Goal: Information Seeking & Learning: Learn about a topic

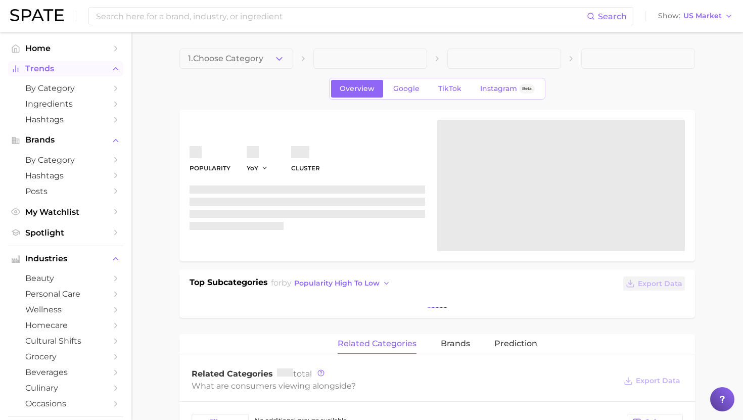
click at [59, 70] on span "Trends" at bounding box center [65, 68] width 81 height 9
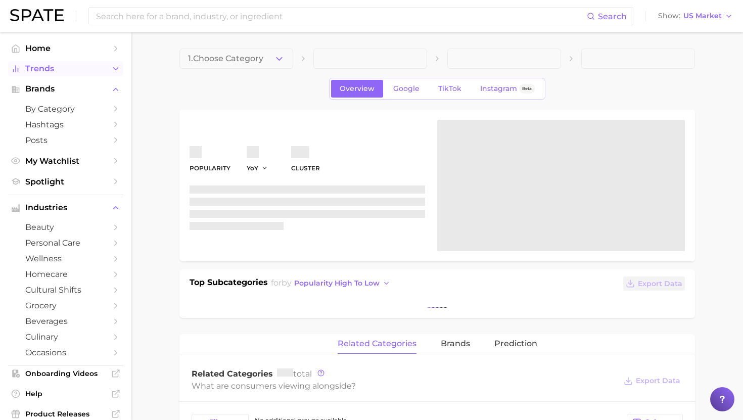
click at [57, 67] on span "Trends" at bounding box center [65, 68] width 81 height 9
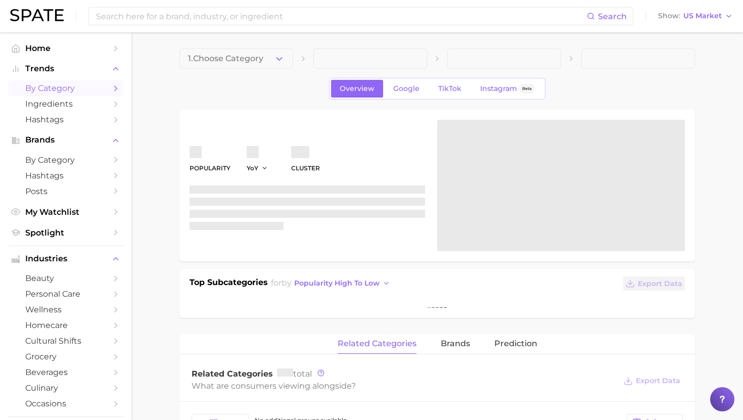
click at [46, 87] on span "by Category" at bounding box center [65, 88] width 81 height 10
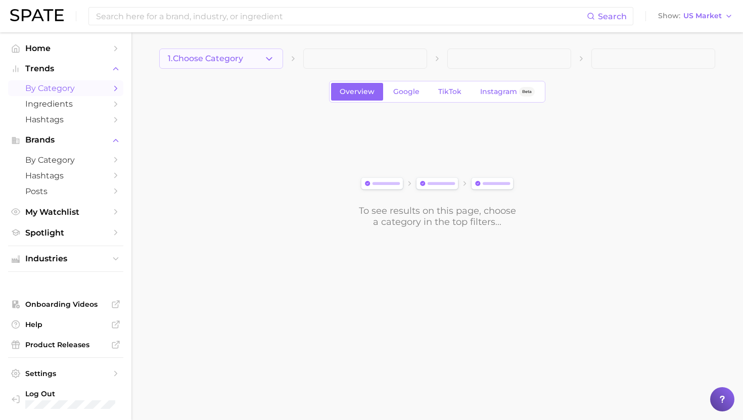
click at [206, 49] on button "1. Choose Category" at bounding box center [221, 59] width 124 height 20
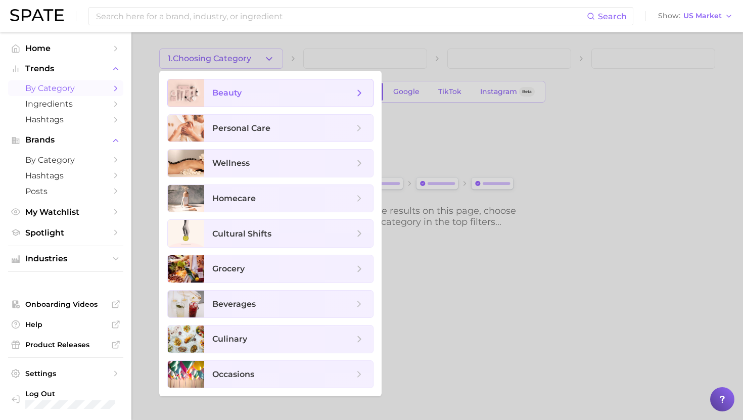
click at [225, 96] on span "beauty" at bounding box center [226, 93] width 29 height 10
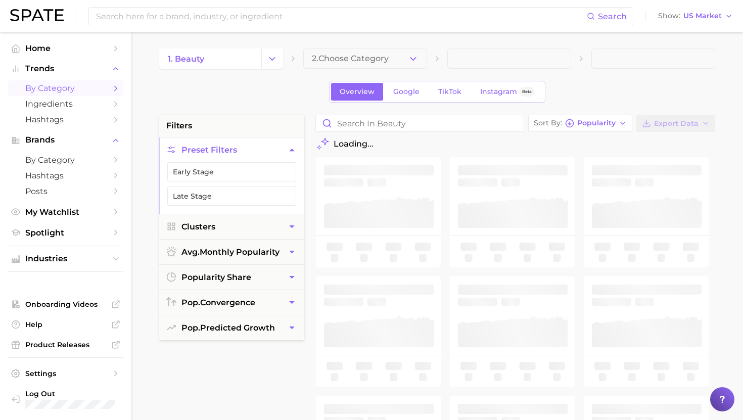
click at [371, 60] on span "2. Choose Category" at bounding box center [350, 58] width 77 height 9
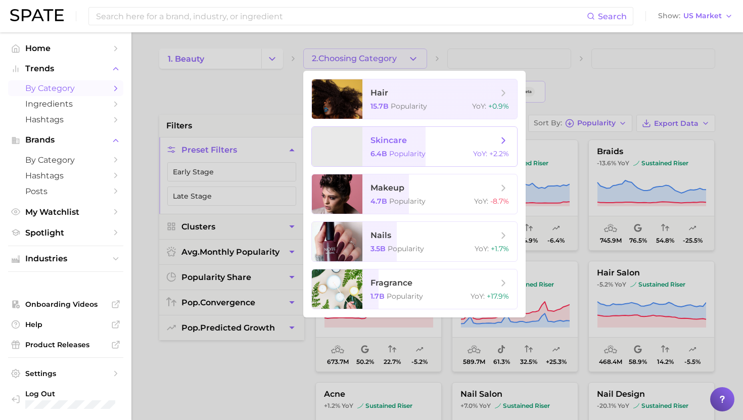
click at [395, 133] on span "skincare 6.4b Popularity YoY : +2.2%" at bounding box center [440, 146] width 155 height 39
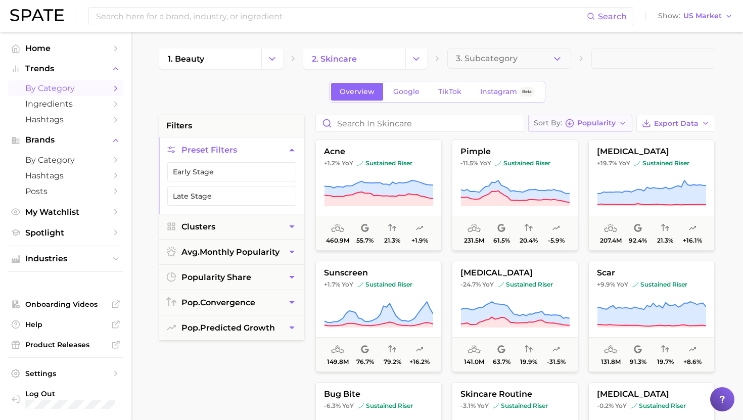
click at [585, 125] on span "Popularity" at bounding box center [596, 123] width 38 height 6
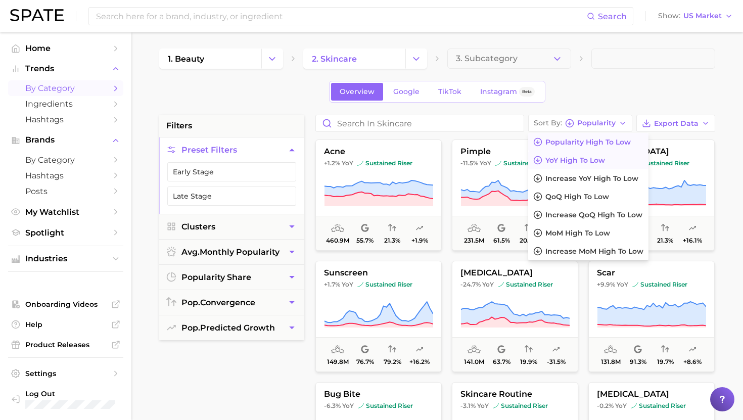
click at [576, 163] on span "YoY high to low" at bounding box center [576, 160] width 60 height 9
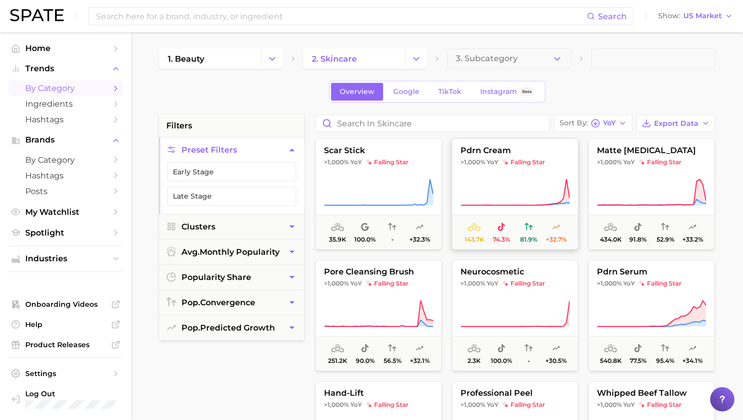
scroll to position [131, 0]
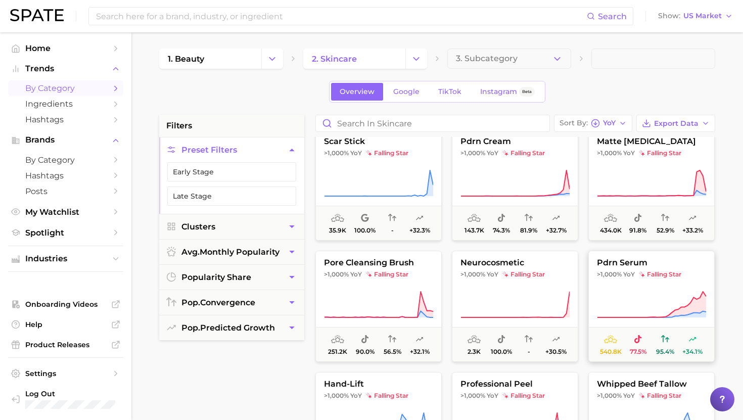
click at [653, 282] on button "pdrn serum >1,000% YoY falling star 540.8k 77.5% 95.4% +34.1%" at bounding box center [652, 306] width 126 height 111
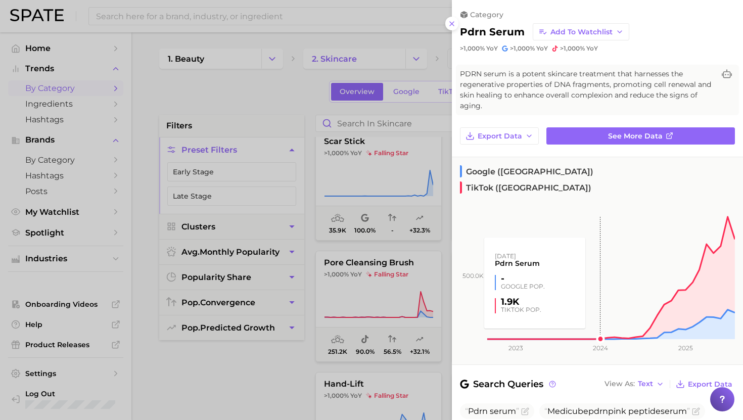
scroll to position [86, 0]
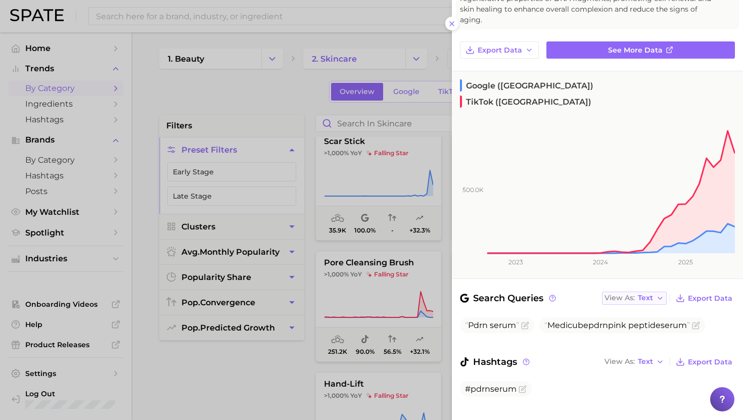
click at [644, 295] on span "Text" at bounding box center [645, 298] width 15 height 6
click at [645, 324] on button "Table" at bounding box center [657, 333] width 111 height 18
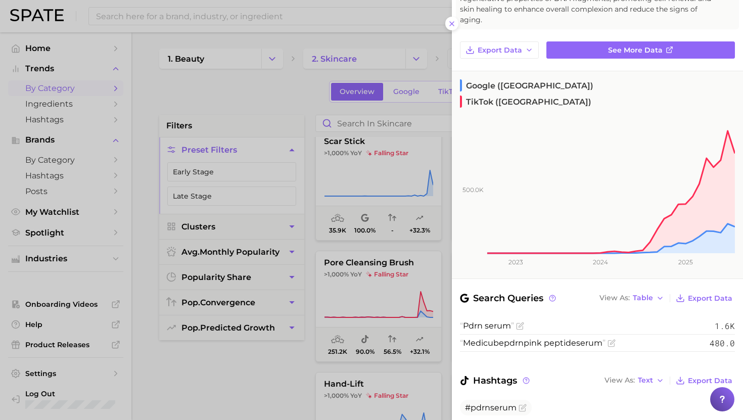
scroll to position [0, 0]
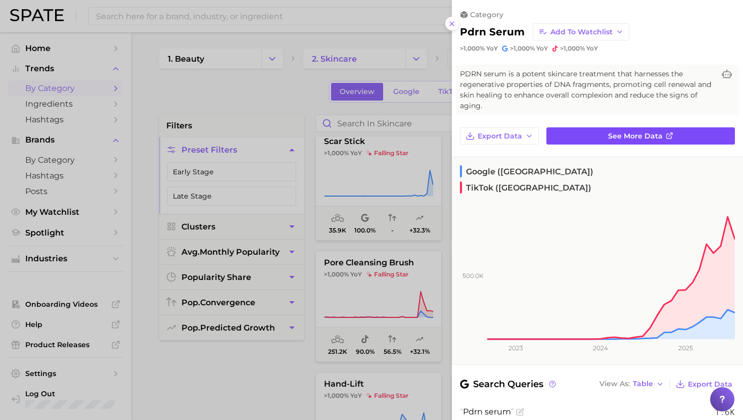
click at [634, 138] on span "See more data" at bounding box center [635, 136] width 55 height 9
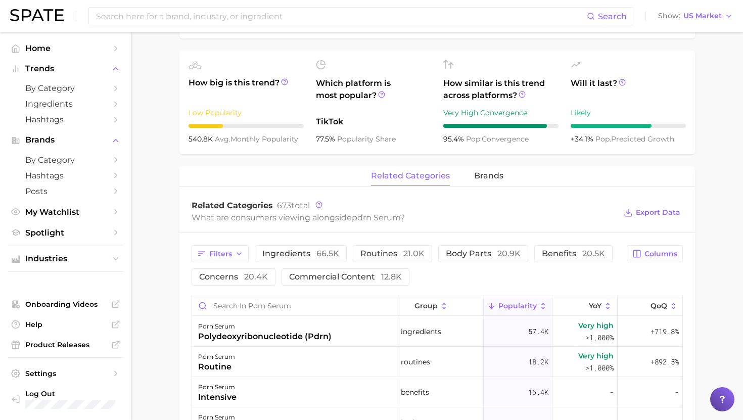
scroll to position [341, 0]
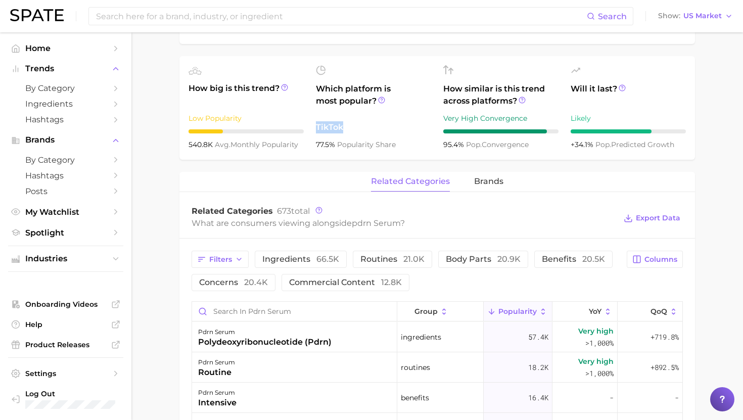
drag, startPoint x: 345, startPoint y: 130, endPoint x: 314, endPoint y: 132, distance: 31.4
click at [314, 132] on ul "How big is this trend? Low Popularity 540.8k avg. monthly popularity Which plat…" at bounding box center [438, 108] width 516 height 104
click at [328, 158] on ul "How big is this trend? Low Popularity 540.8k avg. monthly popularity Which plat…" at bounding box center [438, 108] width 516 height 104
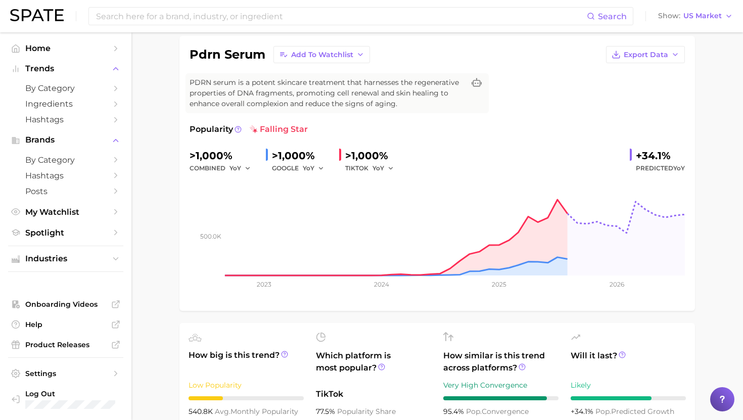
scroll to position [0, 0]
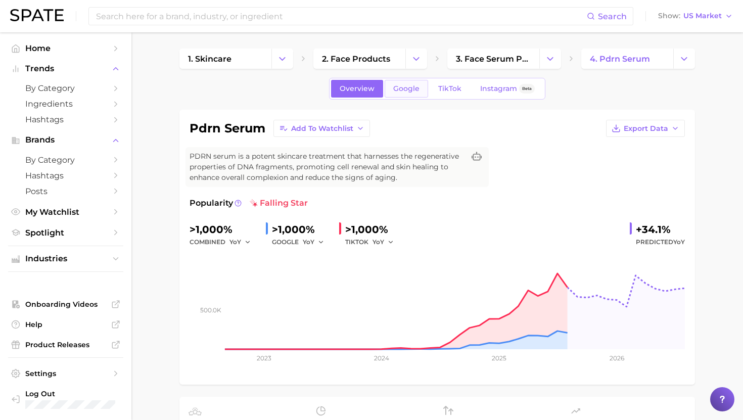
click at [409, 91] on span "Google" at bounding box center [406, 88] width 26 height 9
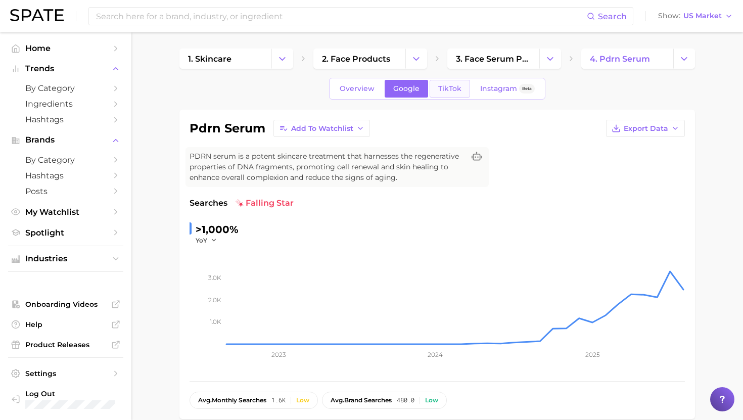
click at [451, 91] on span "TikTok" at bounding box center [449, 88] width 23 height 9
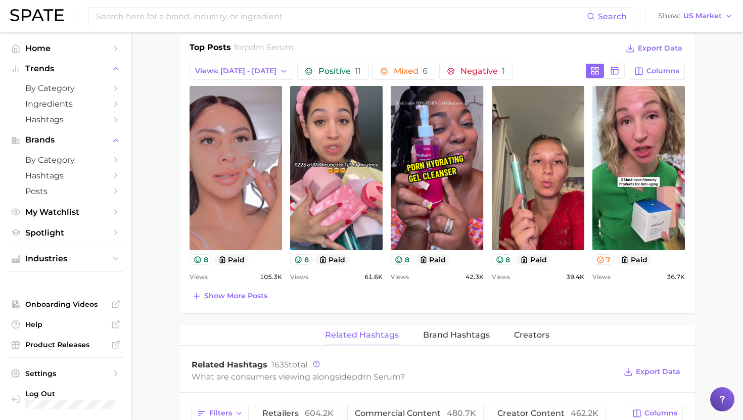
scroll to position [487, 0]
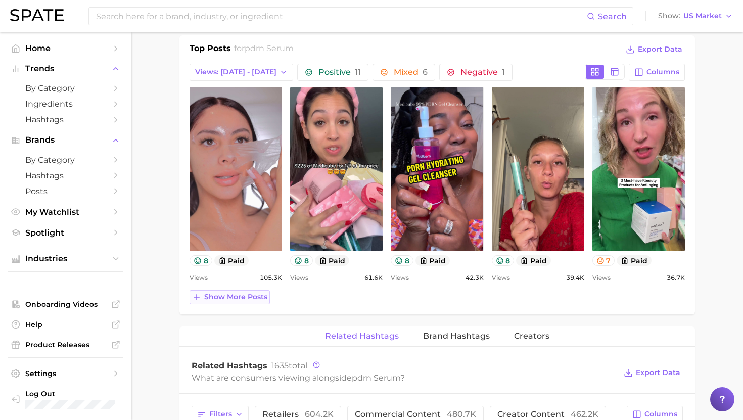
click at [254, 299] on span "Show more posts" at bounding box center [235, 297] width 63 height 9
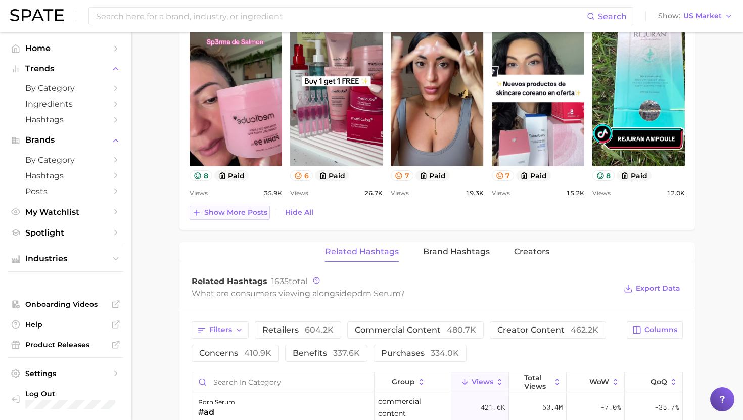
scroll to position [785, 0]
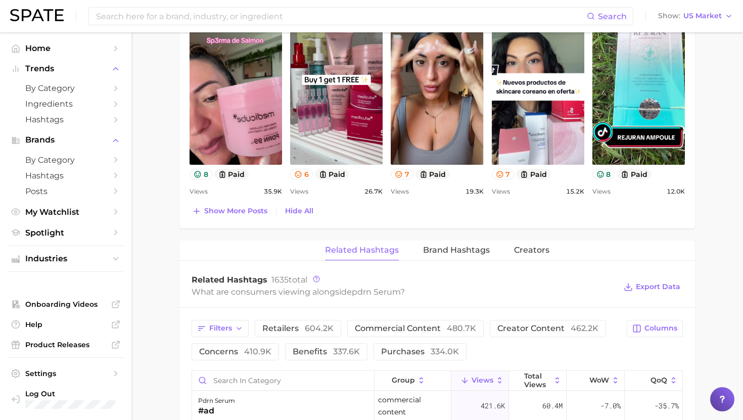
click at [252, 210] on span "Show more posts" at bounding box center [235, 211] width 63 height 9
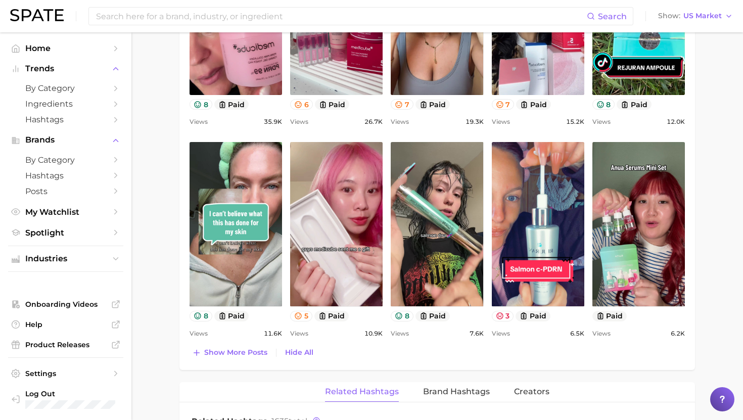
scroll to position [0, 0]
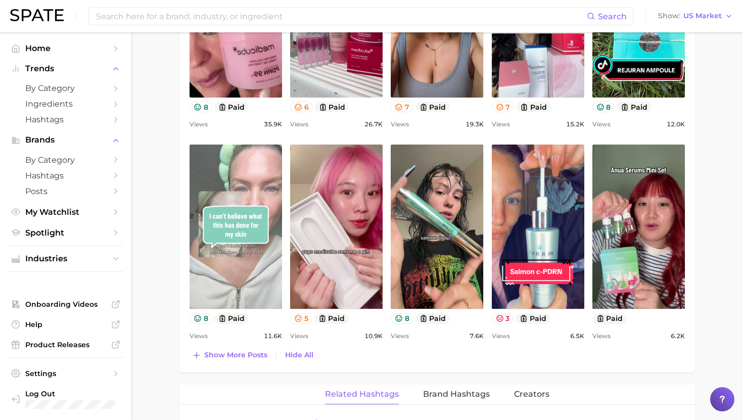
click at [256, 189] on link "view post on TikTok" at bounding box center [236, 227] width 93 height 164
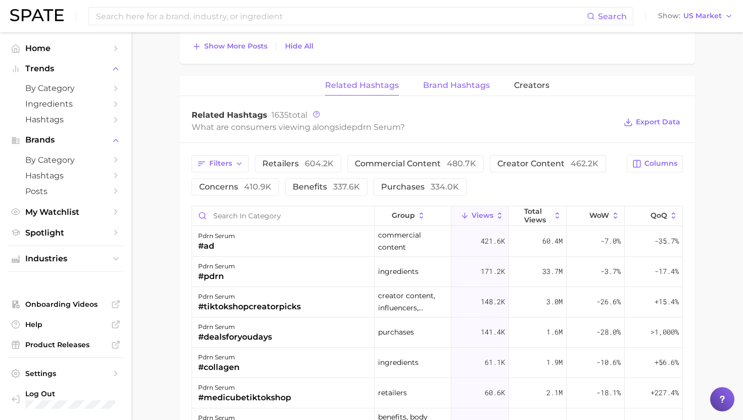
click at [443, 87] on span "Brand Hashtags" at bounding box center [456, 85] width 67 height 9
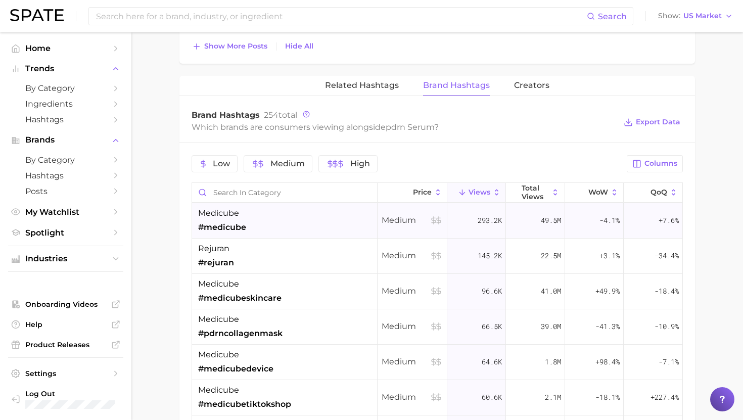
click at [291, 230] on div "medicube #medicube" at bounding box center [285, 220] width 186 height 35
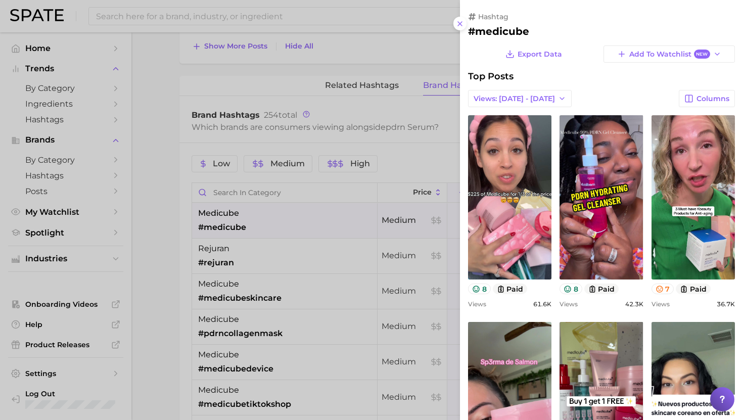
click at [312, 246] on div at bounding box center [371, 210] width 743 height 420
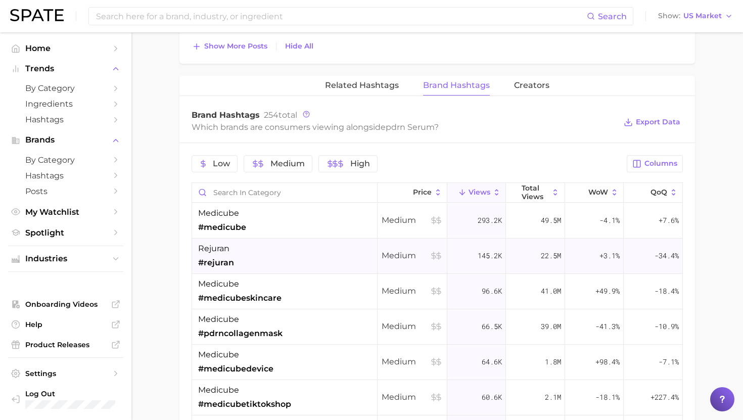
click at [298, 255] on div "rejuran #rejuran" at bounding box center [285, 256] width 186 height 35
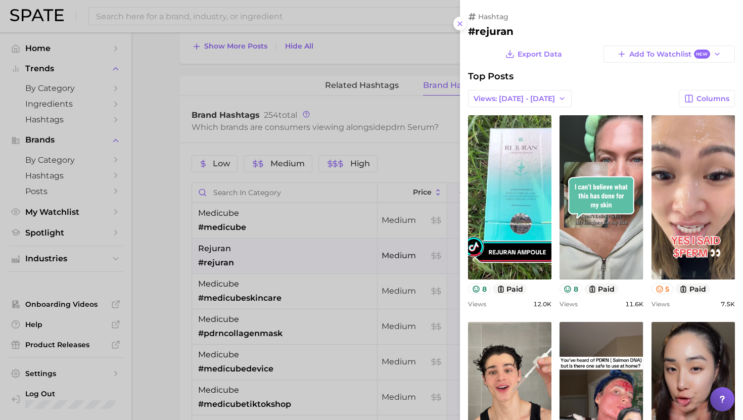
click at [298, 256] on div at bounding box center [371, 210] width 743 height 420
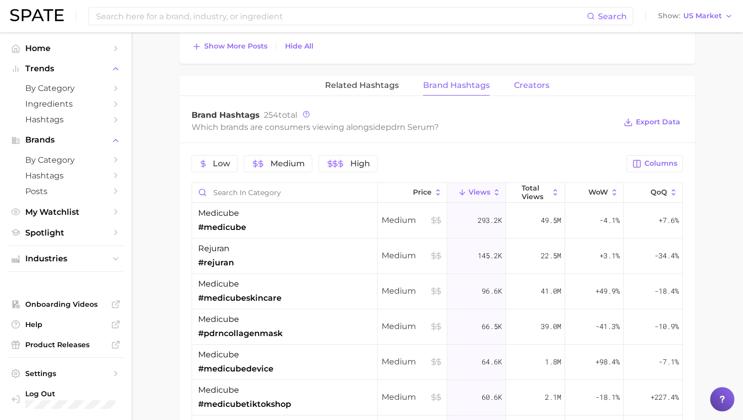
click at [525, 85] on span "Creators" at bounding box center [531, 85] width 35 height 9
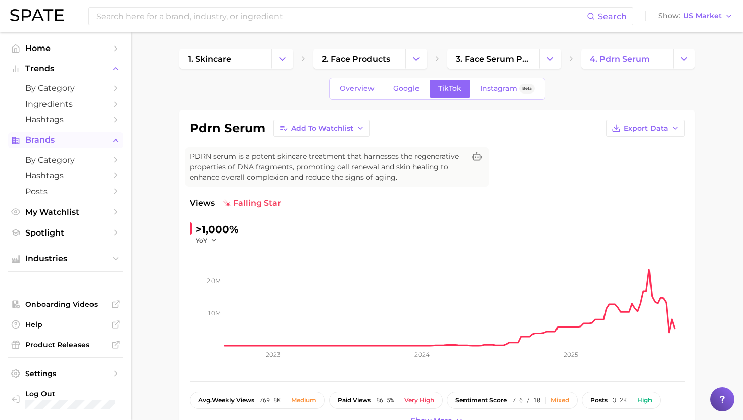
click at [55, 143] on span "Brands" at bounding box center [65, 140] width 81 height 9
click at [54, 138] on span "Brands" at bounding box center [65, 140] width 81 height 9
click at [52, 162] on span "by Category" at bounding box center [65, 160] width 81 height 10
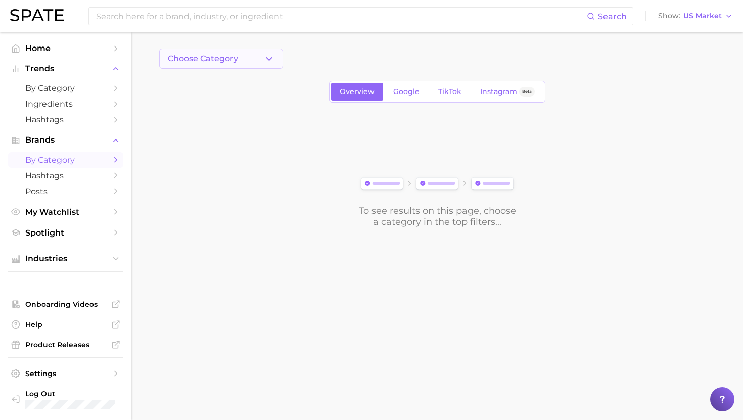
click at [240, 61] on button "Choose Category" at bounding box center [221, 59] width 124 height 20
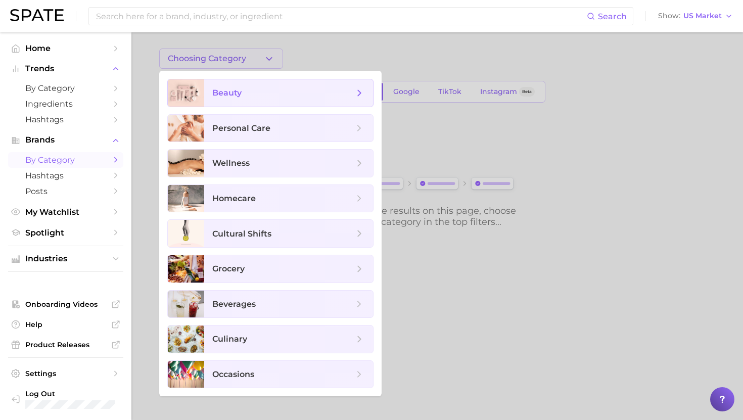
click at [231, 89] on span "beauty" at bounding box center [226, 93] width 29 height 10
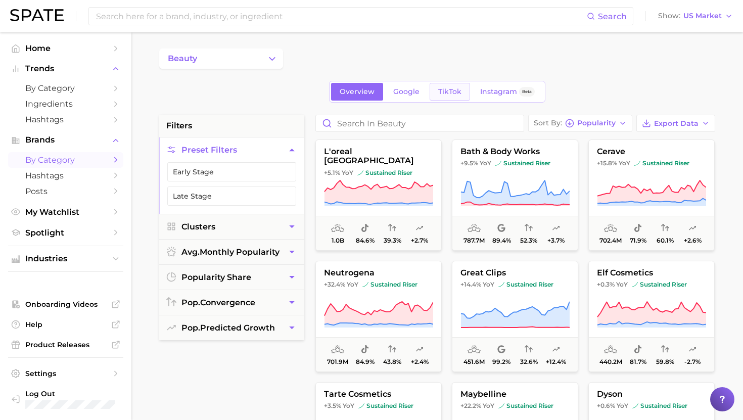
click at [445, 93] on span "TikTok" at bounding box center [449, 91] width 23 height 9
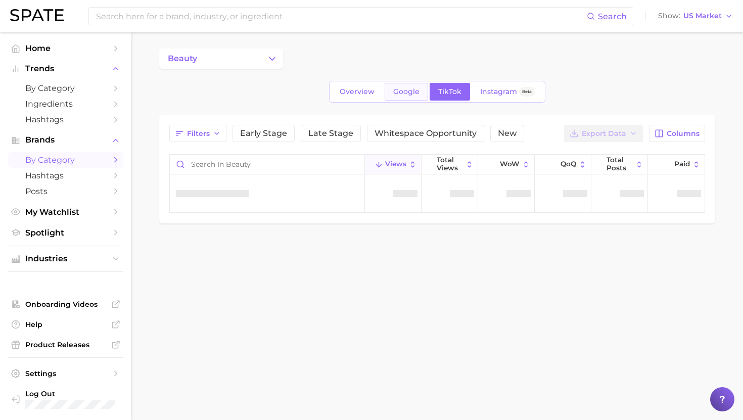
click at [412, 90] on span "Google" at bounding box center [406, 91] width 26 height 9
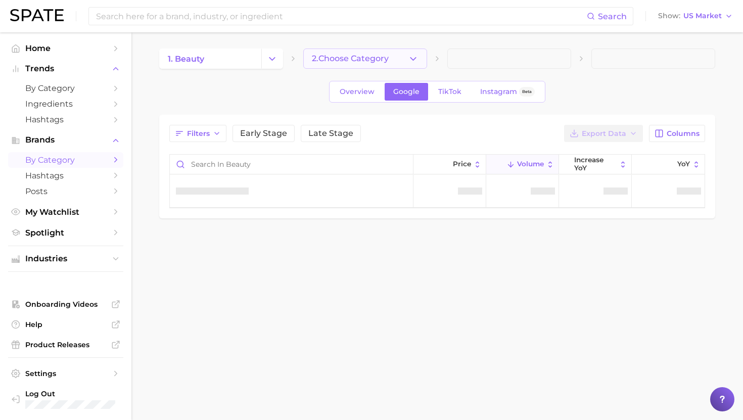
click at [347, 53] on button "2. Choose Category" at bounding box center [365, 59] width 124 height 20
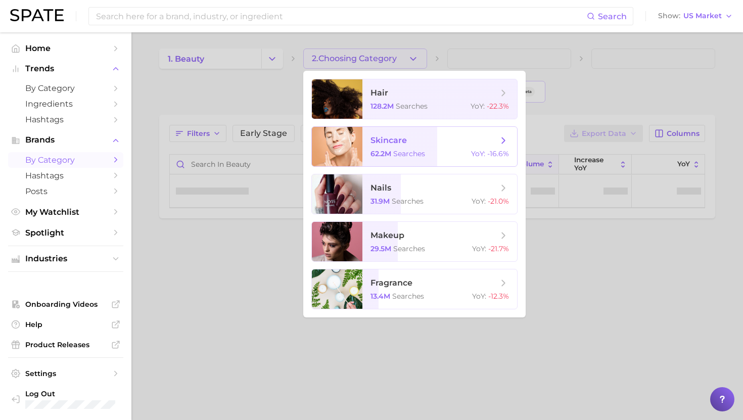
click at [382, 157] on span "62.2m" at bounding box center [381, 153] width 21 height 9
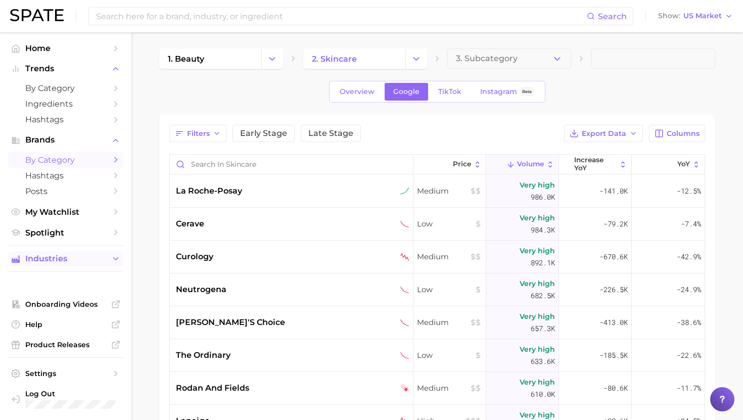
click at [76, 260] on span "Industries" at bounding box center [65, 258] width 81 height 9
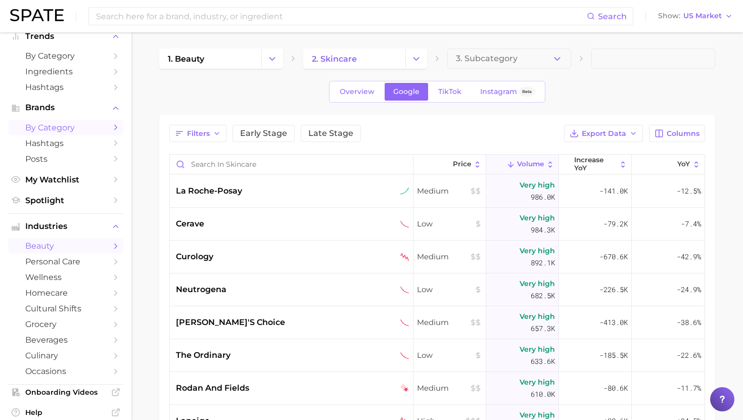
click at [63, 250] on span "beauty" at bounding box center [65, 246] width 81 height 10
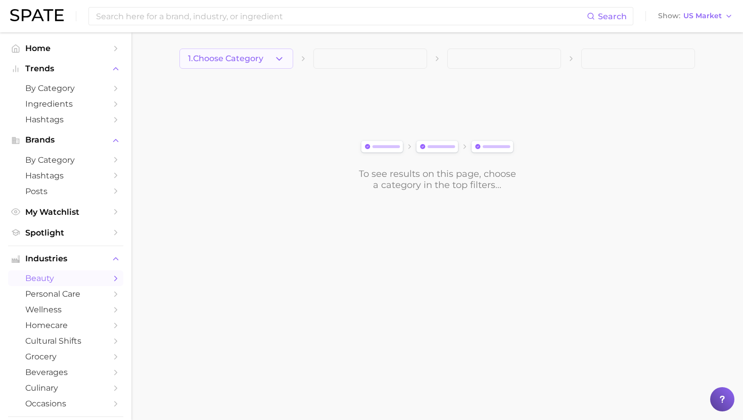
click at [237, 49] on button "1. Choose Category" at bounding box center [237, 59] width 114 height 20
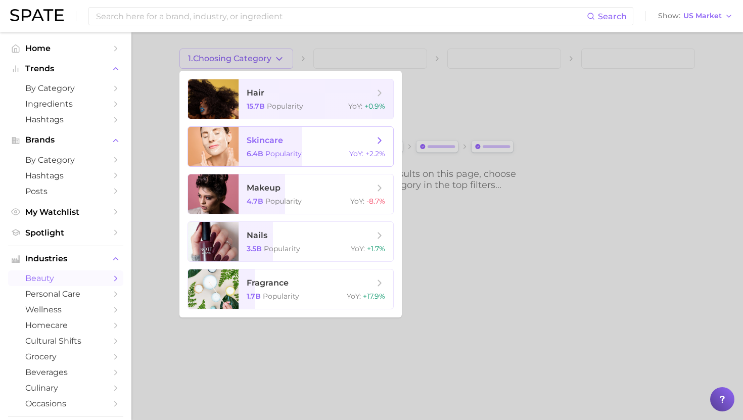
click at [261, 137] on span "skincare" at bounding box center [265, 141] width 36 height 10
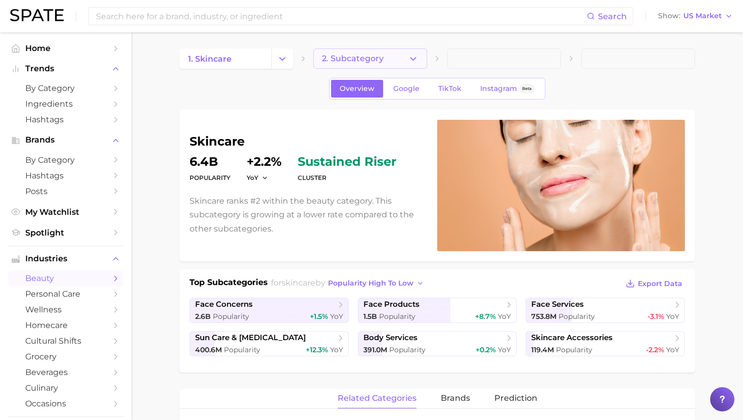
click at [357, 60] on span "2. Subcategory" at bounding box center [353, 58] width 62 height 9
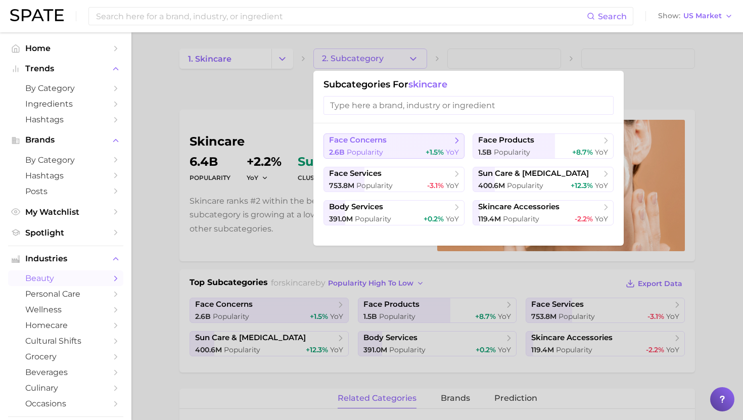
click at [395, 149] on div "2.6b Popularity +1.5% YoY" at bounding box center [394, 153] width 130 height 10
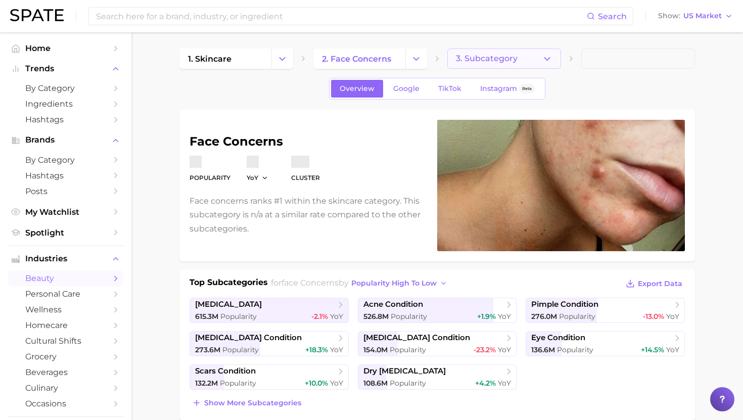
click at [491, 64] on button "3. Subcategory" at bounding box center [504, 59] width 114 height 20
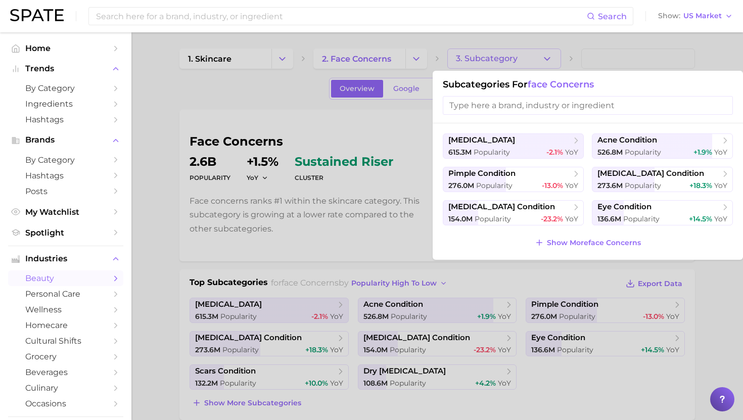
click at [491, 62] on div at bounding box center [371, 210] width 743 height 420
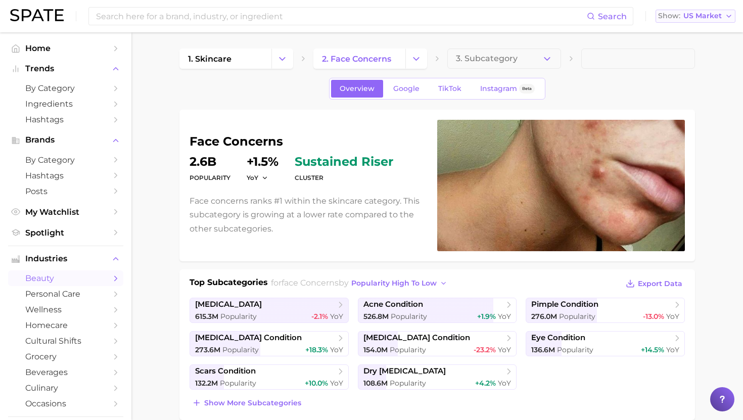
click at [700, 17] on span "US Market" at bounding box center [703, 16] width 38 height 6
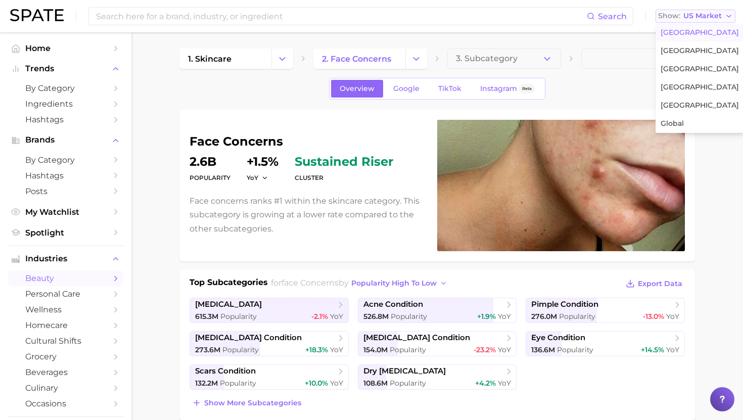
click at [708, 19] on span "US Market" at bounding box center [703, 16] width 38 height 6
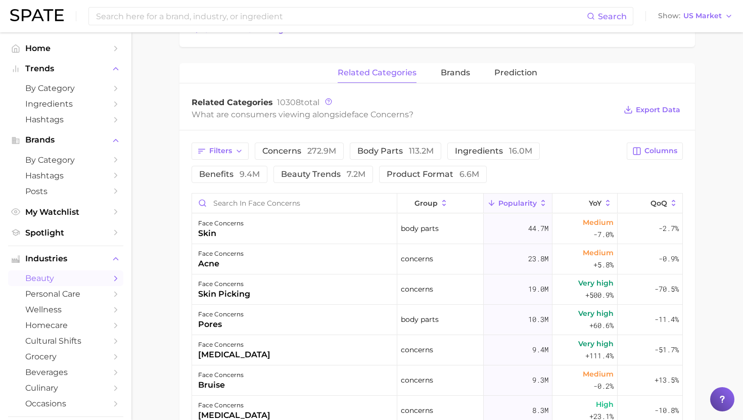
scroll to position [374, 0]
click at [57, 238] on span "Spotlight" at bounding box center [65, 233] width 81 height 10
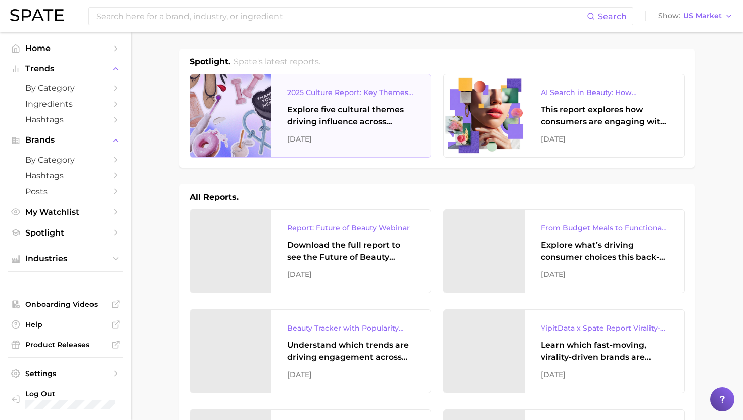
click at [317, 130] on div "2025 Culture Report: Key Themes That Are Shaping Consumer Demand Explore five c…" at bounding box center [351, 115] width 160 height 83
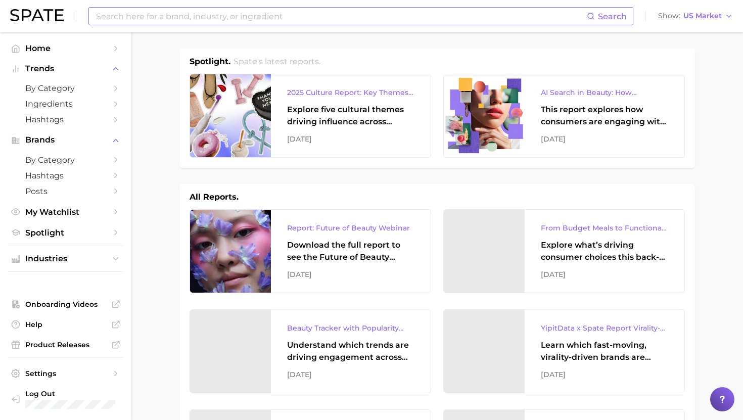
click at [114, 19] on input at bounding box center [341, 16] width 492 height 17
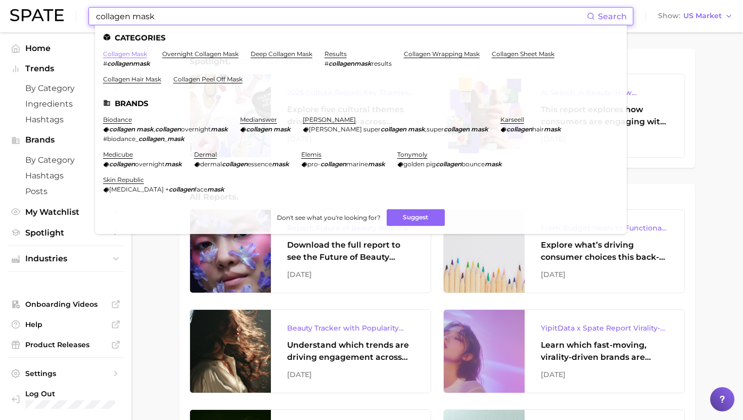
type input "collagen mask"
click at [125, 53] on link "collagen mask" at bounding box center [125, 54] width 44 height 8
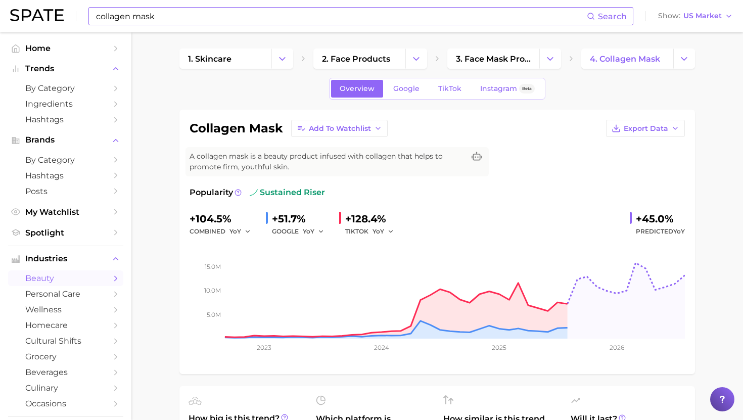
click at [167, 17] on input "collagen mask" at bounding box center [341, 16] width 492 height 17
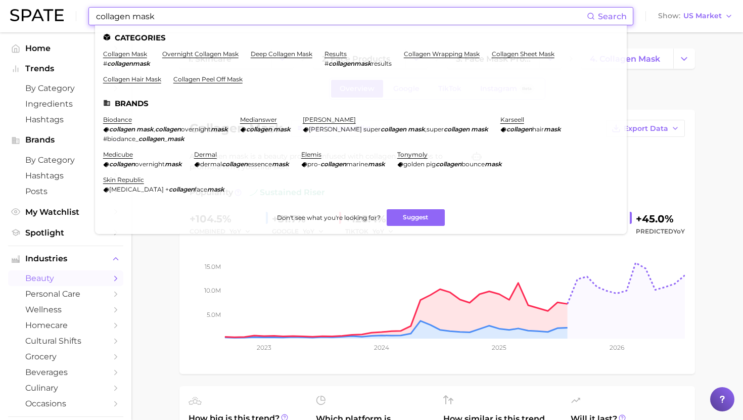
click at [167, 17] on input "collagen mask" at bounding box center [341, 16] width 492 height 17
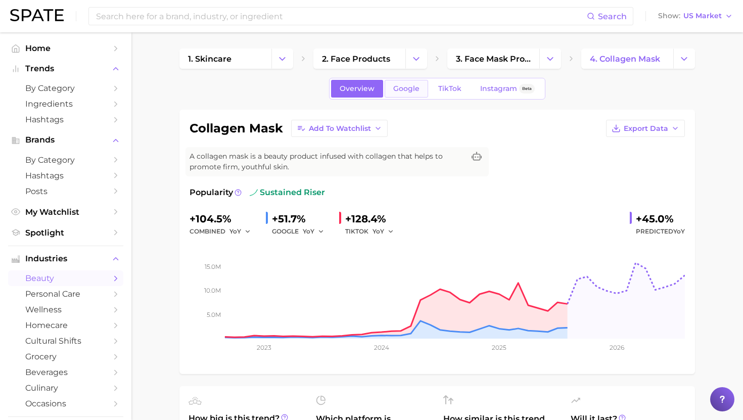
click at [403, 93] on link "Google" at bounding box center [406, 89] width 43 height 18
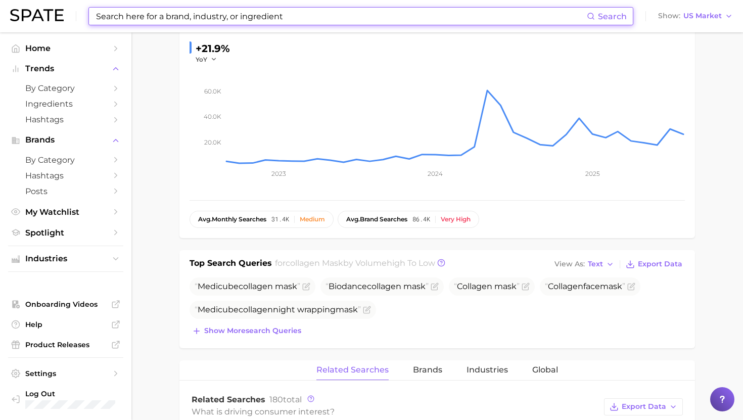
scroll to position [191, 0]
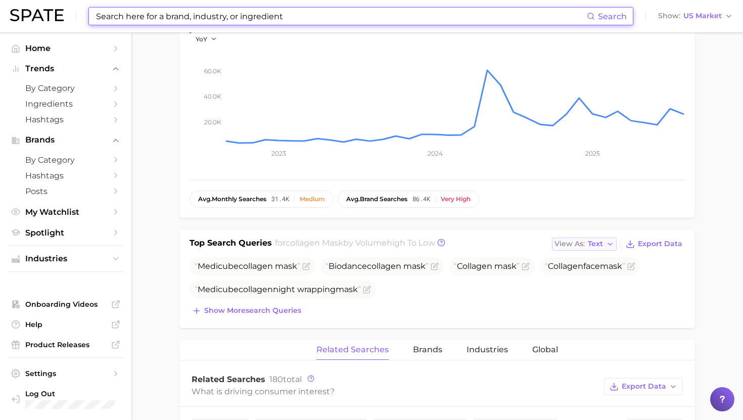
click at [599, 241] on span "Text" at bounding box center [595, 244] width 15 height 6
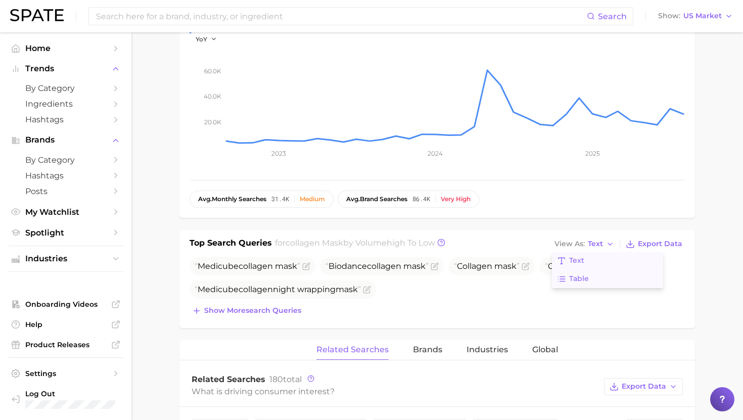
click at [586, 277] on span "Table" at bounding box center [579, 279] width 20 height 9
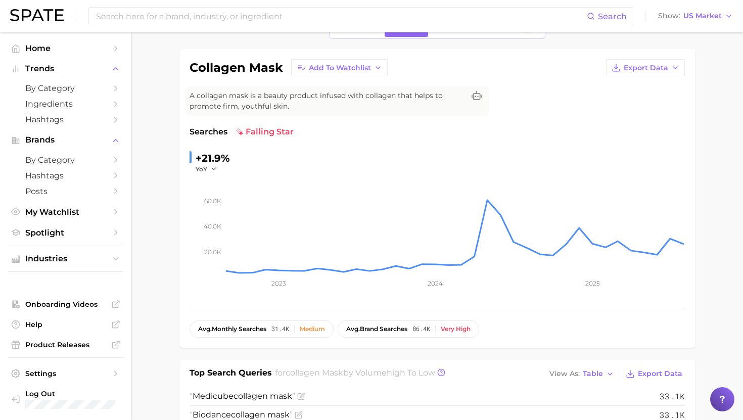
scroll to position [20, 0]
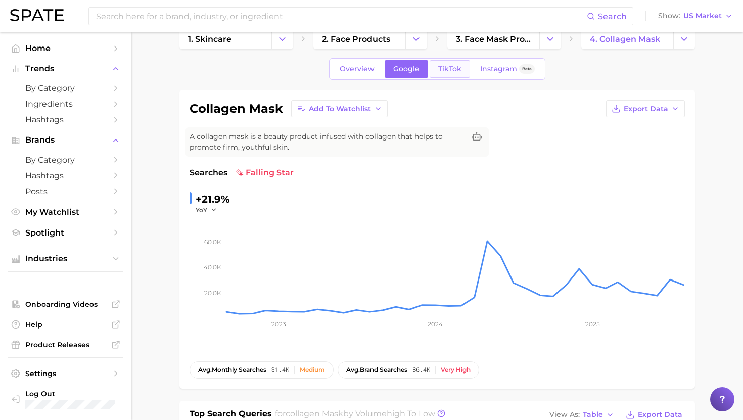
click at [454, 69] on span "TikTok" at bounding box center [449, 69] width 23 height 9
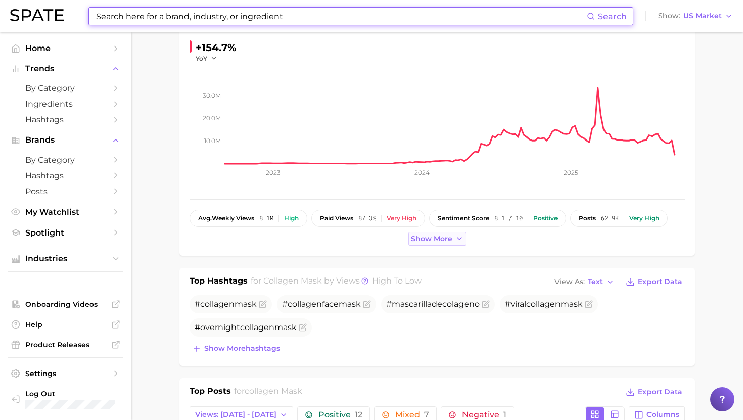
click at [438, 243] on button "Show more" at bounding box center [438, 239] width 58 height 14
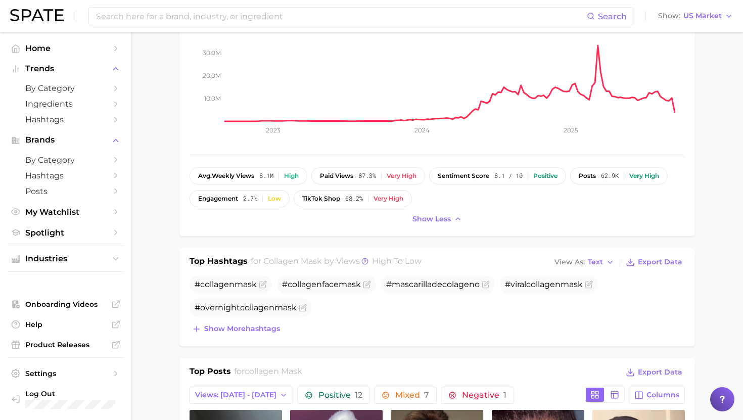
scroll to position [214, 0]
click at [248, 332] on span "Show more hashtags" at bounding box center [242, 328] width 76 height 9
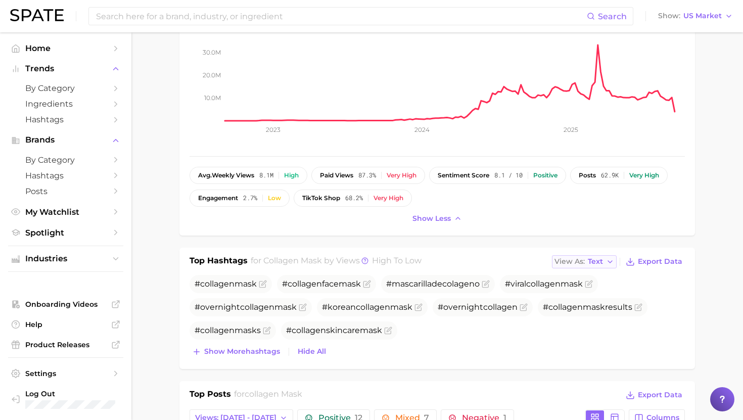
click at [580, 264] on span "View As" at bounding box center [570, 262] width 30 height 6
click at [573, 296] on span "Table" at bounding box center [579, 296] width 20 height 9
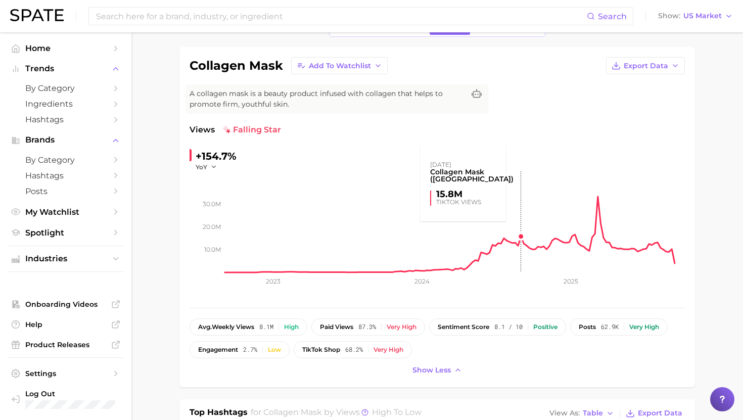
scroll to position [0, 0]
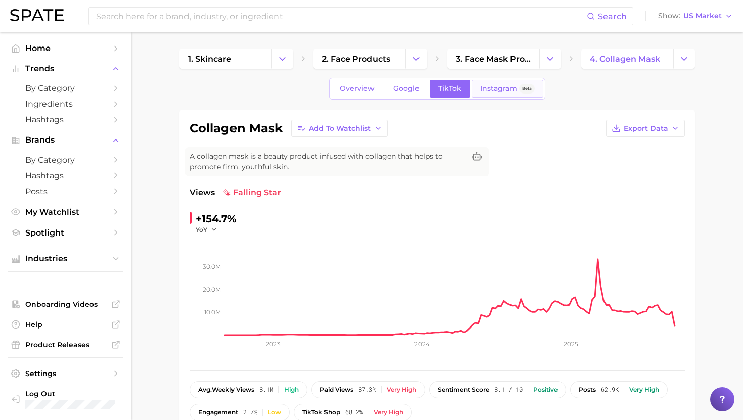
click at [509, 88] on span "Instagram" at bounding box center [498, 88] width 37 height 9
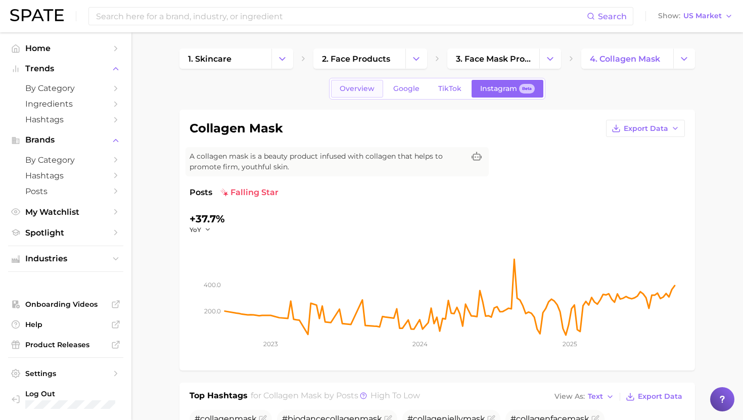
click at [346, 88] on span "Overview" at bounding box center [357, 88] width 35 height 9
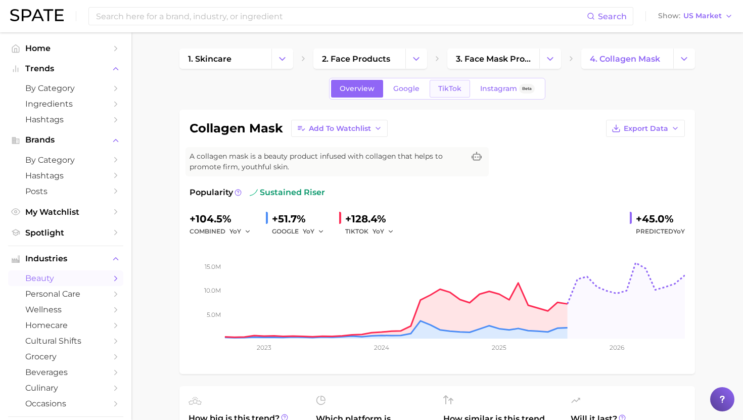
click at [455, 91] on span "TikTok" at bounding box center [449, 88] width 23 height 9
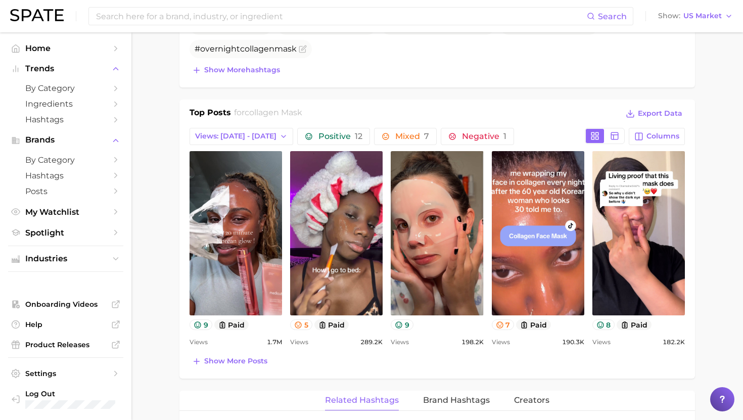
scroll to position [465, 0]
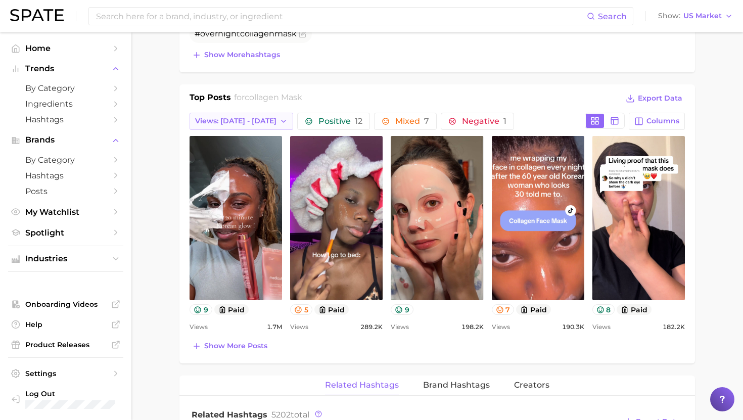
click at [234, 124] on span "Views: [DATE] - [DATE]" at bounding box center [235, 121] width 81 height 9
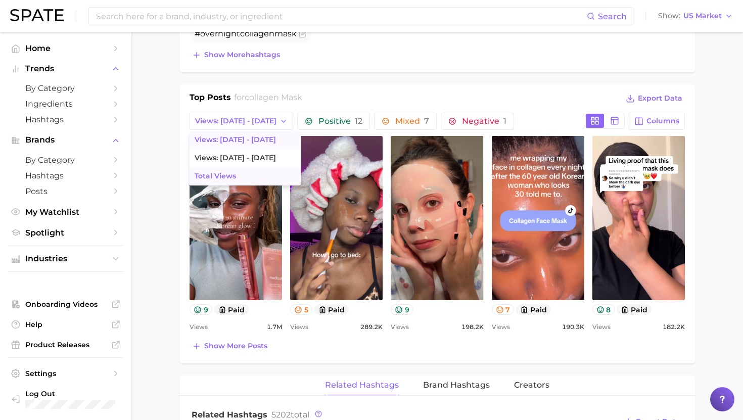
click at [229, 177] on span "Total Views" at bounding box center [215, 176] width 41 height 9
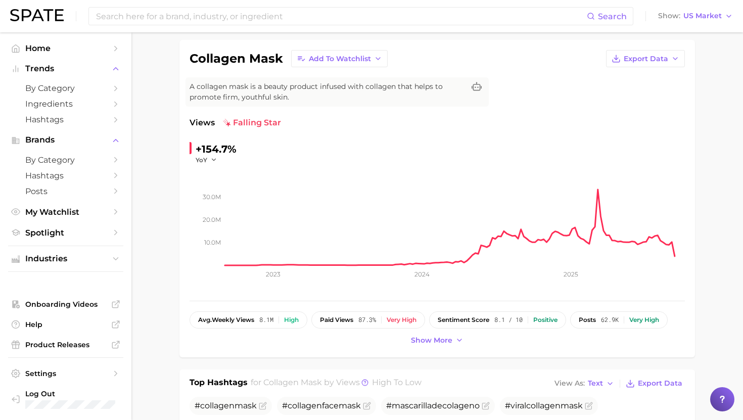
scroll to position [0, 0]
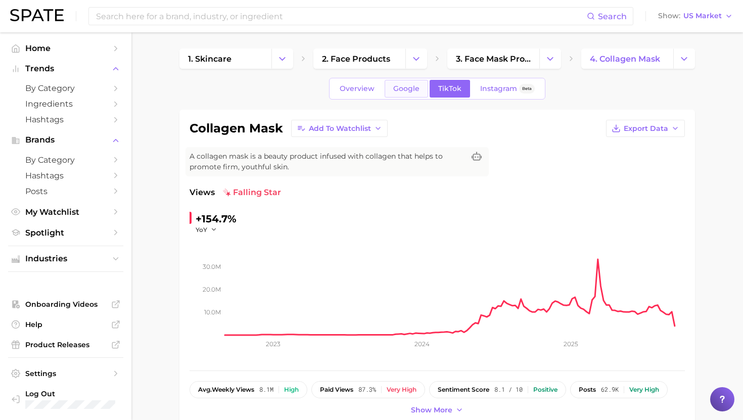
click at [411, 86] on span "Google" at bounding box center [406, 88] width 26 height 9
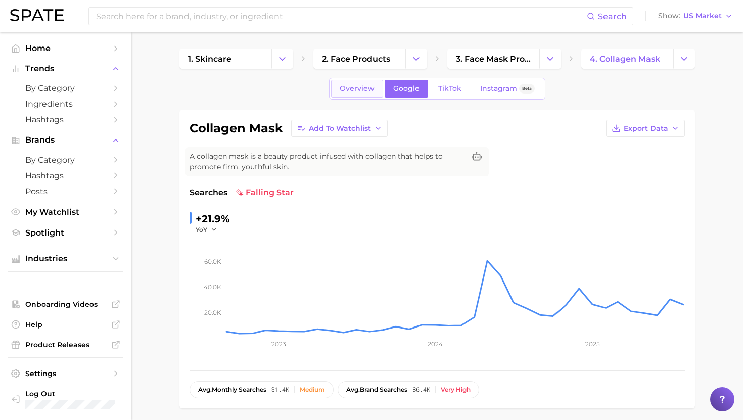
click at [354, 86] on span "Overview" at bounding box center [357, 88] width 35 height 9
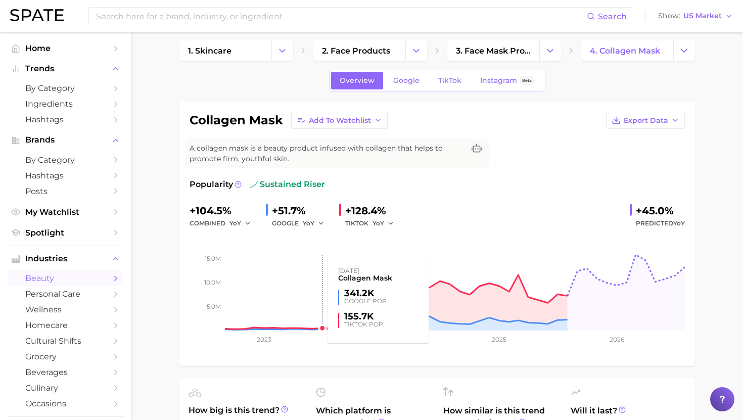
scroll to position [10, 0]
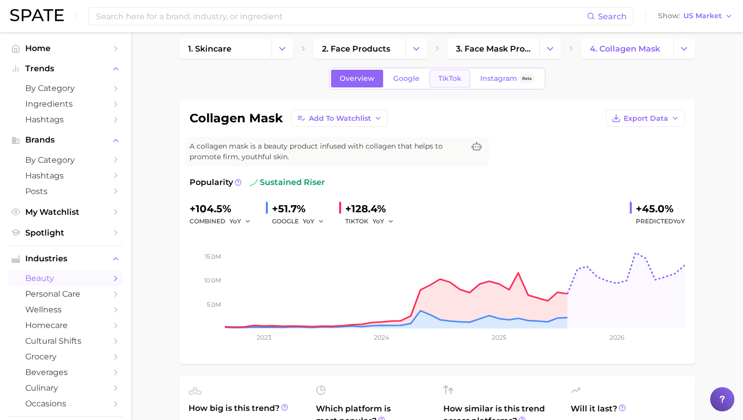
click at [451, 76] on span "TikTok" at bounding box center [449, 78] width 23 height 9
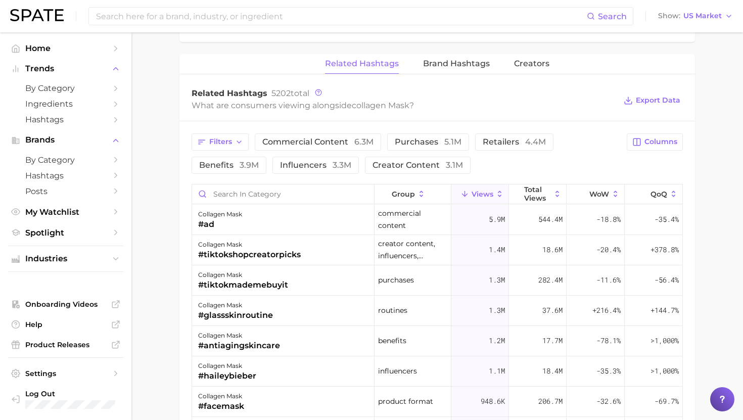
scroll to position [809, 0]
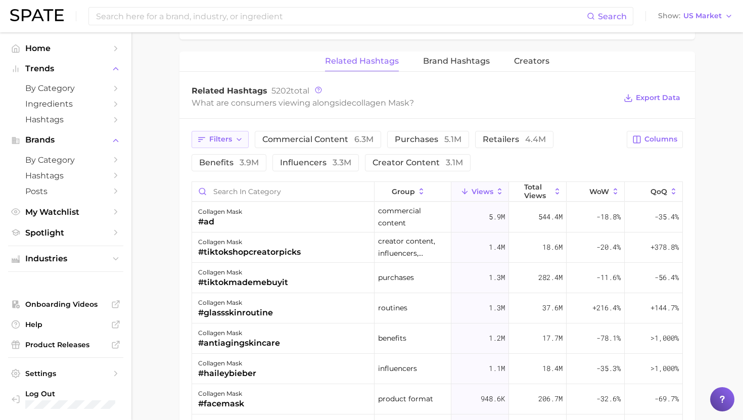
click at [232, 135] on button "Filters" at bounding box center [220, 139] width 57 height 17
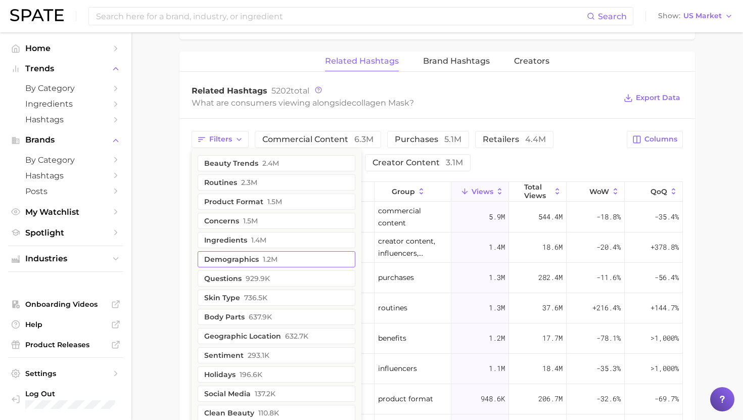
click at [261, 261] on button "demographics 1.2m" at bounding box center [277, 259] width 158 height 16
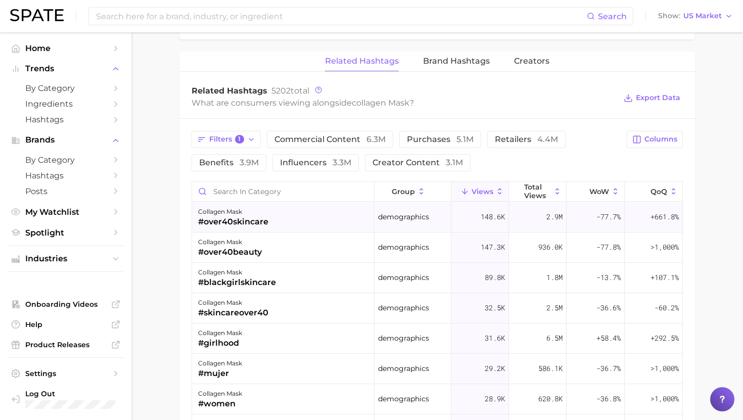
click at [250, 218] on div "#over40skincare" at bounding box center [233, 222] width 70 height 12
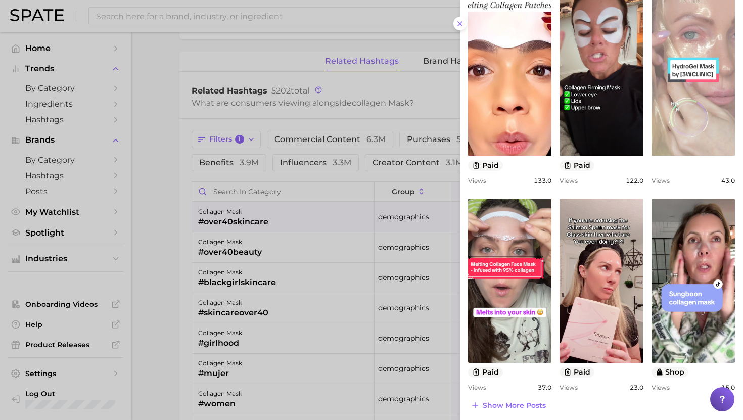
scroll to position [335, 0]
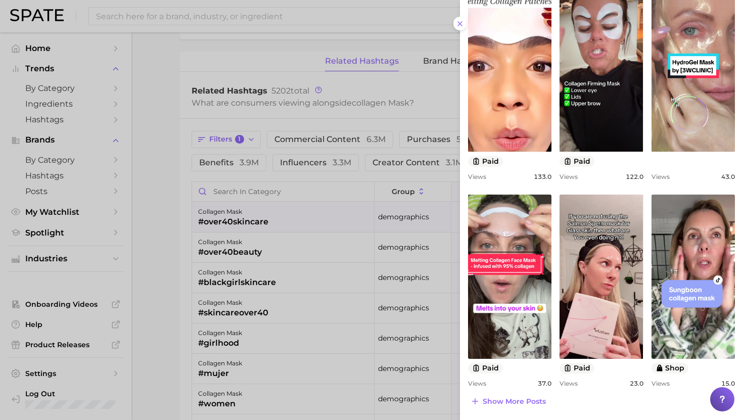
click at [303, 219] on div at bounding box center [371, 210] width 743 height 420
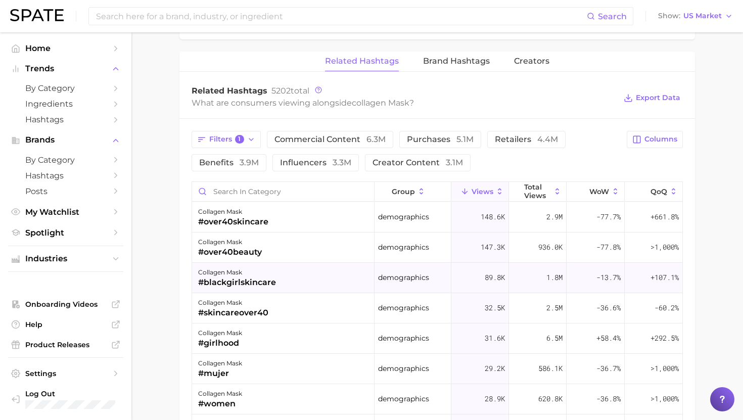
click at [226, 282] on div "#blackgirlskincare" at bounding box center [237, 283] width 78 height 12
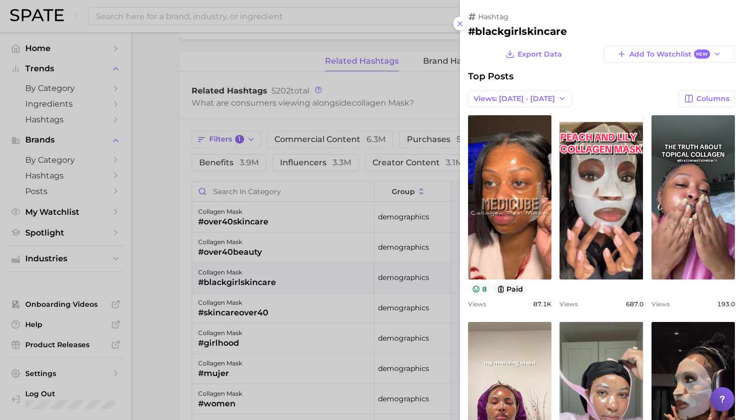
scroll to position [0, 0]
click at [309, 257] on div at bounding box center [371, 210] width 743 height 420
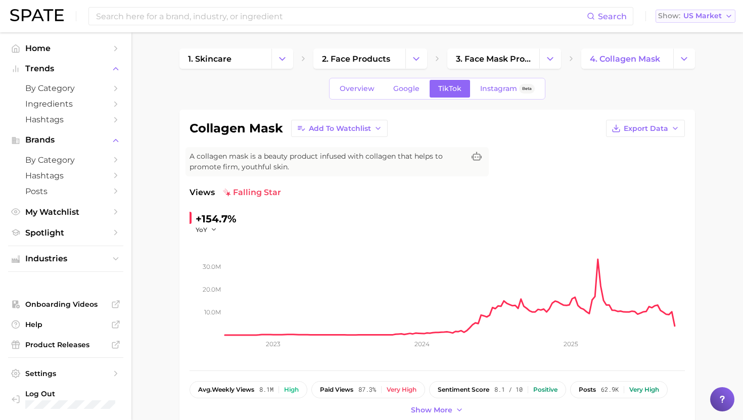
click at [698, 19] on span "US Market" at bounding box center [703, 16] width 38 height 6
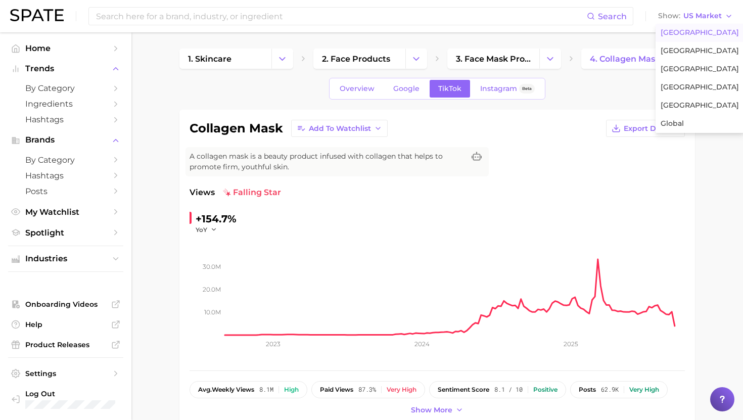
click at [625, 93] on div "Overview Google TikTok Instagram Beta" at bounding box center [438, 89] width 516 height 22
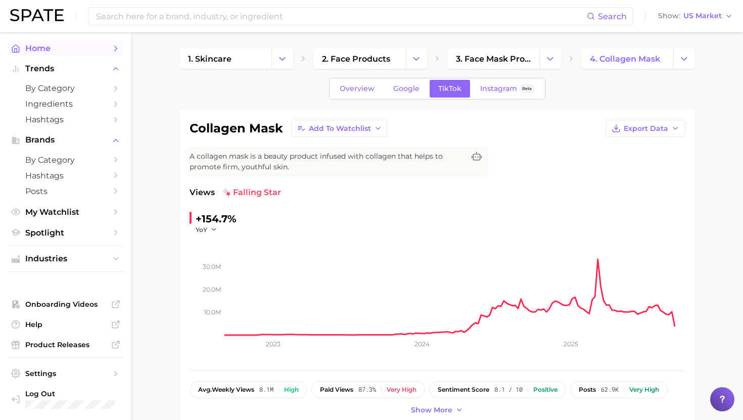
click at [52, 54] on link "Home" at bounding box center [65, 48] width 115 height 16
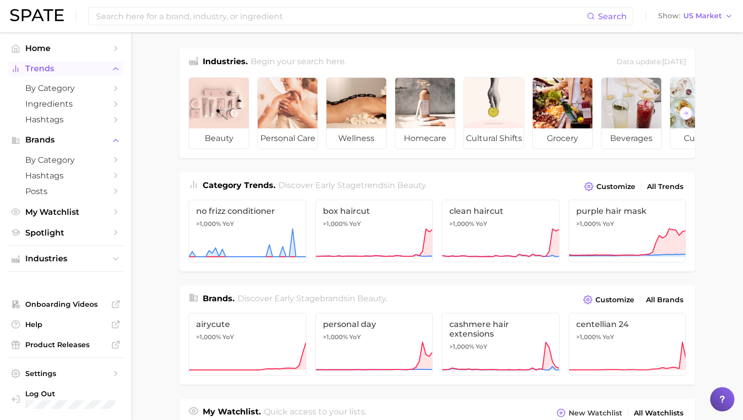
click at [36, 73] on span "Trends" at bounding box center [65, 68] width 81 height 9
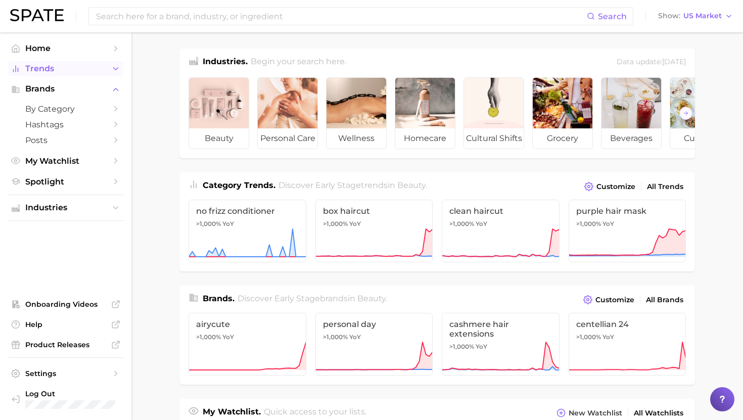
click at [39, 70] on span "Trends" at bounding box center [65, 68] width 81 height 9
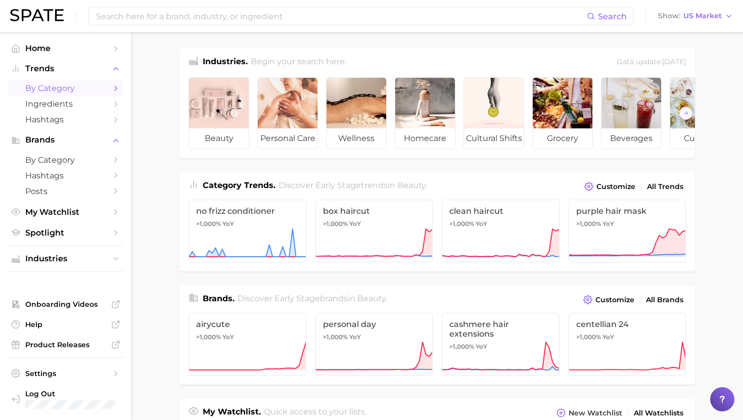
click at [39, 86] on span "by Category" at bounding box center [65, 88] width 81 height 10
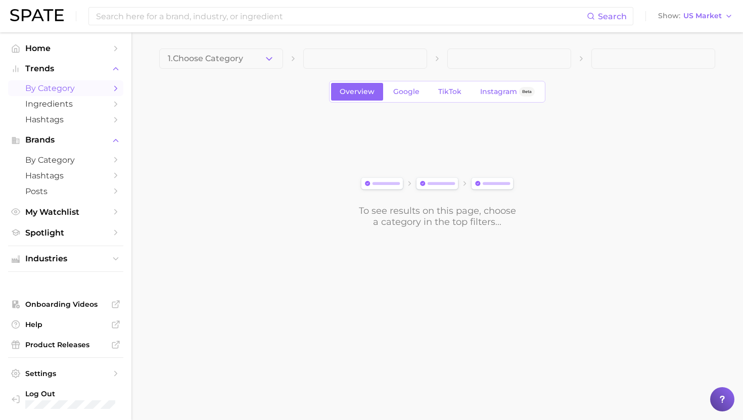
click at [261, 60] on button "1. Choose Category" at bounding box center [221, 59] width 124 height 20
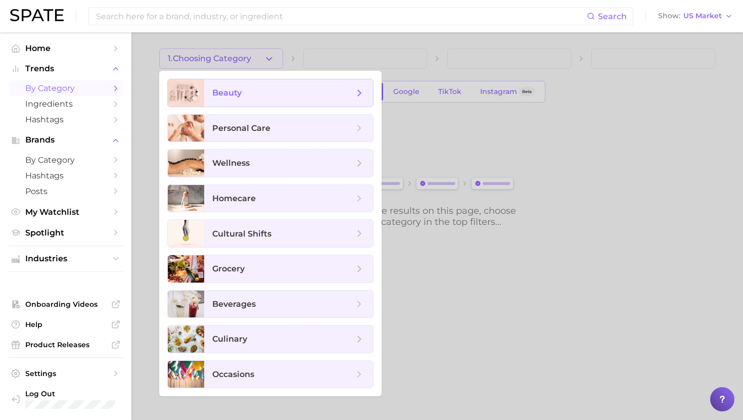
click at [250, 102] on span "beauty" at bounding box center [288, 92] width 169 height 27
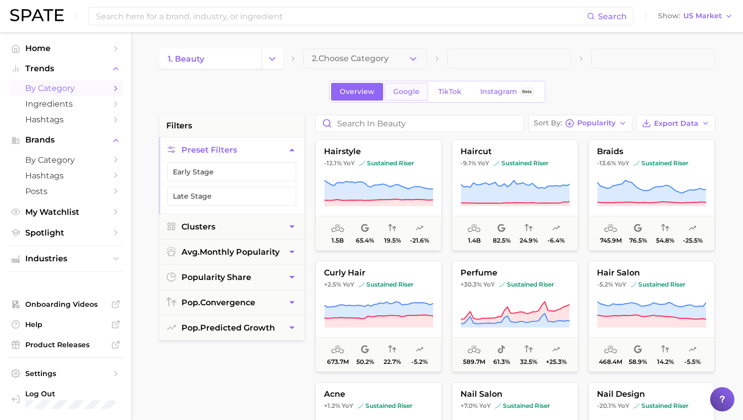
click at [403, 89] on span "Google" at bounding box center [406, 91] width 26 height 9
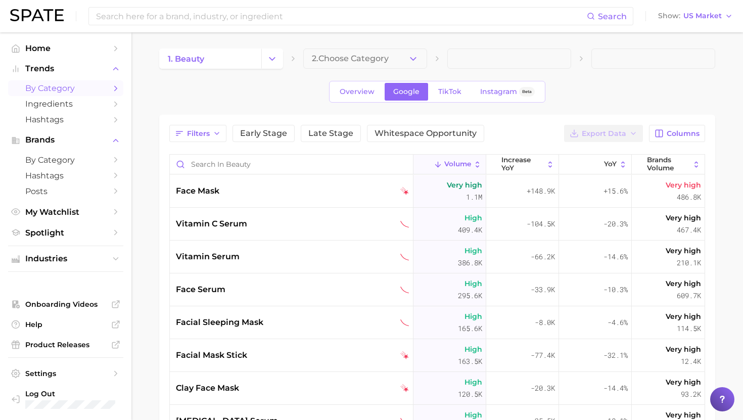
click at [247, 194] on div "face mask" at bounding box center [293, 191] width 234 height 12
click at [337, 85] on link "Overview" at bounding box center [357, 92] width 52 height 18
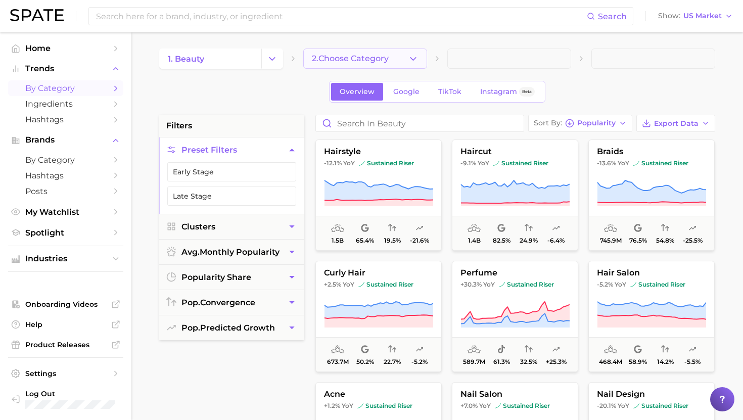
click at [358, 67] on button "2. Choose Category" at bounding box center [365, 59] width 124 height 20
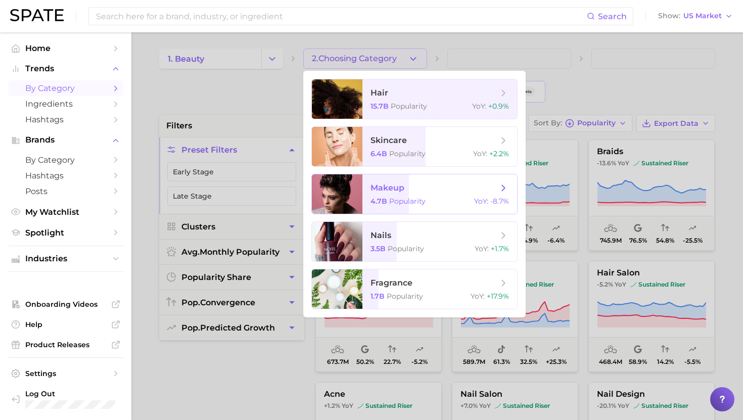
click at [417, 193] on span "makeup" at bounding box center [434, 188] width 127 height 11
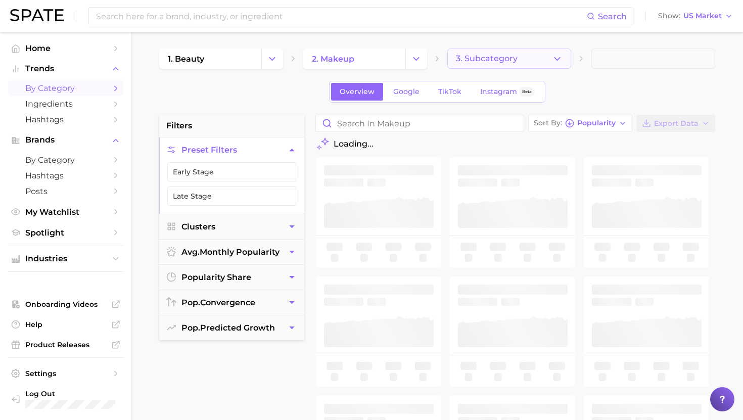
click at [489, 62] on span "3. Subcategory" at bounding box center [487, 58] width 62 height 9
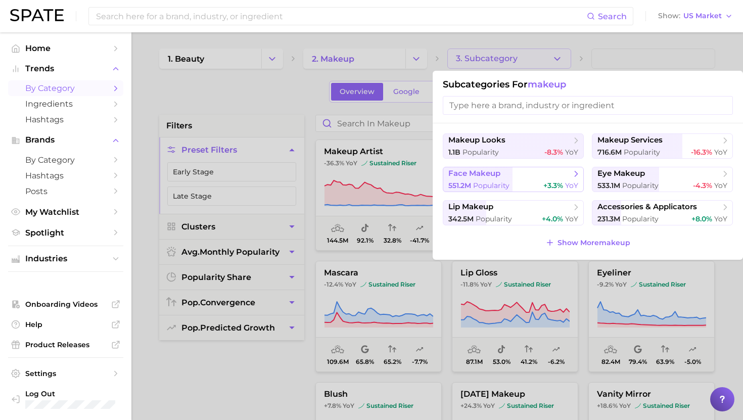
click at [493, 185] on span "Popularity" at bounding box center [491, 185] width 36 height 9
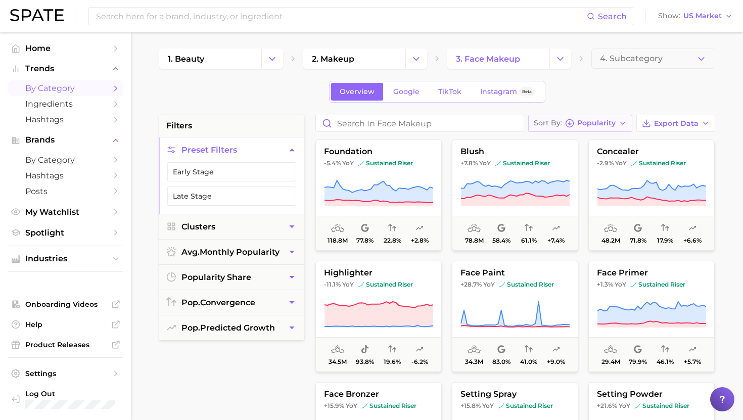
click at [586, 123] on span "Popularity" at bounding box center [596, 123] width 38 height 6
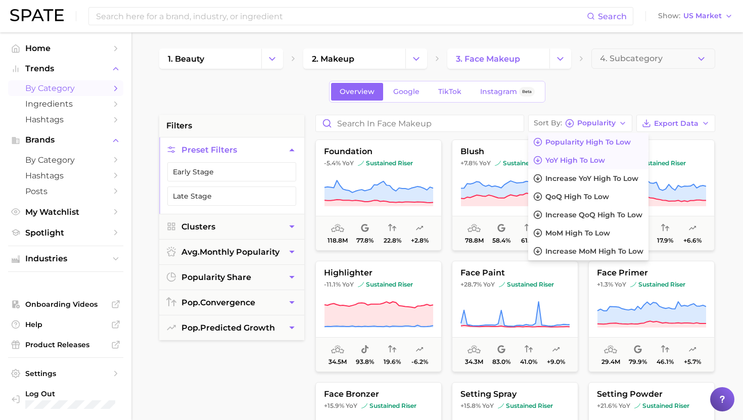
click at [577, 162] on span "YoY high to low" at bounding box center [576, 160] width 60 height 9
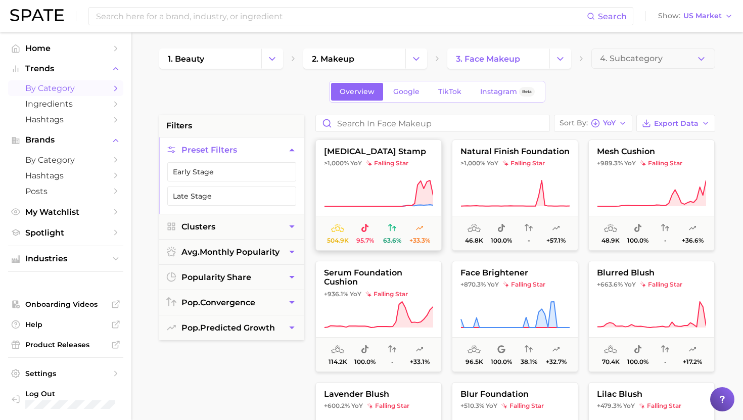
click at [383, 183] on icon at bounding box center [378, 194] width 109 height 28
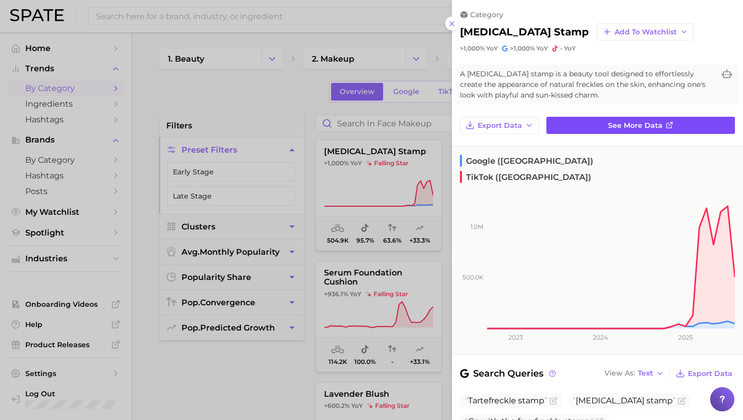
click at [607, 123] on link "See more data" at bounding box center [641, 125] width 189 height 17
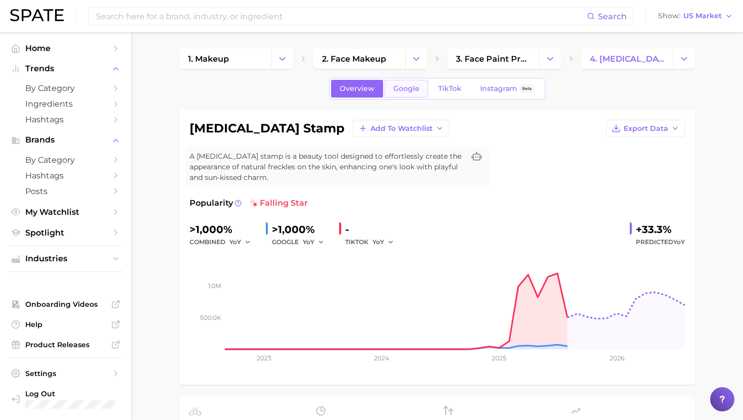
click at [416, 89] on span "Google" at bounding box center [406, 88] width 26 height 9
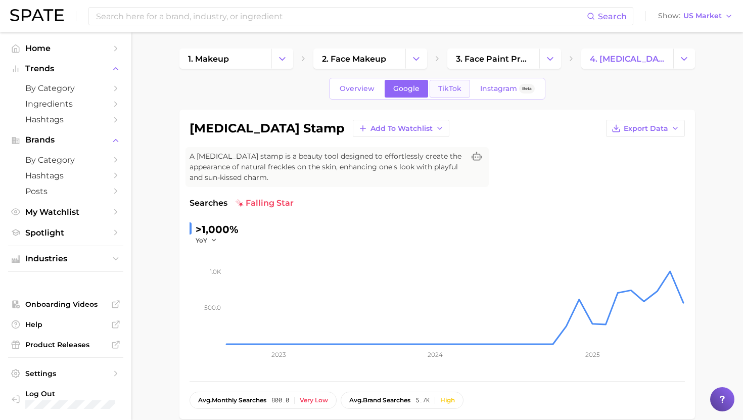
click at [435, 87] on link "TikTok" at bounding box center [450, 89] width 40 height 18
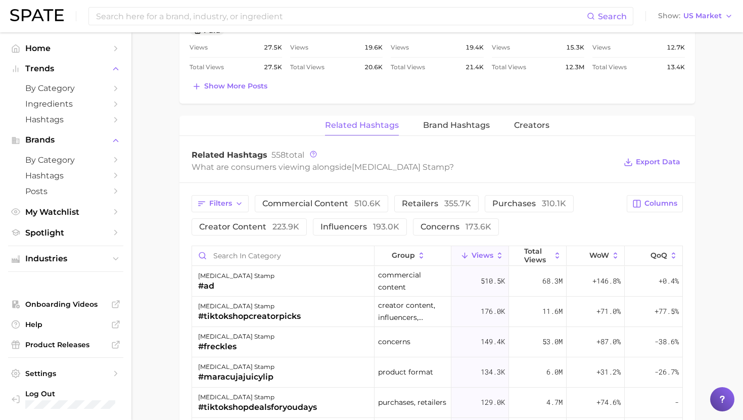
scroll to position [744, 0]
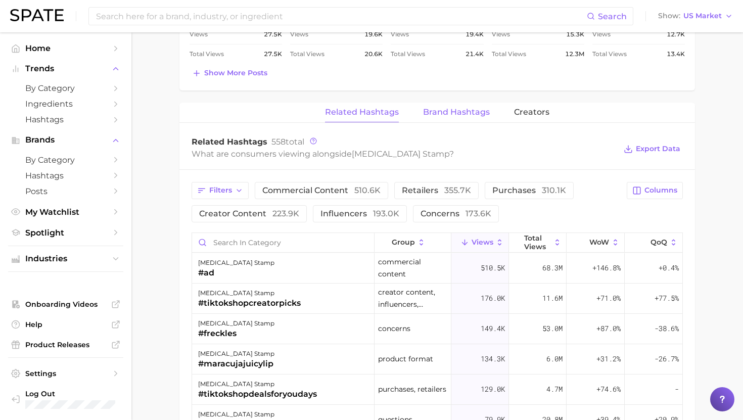
click at [473, 115] on span "Brand Hashtags" at bounding box center [456, 112] width 67 height 9
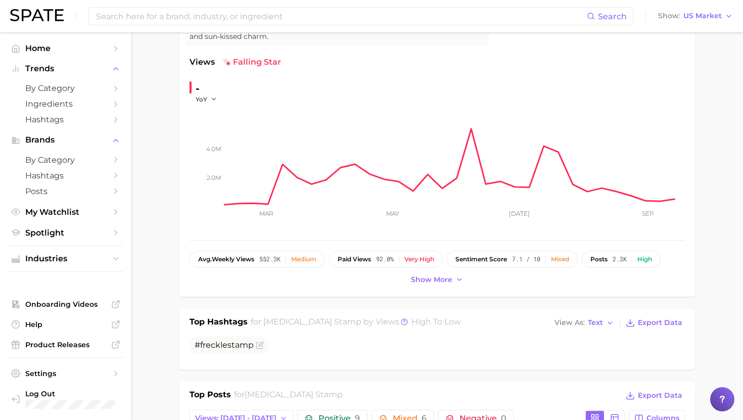
scroll to position [139, 0]
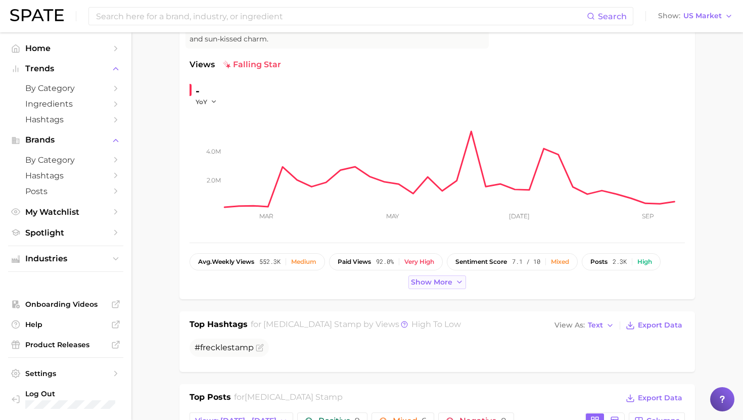
click at [421, 287] on button "Show more" at bounding box center [438, 283] width 58 height 14
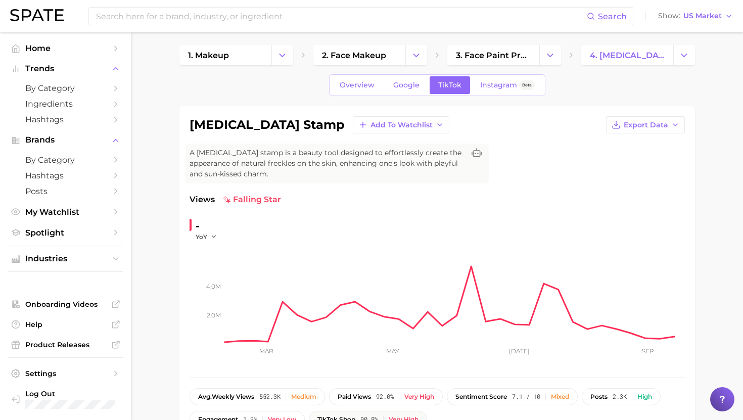
scroll to position [0, 0]
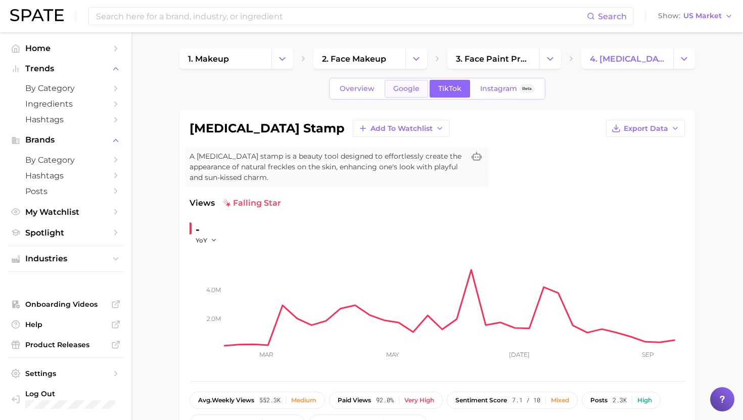
click at [409, 87] on span "Google" at bounding box center [406, 88] width 26 height 9
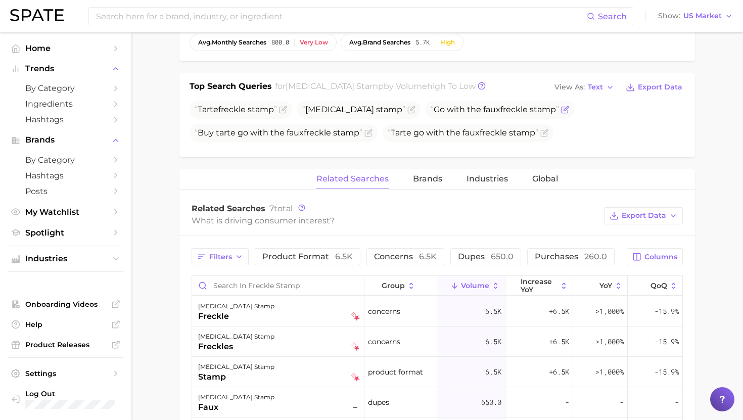
scroll to position [356, 0]
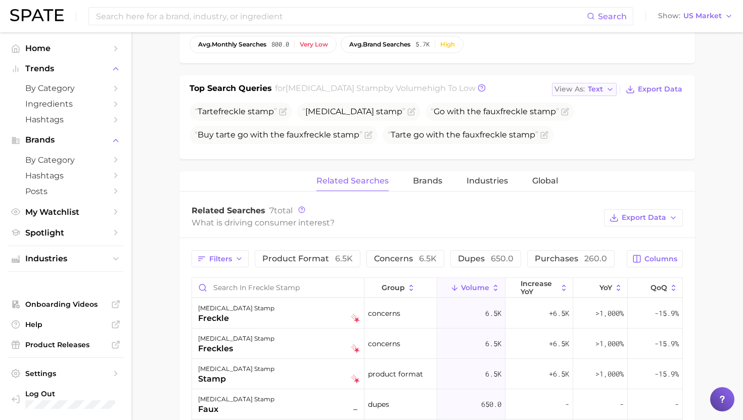
click at [585, 87] on span "View As" at bounding box center [570, 89] width 30 height 6
click at [573, 123] on span "Table" at bounding box center [579, 124] width 20 height 9
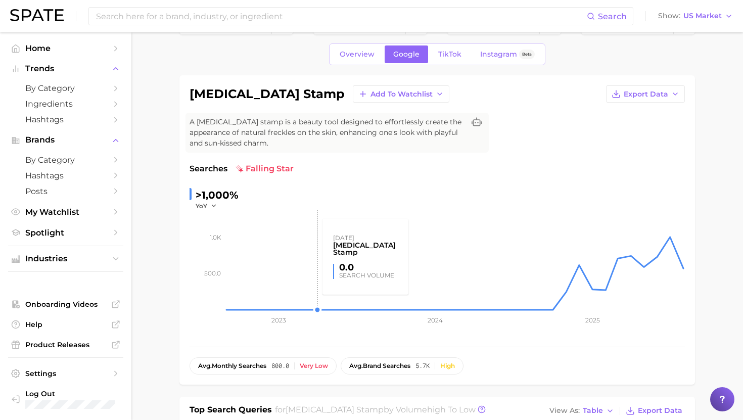
scroll to position [30, 0]
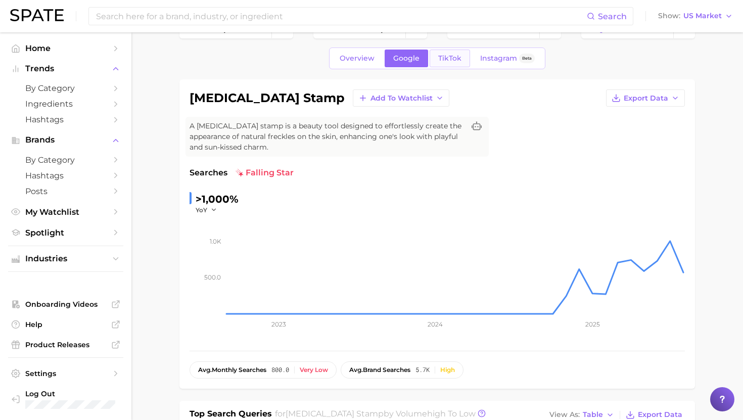
click at [435, 57] on link "TikTok" at bounding box center [450, 59] width 40 height 18
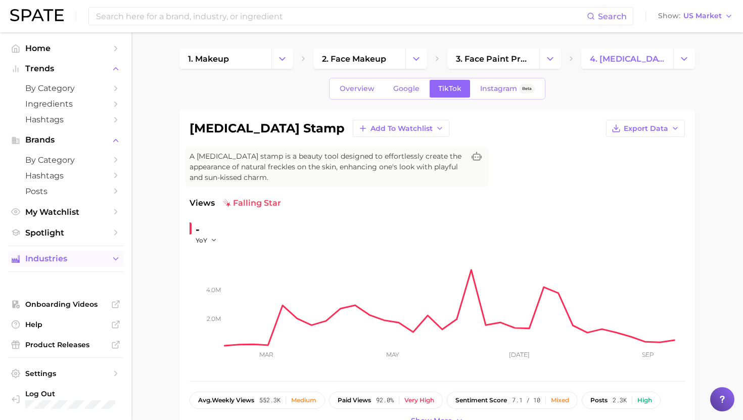
click at [78, 266] on button "Industries" at bounding box center [65, 258] width 115 height 15
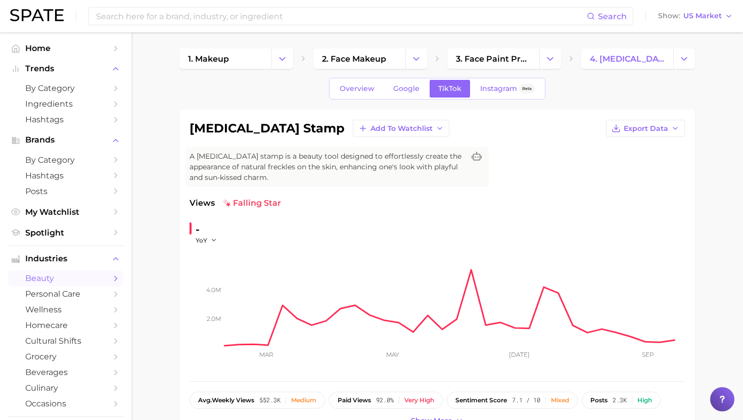
click at [59, 282] on span "beauty" at bounding box center [65, 279] width 81 height 10
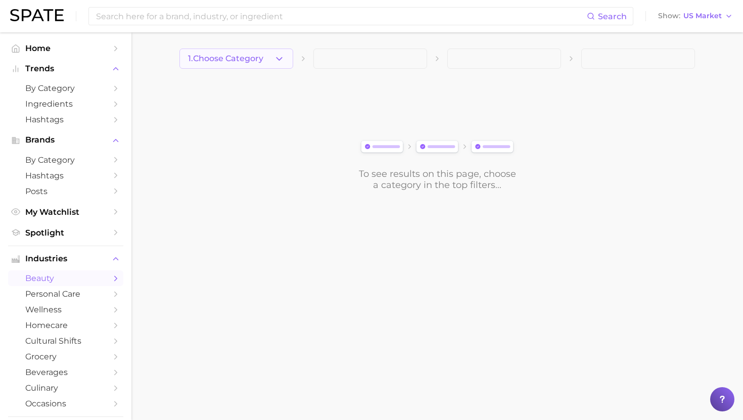
click at [259, 62] on span "1. Choose Category" at bounding box center [225, 58] width 75 height 9
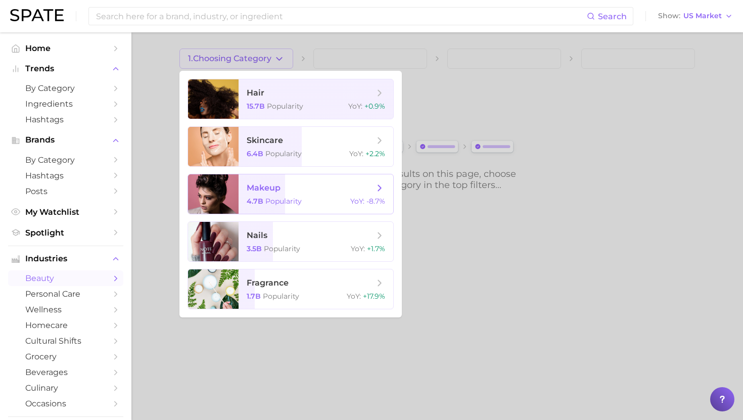
click at [258, 191] on span "makeup" at bounding box center [264, 188] width 34 height 10
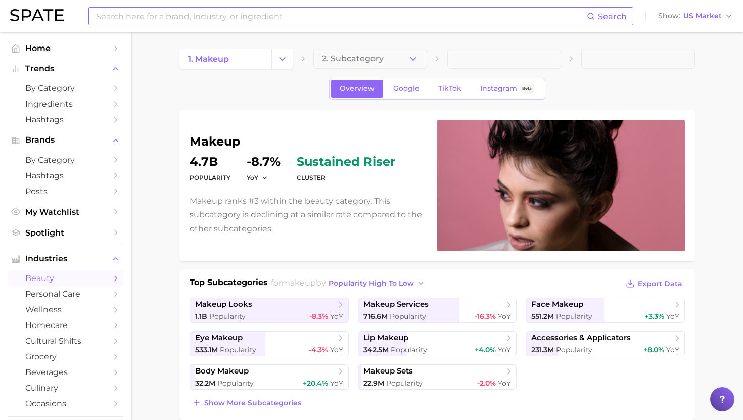
click at [233, 18] on input at bounding box center [341, 16] width 492 height 17
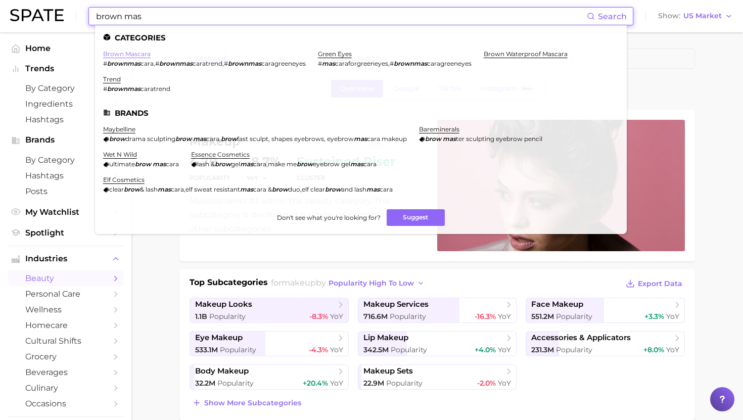
type input "brown mas"
click at [136, 54] on link "brown mascara" at bounding box center [127, 54] width 48 height 8
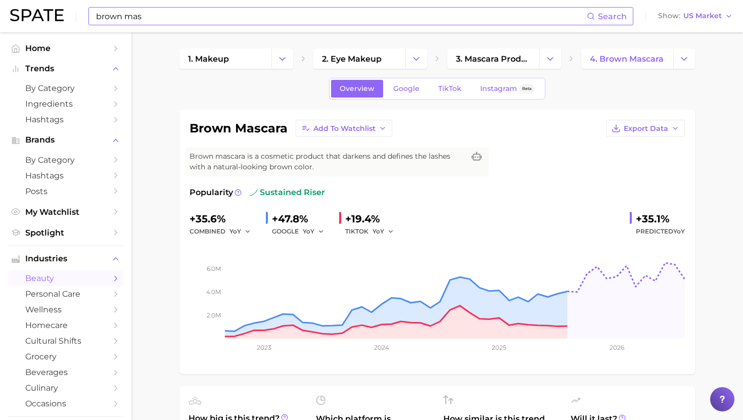
click at [254, 19] on input "brown mas" at bounding box center [341, 16] width 492 height 17
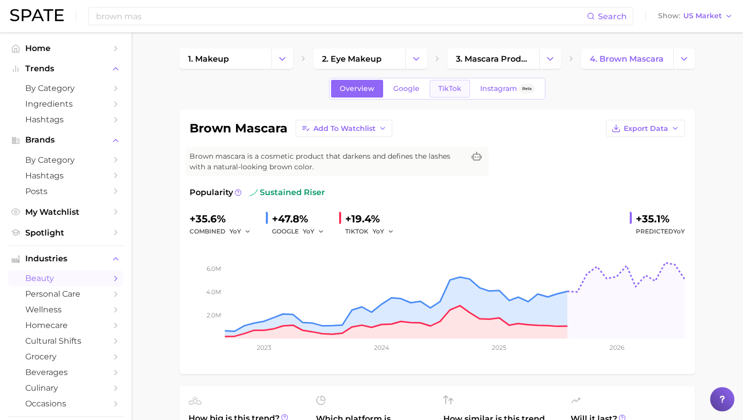
click at [446, 89] on span "TikTok" at bounding box center [449, 88] width 23 height 9
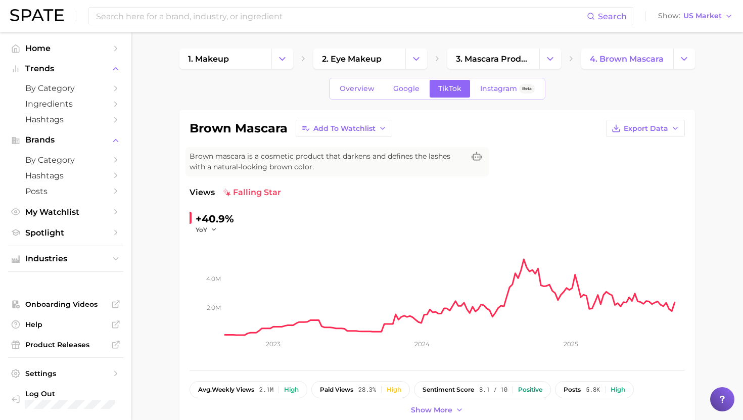
click at [42, 68] on span "Trends" at bounding box center [65, 68] width 81 height 9
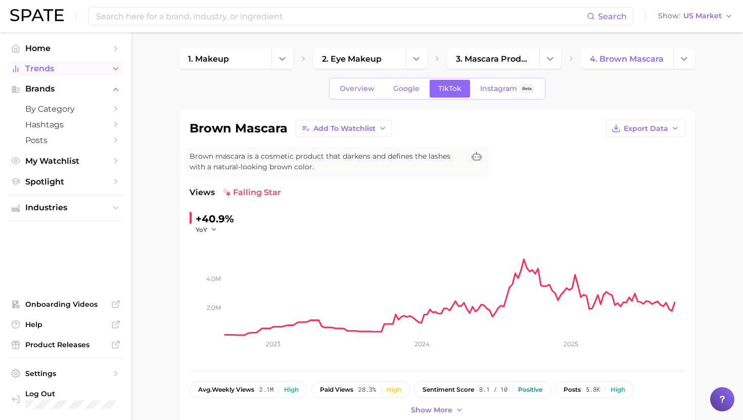
click at [42, 68] on span "Trends" at bounding box center [65, 68] width 81 height 9
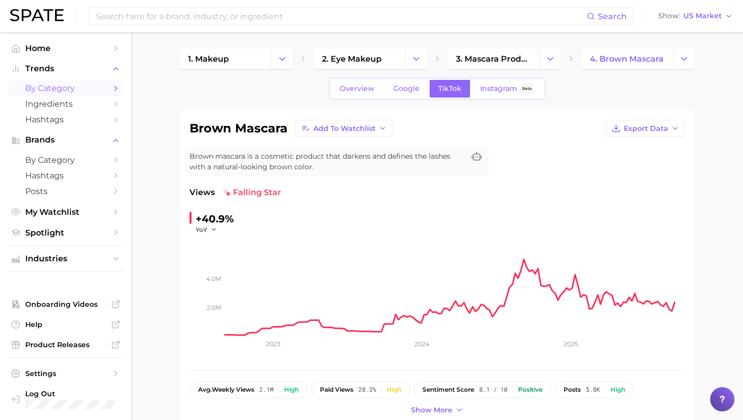
click at [43, 87] on span "by Category" at bounding box center [65, 88] width 81 height 10
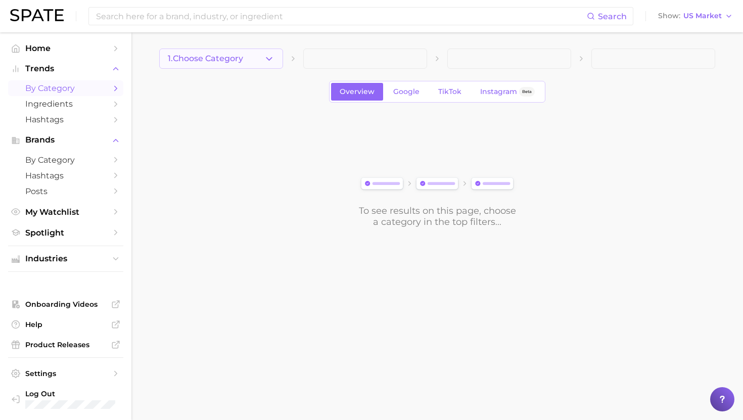
click at [189, 57] on span "1. Choose Category" at bounding box center [205, 58] width 75 height 9
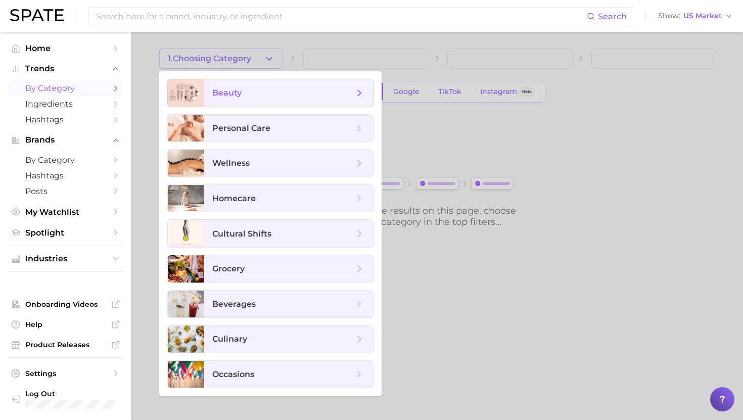
click at [226, 95] on span "beauty" at bounding box center [226, 93] width 29 height 10
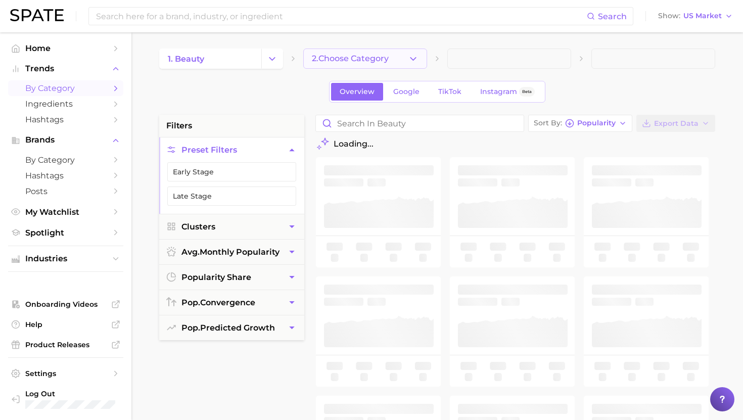
click at [371, 55] on span "2. Choose Category" at bounding box center [350, 58] width 77 height 9
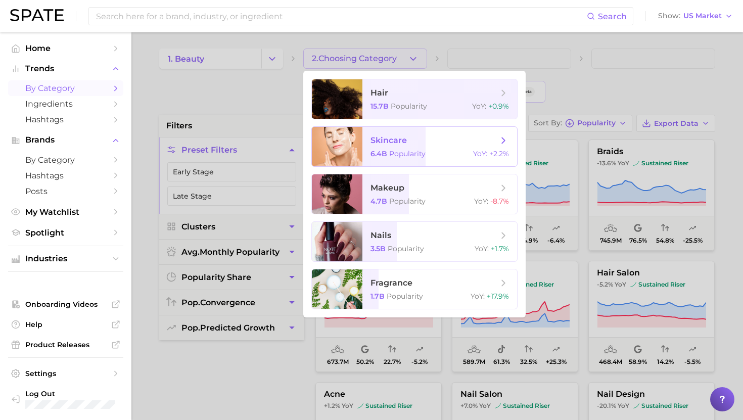
click at [413, 142] on span "skincare" at bounding box center [434, 140] width 127 height 11
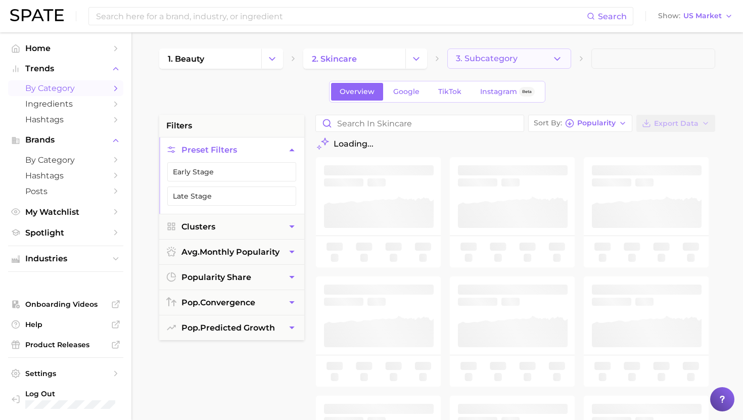
click at [490, 62] on span "3. Subcategory" at bounding box center [487, 58] width 62 height 9
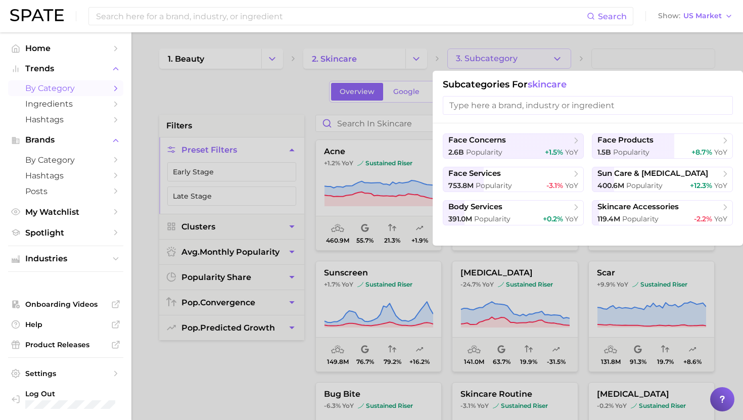
click at [493, 60] on div at bounding box center [371, 210] width 743 height 420
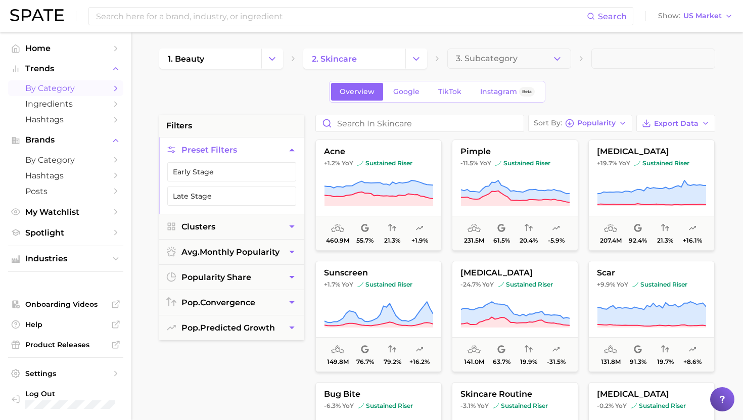
click at [493, 60] on span "3. Subcategory" at bounding box center [487, 58] width 62 height 9
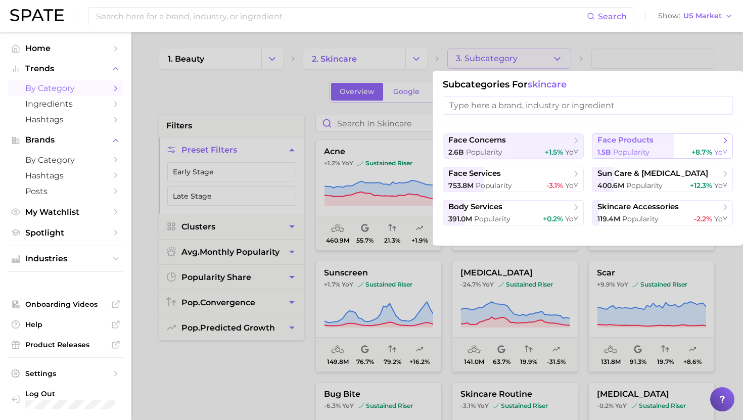
click at [622, 146] on button "face products 1.5b Popularity +8.7% YoY" at bounding box center [662, 145] width 141 height 25
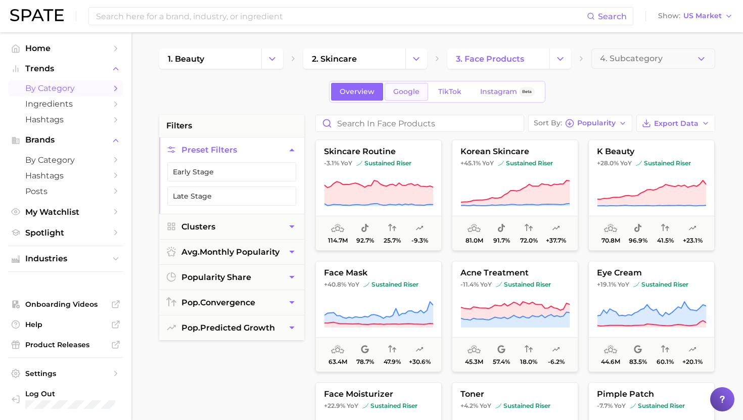
click at [410, 97] on link "Google" at bounding box center [406, 92] width 43 height 18
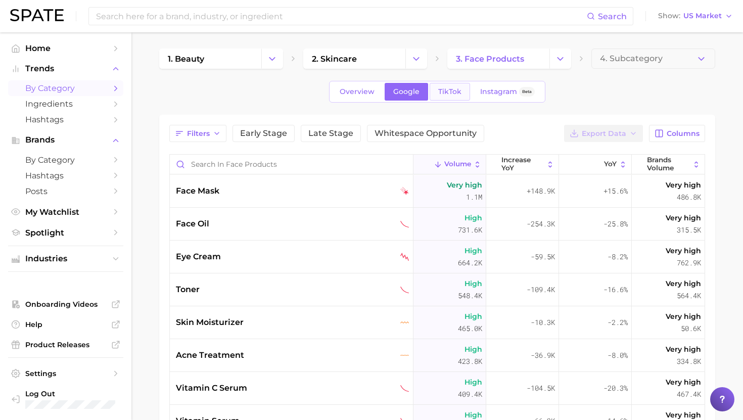
click at [463, 94] on link "TikTok" at bounding box center [450, 92] width 40 height 18
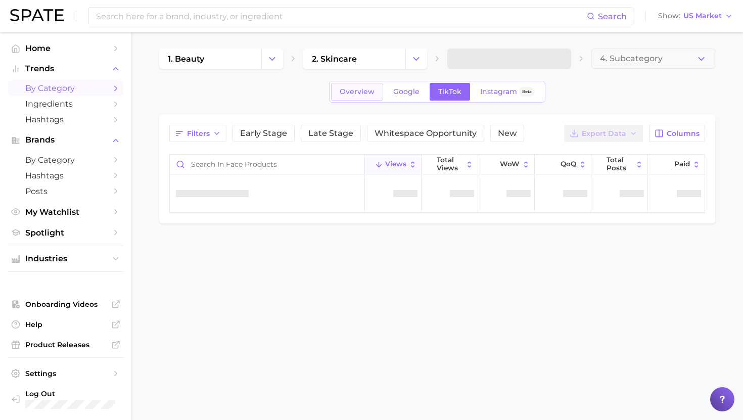
click at [364, 92] on span "Overview" at bounding box center [357, 91] width 35 height 9
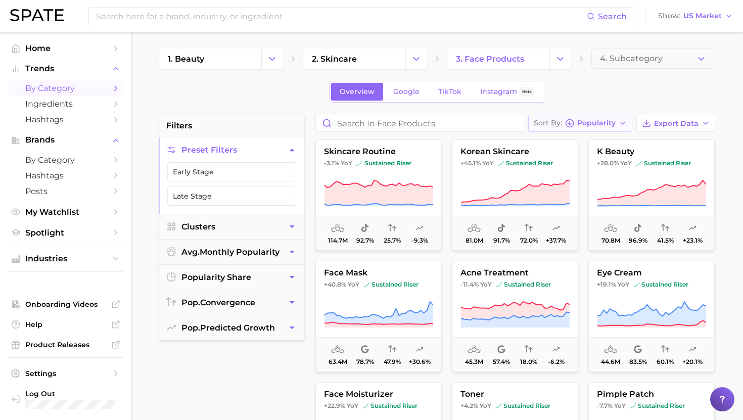
click at [577, 124] on div "Sort By Popularity" at bounding box center [575, 123] width 82 height 9
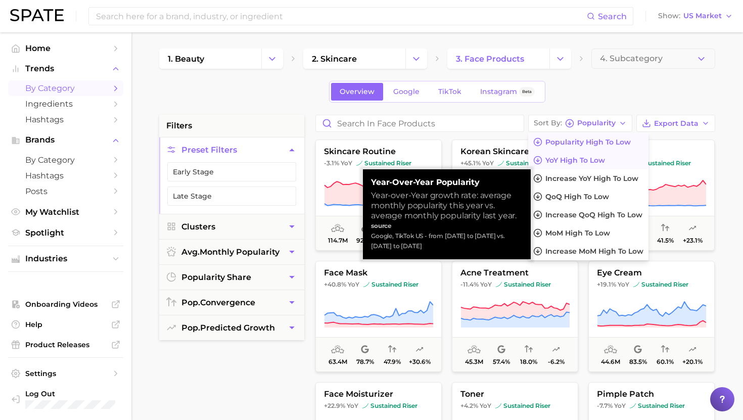
click at [583, 163] on span "YoY high to low" at bounding box center [576, 160] width 60 height 9
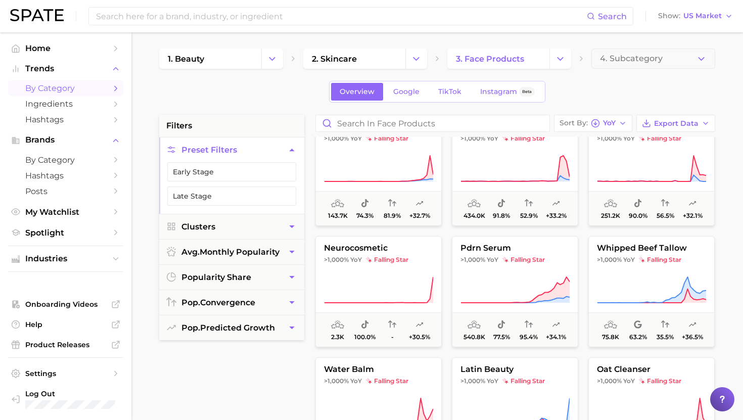
scroll to position [153, 0]
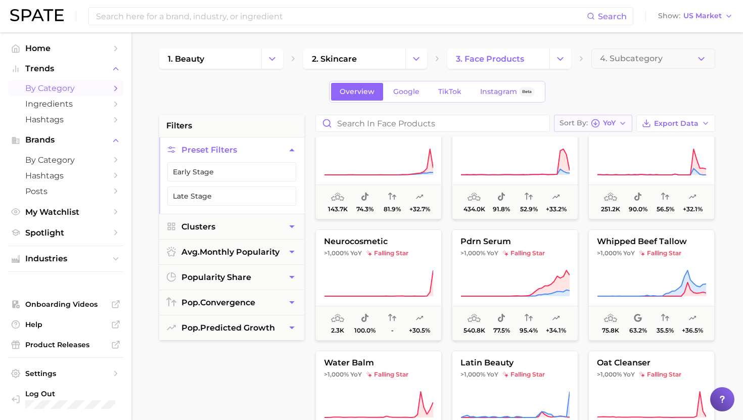
click at [595, 121] on icon "button" at bounding box center [595, 123] width 9 height 9
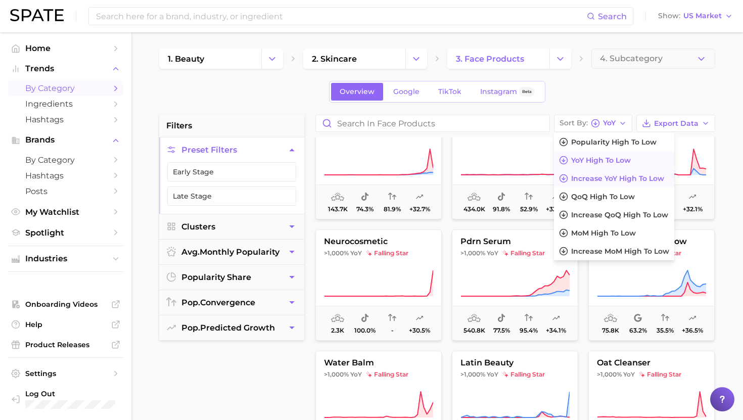
click at [591, 176] on span "Increase YoY high to low" at bounding box center [617, 178] width 93 height 9
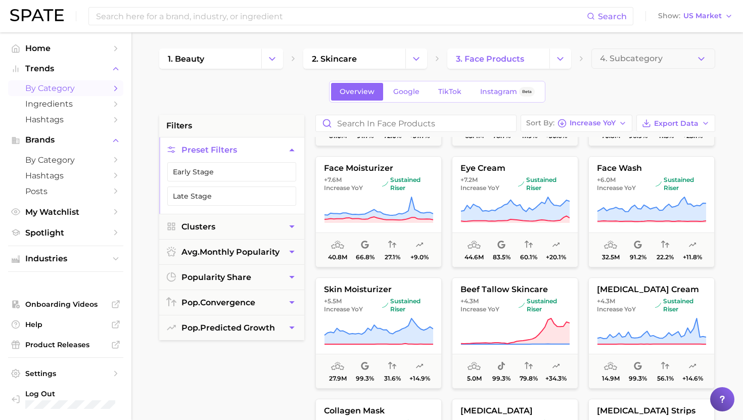
scroll to position [113, 0]
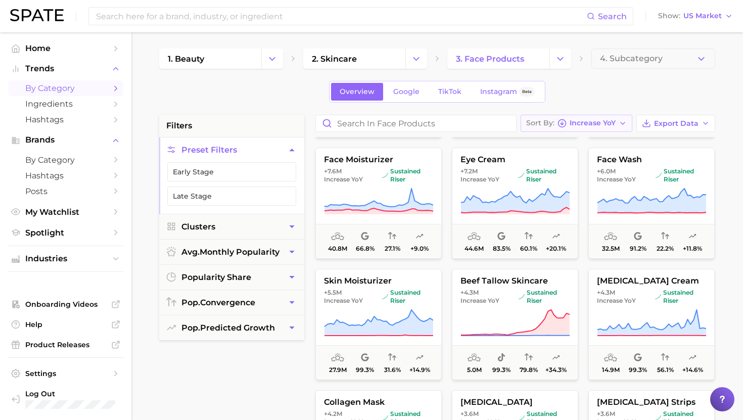
click at [601, 124] on span "Increase YoY" at bounding box center [593, 123] width 46 height 6
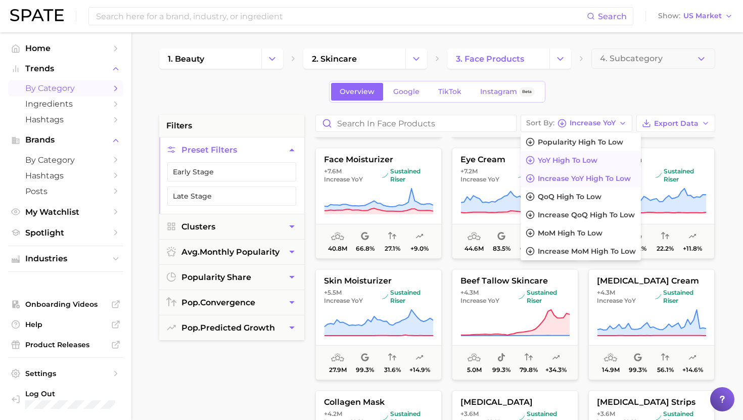
click at [573, 164] on span "YoY high to low" at bounding box center [568, 160] width 60 height 9
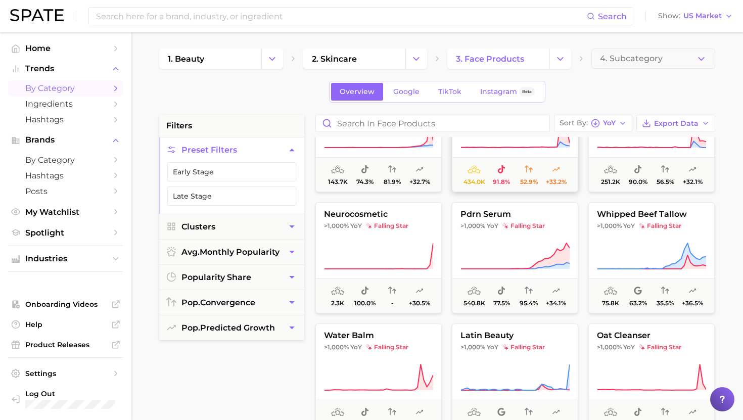
scroll to position [187, 0]
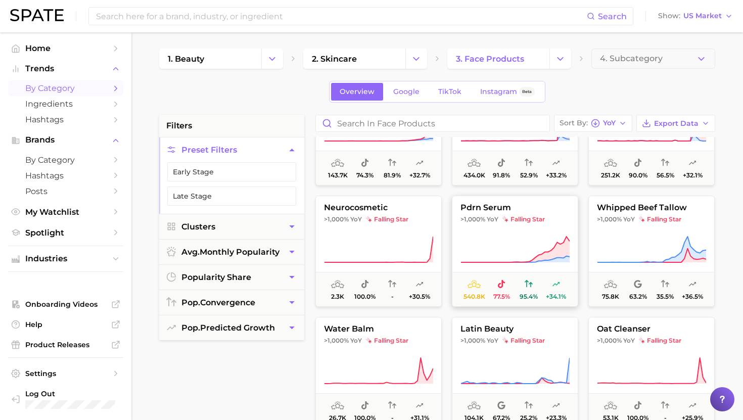
click at [535, 247] on icon at bounding box center [515, 250] width 109 height 28
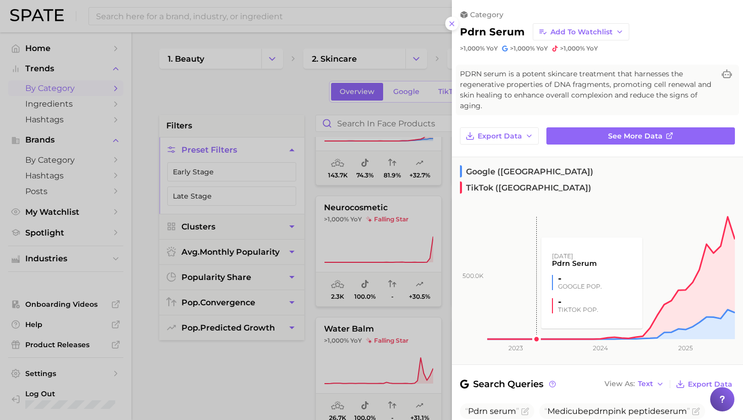
click at [413, 208] on div at bounding box center [371, 210] width 743 height 420
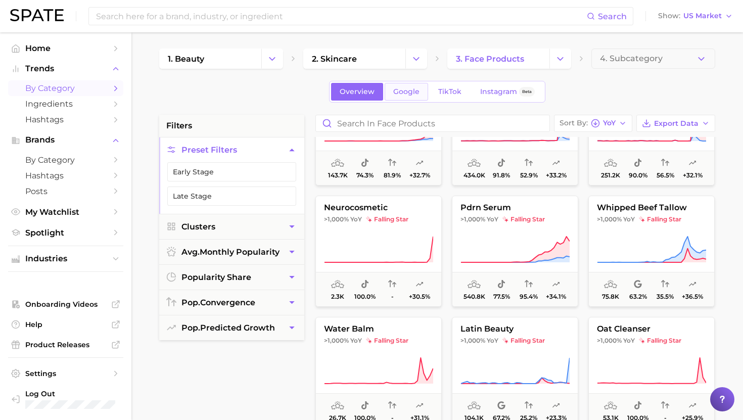
click at [418, 99] on link "Google" at bounding box center [406, 92] width 43 height 18
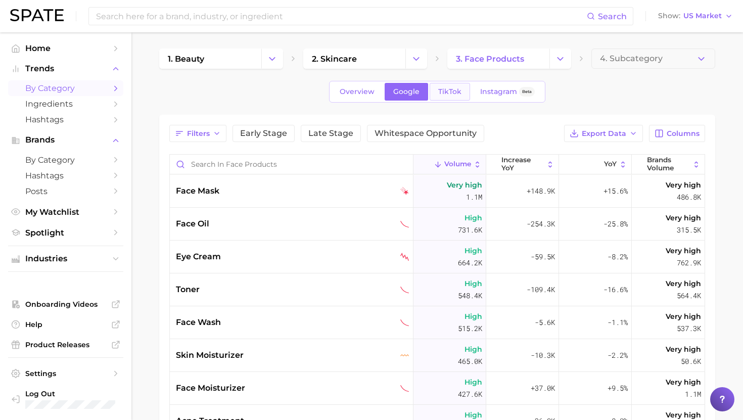
click at [455, 93] on span "TikTok" at bounding box center [449, 91] width 23 height 9
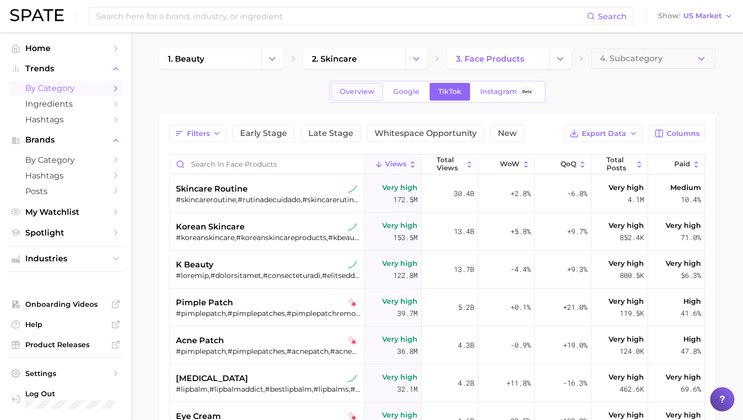
click at [366, 88] on span "Overview" at bounding box center [357, 91] width 35 height 9
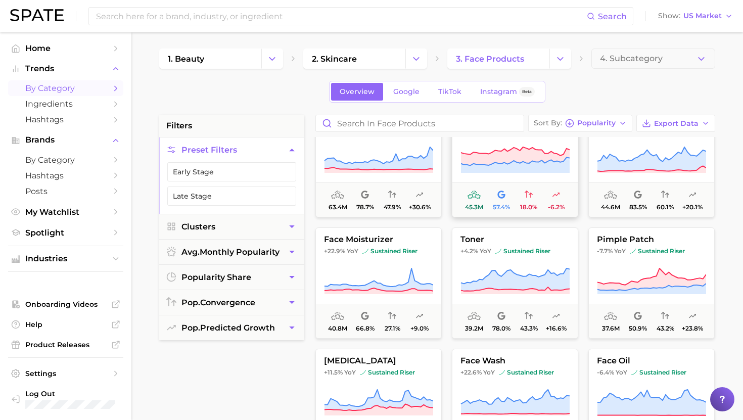
scroll to position [4, 0]
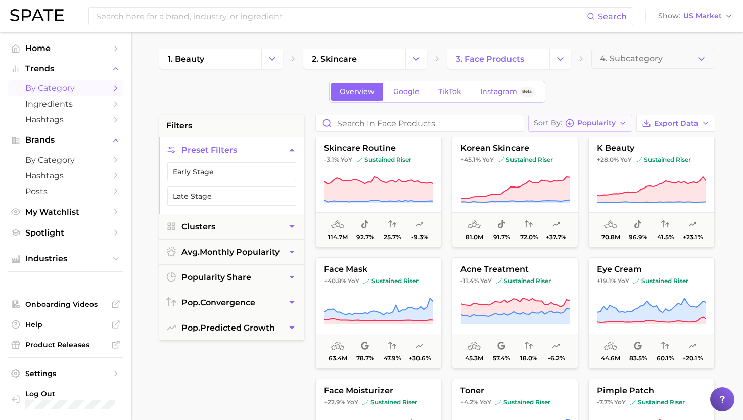
click at [594, 121] on span "Popularity" at bounding box center [596, 123] width 38 height 6
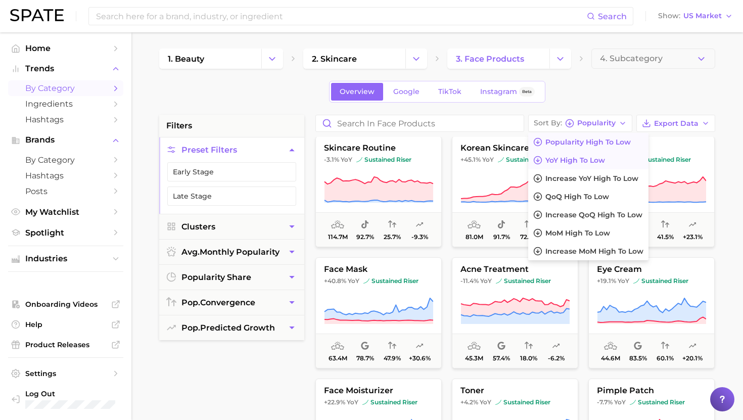
click at [578, 164] on span "YoY high to low" at bounding box center [576, 160] width 60 height 9
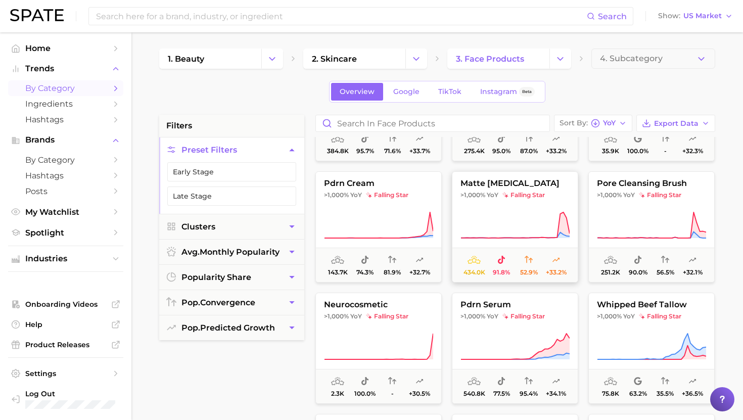
scroll to position [133, 0]
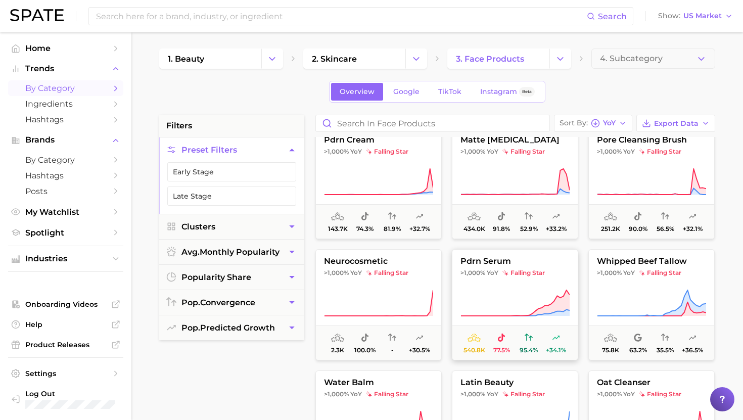
click at [536, 272] on span "falling star" at bounding box center [524, 273] width 42 height 8
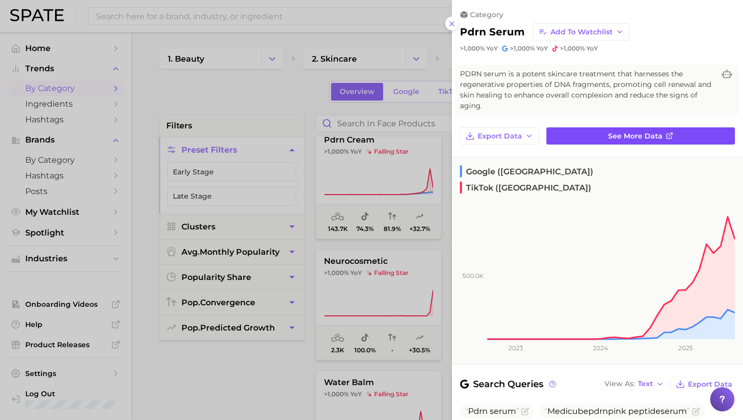
click at [635, 136] on span "See more data" at bounding box center [635, 136] width 55 height 9
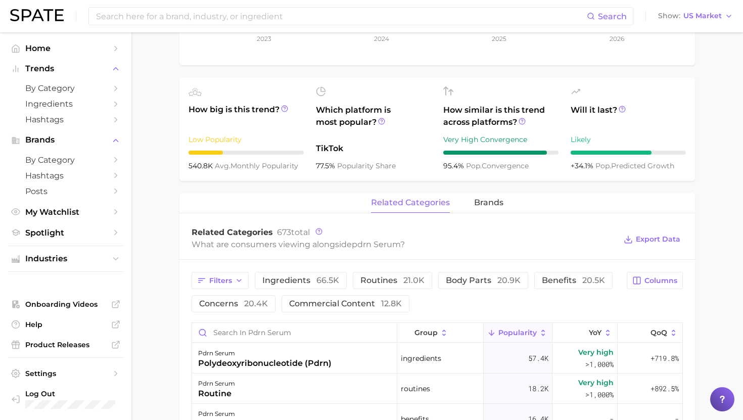
scroll to position [338, 0]
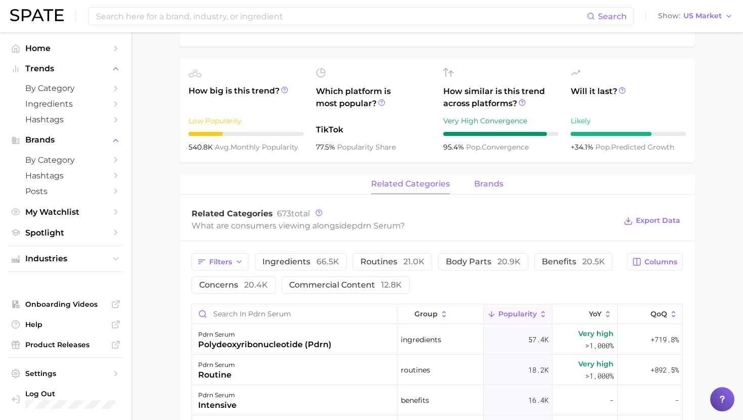
click at [484, 184] on span "brands" at bounding box center [488, 184] width 29 height 9
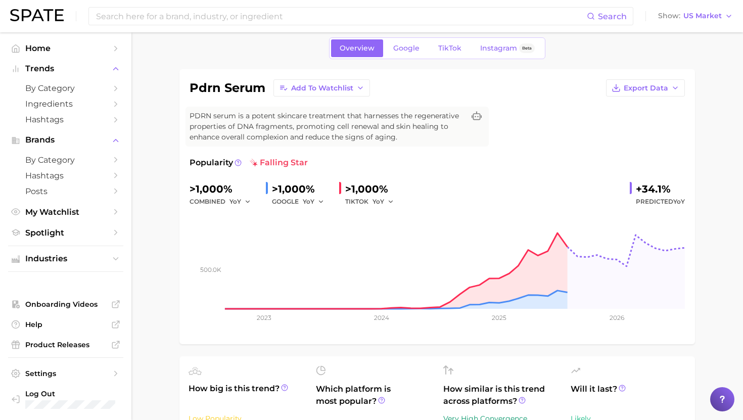
scroll to position [0, 0]
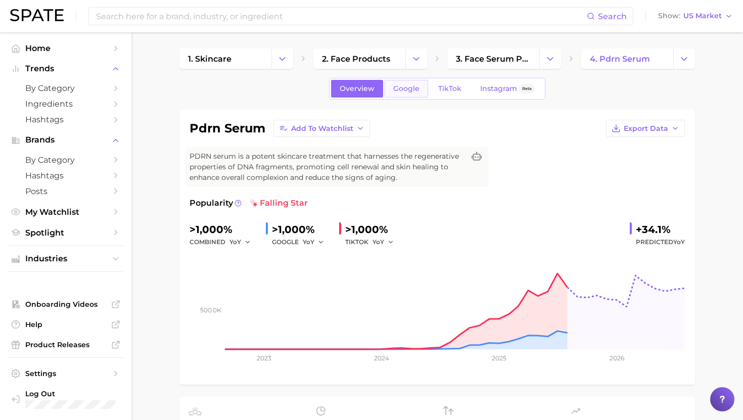
click at [408, 84] on span "Google" at bounding box center [406, 88] width 26 height 9
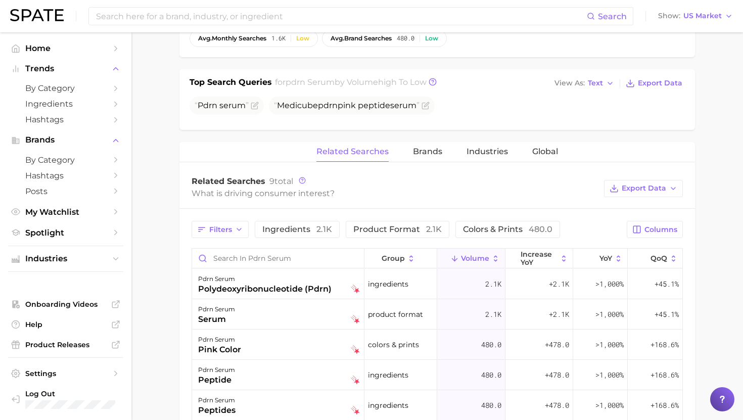
scroll to position [361, 0]
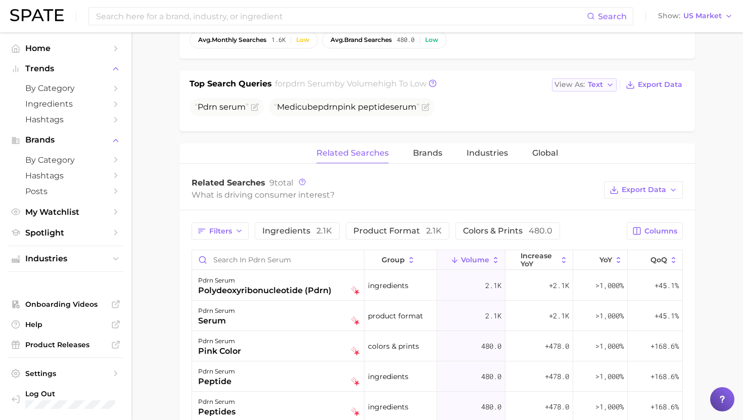
click at [578, 78] on button "View As Text" at bounding box center [584, 84] width 65 height 13
click at [572, 120] on span "Table" at bounding box center [579, 119] width 20 height 9
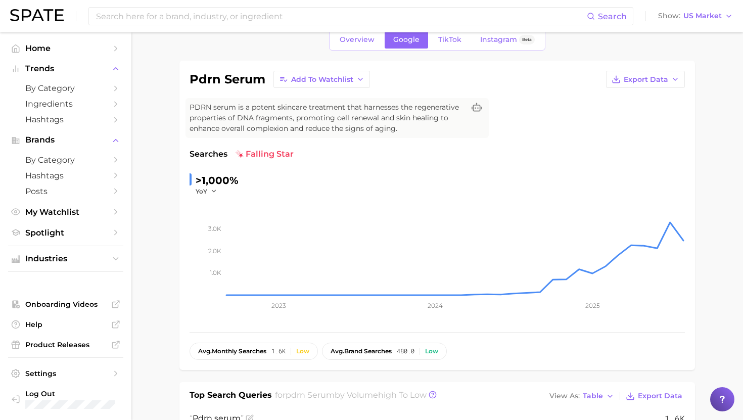
scroll to position [0, 0]
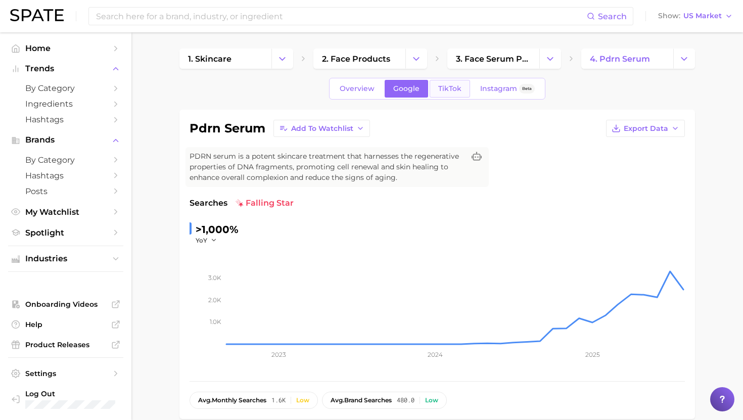
click at [447, 96] on link "TikTok" at bounding box center [450, 89] width 40 height 18
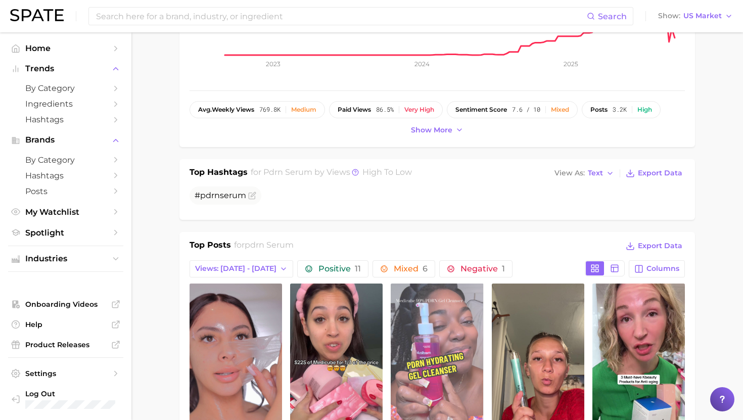
scroll to position [264, 0]
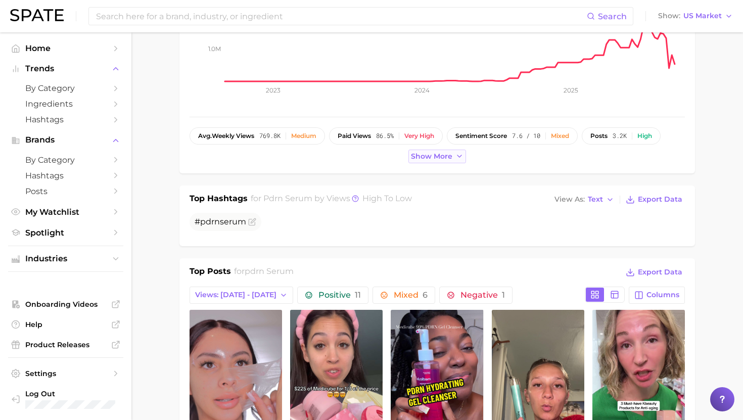
click at [416, 156] on span "Show more" at bounding box center [431, 156] width 41 height 9
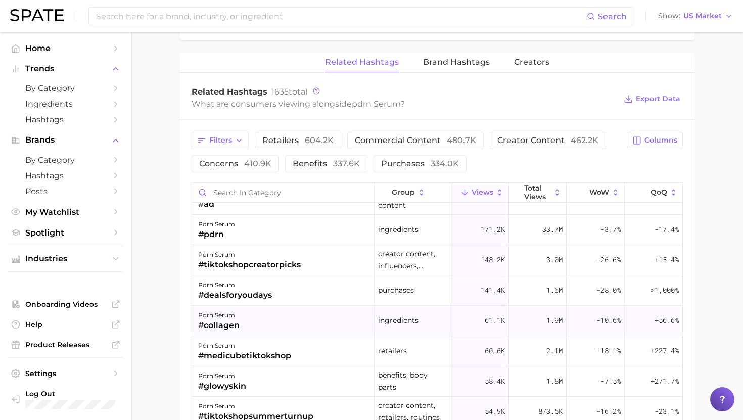
scroll to position [22, 0]
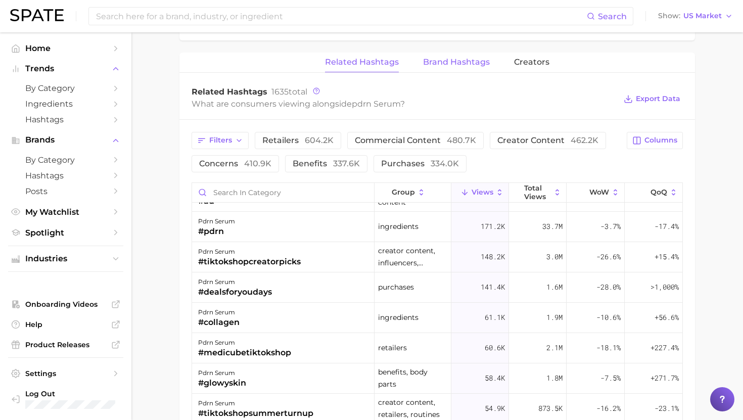
click at [451, 64] on span "Brand Hashtags" at bounding box center [456, 62] width 67 height 9
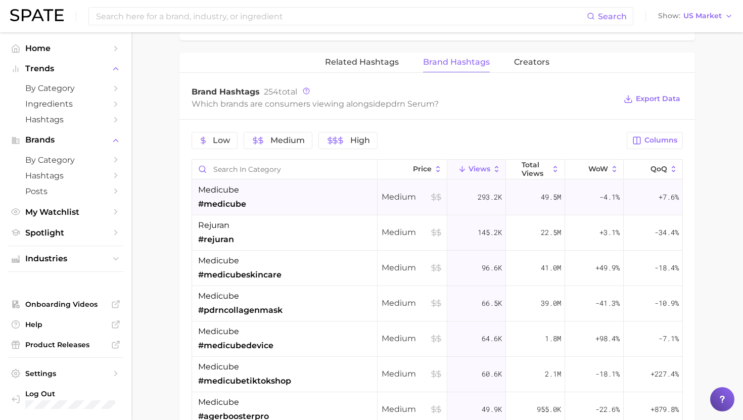
click at [281, 203] on div "medicube #medicube" at bounding box center [285, 197] width 186 height 35
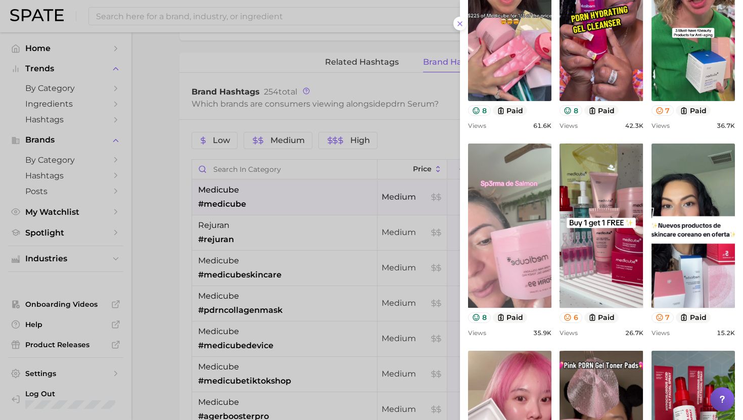
scroll to position [202, 0]
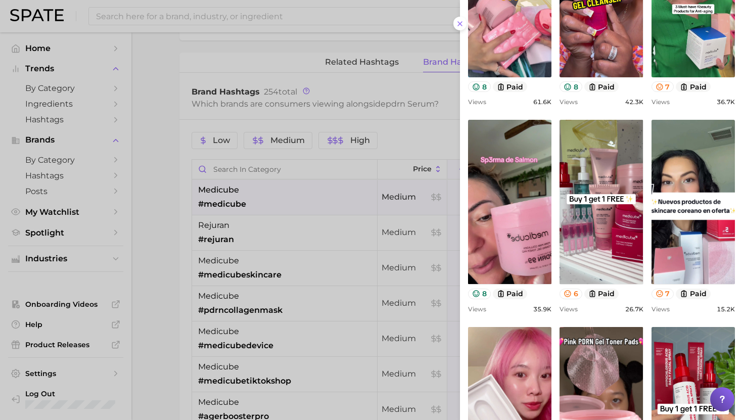
click at [368, 256] on div at bounding box center [371, 210] width 743 height 420
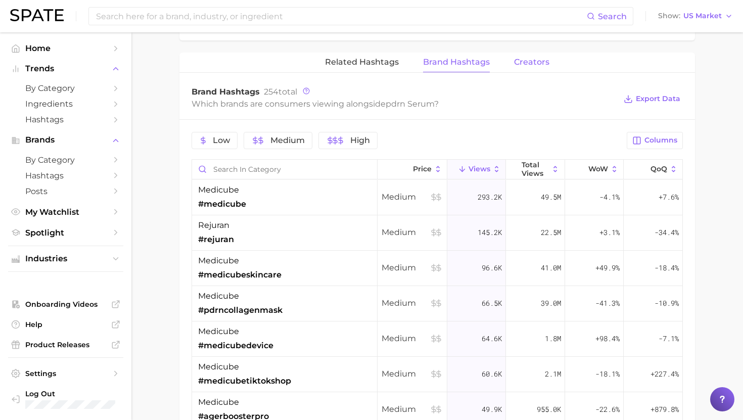
click at [533, 59] on span "Creators" at bounding box center [531, 62] width 35 height 9
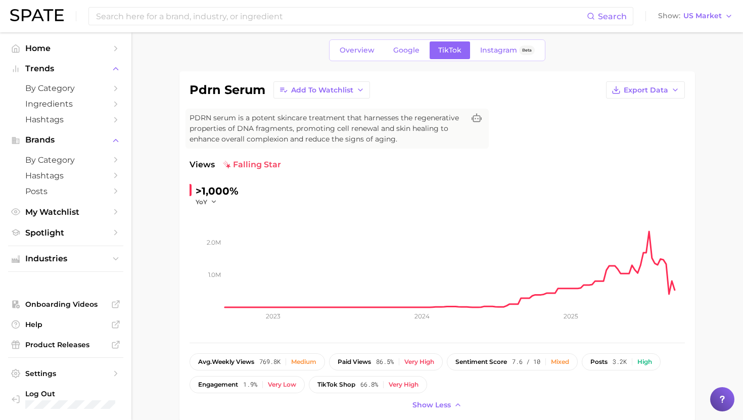
scroll to position [0, 0]
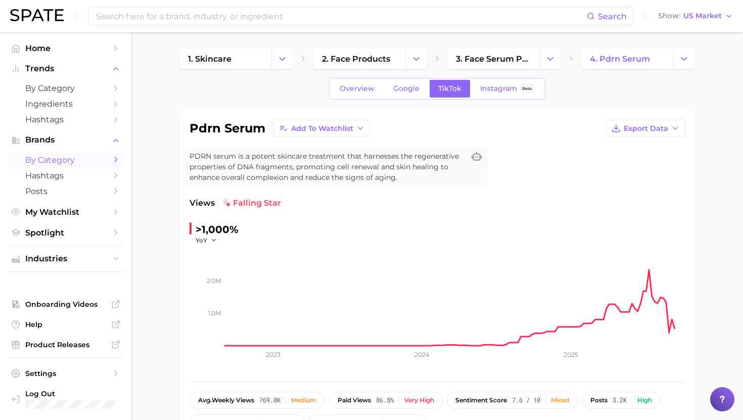
click at [41, 163] on span "by Category" at bounding box center [65, 160] width 81 height 10
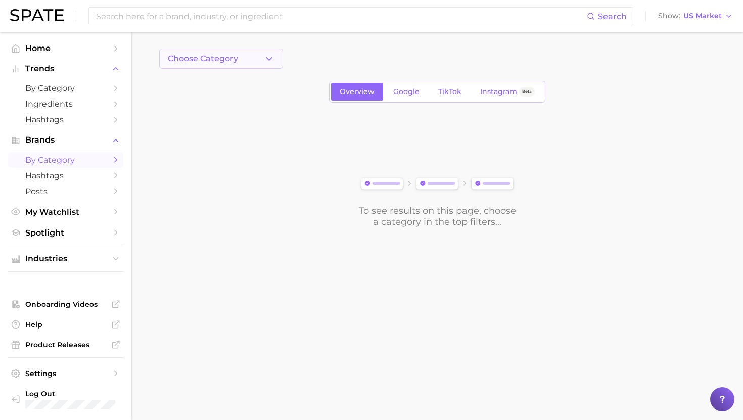
click at [194, 61] on span "Choose Category" at bounding box center [203, 58] width 70 height 9
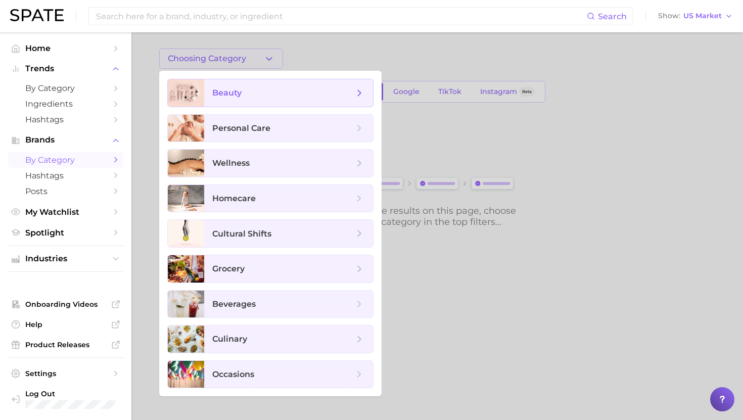
click at [194, 91] on div at bounding box center [186, 92] width 36 height 27
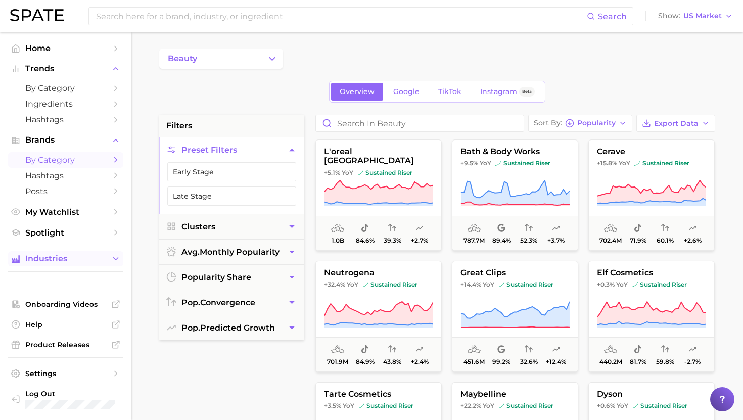
click at [35, 259] on span "Industries" at bounding box center [65, 258] width 81 height 9
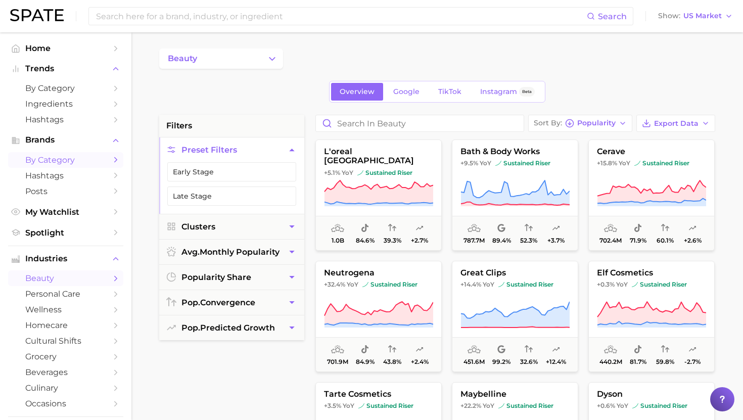
click at [42, 283] on span "beauty" at bounding box center [65, 279] width 81 height 10
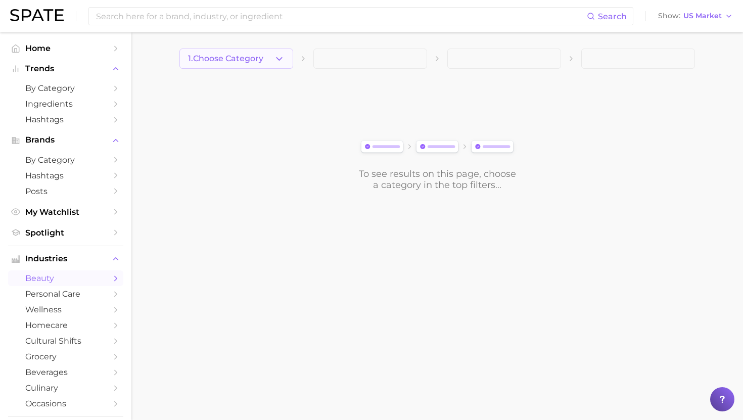
click at [216, 62] on span "1. Choose Category" at bounding box center [225, 58] width 75 height 9
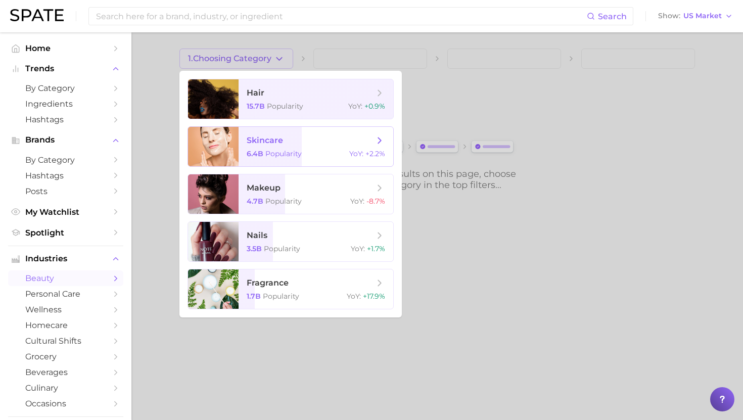
click at [257, 127] on span "skincare 6.4b Popularity YoY : +2.2%" at bounding box center [316, 146] width 155 height 39
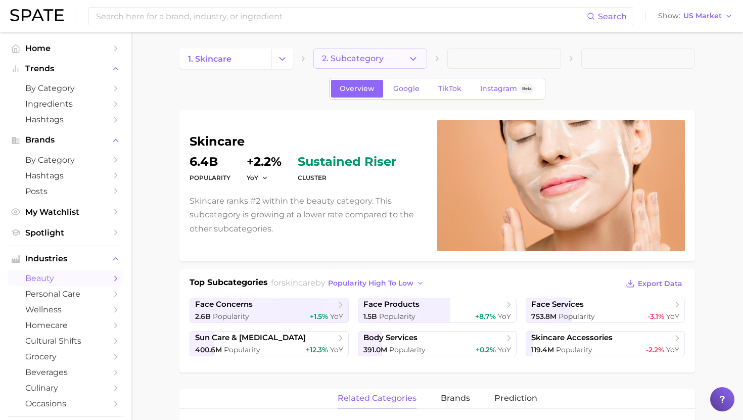
click at [378, 55] on span "2. Subcategory" at bounding box center [353, 58] width 62 height 9
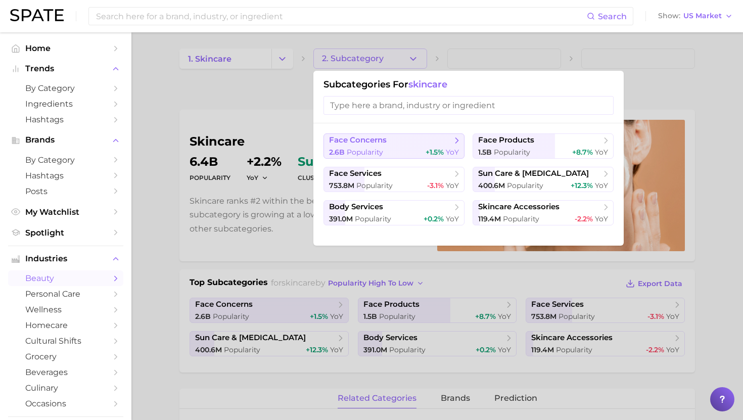
click at [396, 147] on button "face concerns 2.6b Popularity +1.5% YoY" at bounding box center [394, 145] width 141 height 25
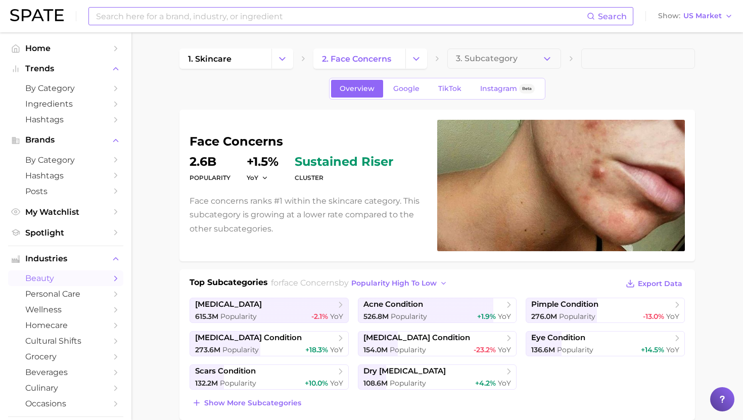
click at [189, 18] on input at bounding box center [341, 16] width 492 height 17
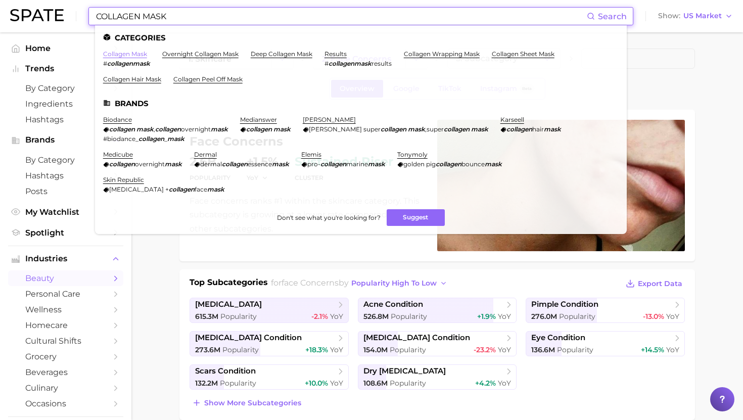
type input "COLLAGEN MASK"
click at [129, 54] on link "collagen mask" at bounding box center [125, 54] width 44 height 8
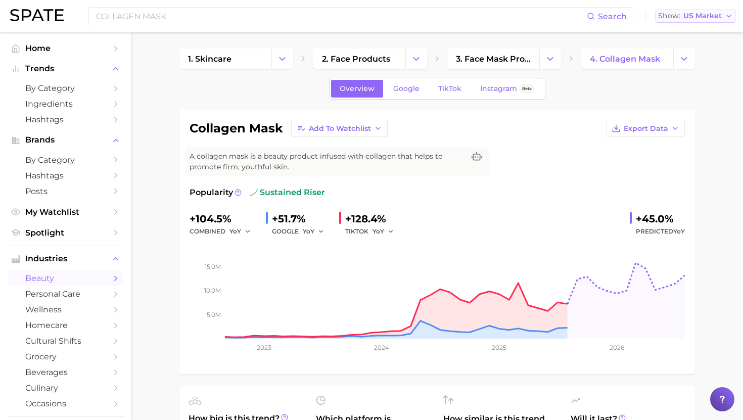
click at [710, 15] on span "US Market" at bounding box center [703, 16] width 38 height 6
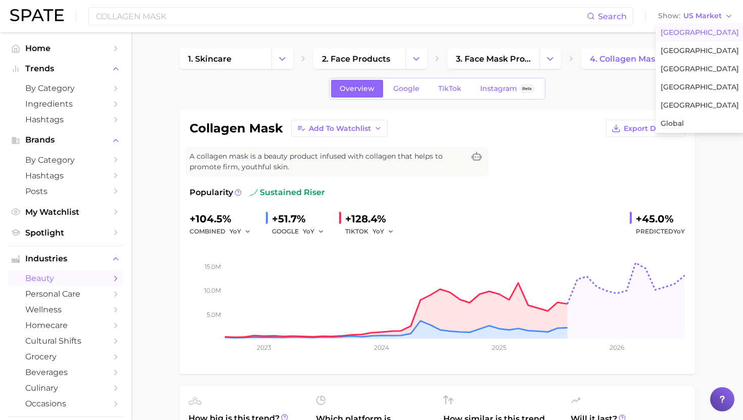
click at [567, 91] on div "Overview Google TikTok Instagram Beta" at bounding box center [438, 89] width 516 height 22
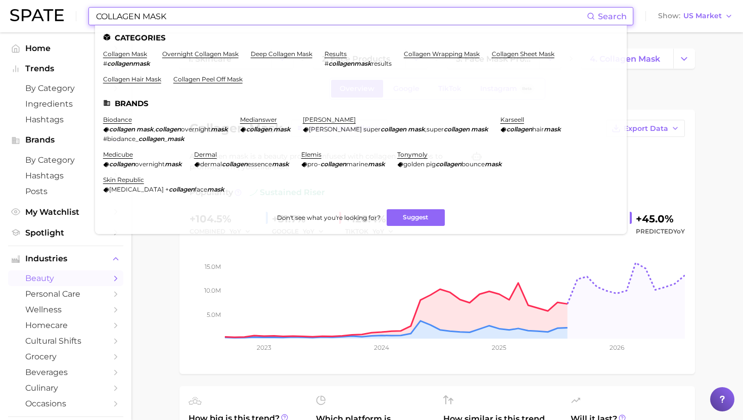
click at [156, 14] on input "COLLAGEN MASK" at bounding box center [341, 16] width 492 height 17
drag, startPoint x: 124, startPoint y: 18, endPoint x: 95, endPoint y: 18, distance: 29.3
click at [95, 18] on div "ewg Search Categories collagen mask # collagenmask overnight collagen mask deep…" at bounding box center [360, 16] width 545 height 18
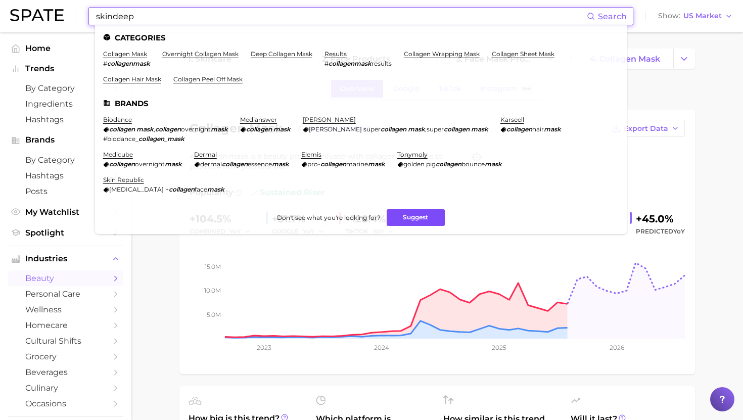
click at [416, 216] on button "Suggest" at bounding box center [416, 217] width 58 height 17
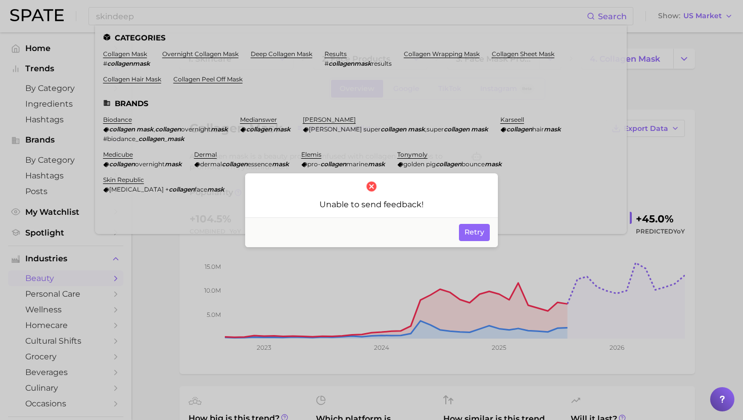
click at [322, 79] on div at bounding box center [371, 210] width 743 height 420
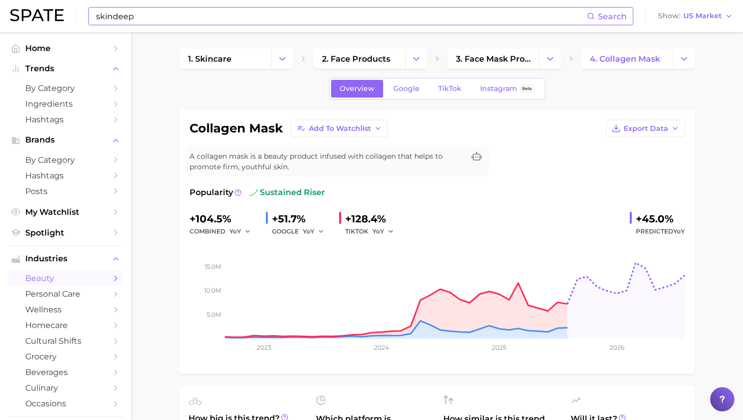
click at [147, 18] on input "skindeep" at bounding box center [341, 16] width 492 height 17
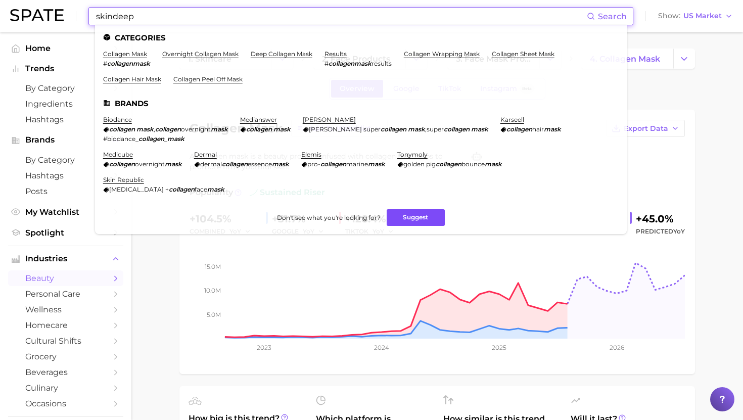
click at [422, 219] on button "Suggest" at bounding box center [416, 217] width 58 height 17
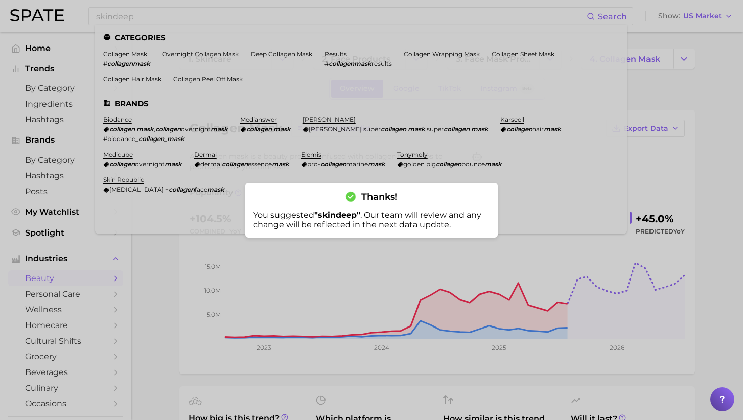
click at [224, 58] on div at bounding box center [371, 210] width 743 height 420
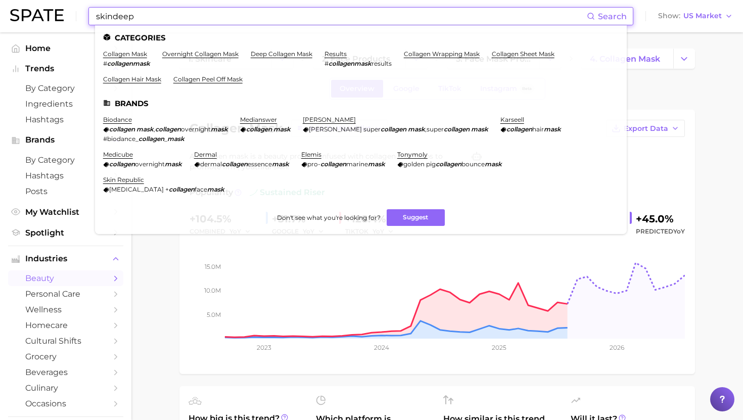
drag, startPoint x: 159, startPoint y: 17, endPoint x: 69, endPoint y: 15, distance: 90.0
click at [69, 15] on div "skindeep Search Categories collagen mask # collagenmask overnight collagen mask…" at bounding box center [371, 16] width 723 height 32
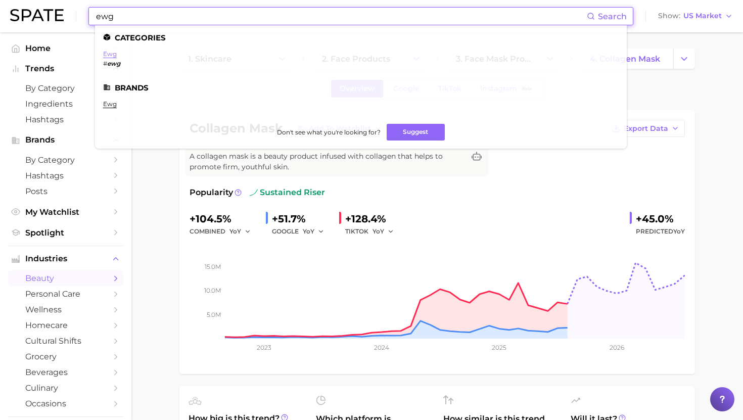
type input "ewg"
click at [110, 54] on link "ewg" at bounding box center [110, 54] width 14 height 8
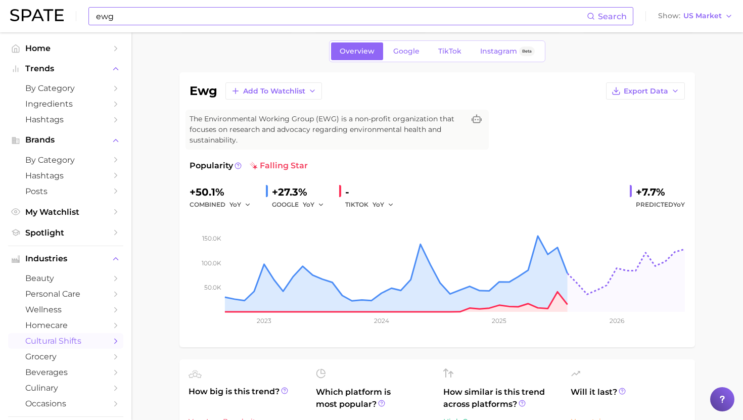
scroll to position [54, 0]
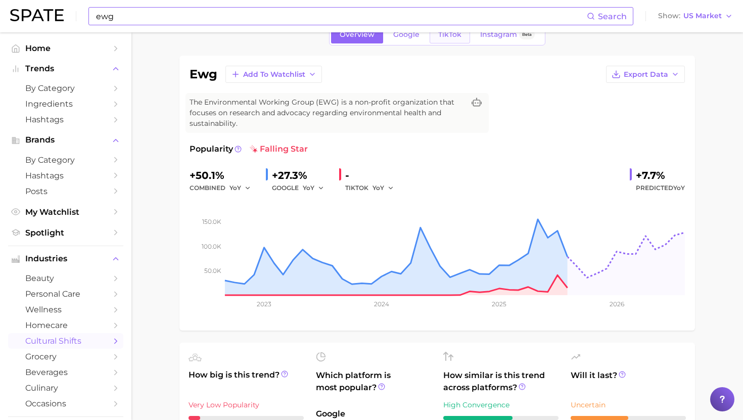
click at [446, 37] on span "TikTok" at bounding box center [449, 34] width 23 height 9
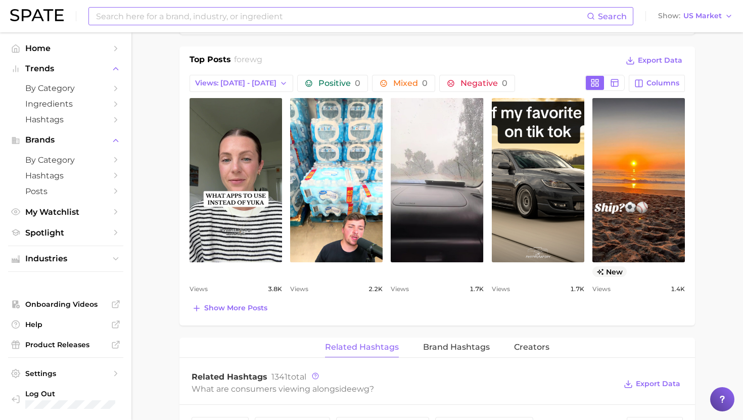
scroll to position [478, 0]
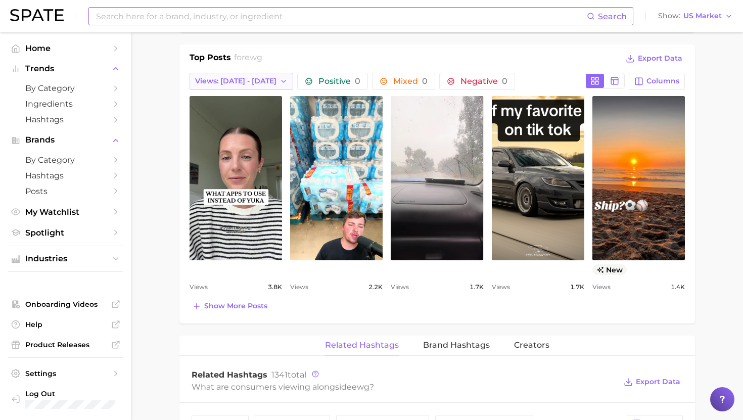
click at [236, 79] on span "Views: [DATE] - [DATE]" at bounding box center [235, 81] width 81 height 9
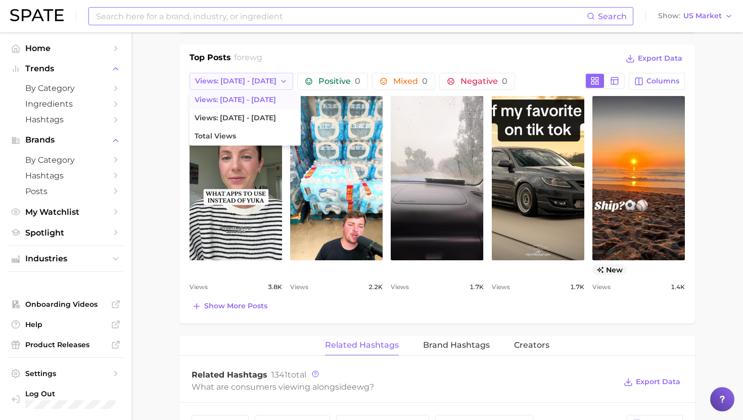
click at [236, 79] on span "Views: [DATE] - [DATE]" at bounding box center [235, 81] width 81 height 9
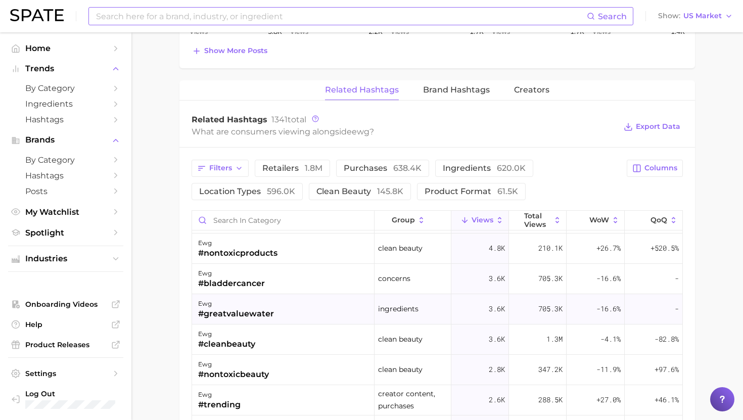
scroll to position [153, 0]
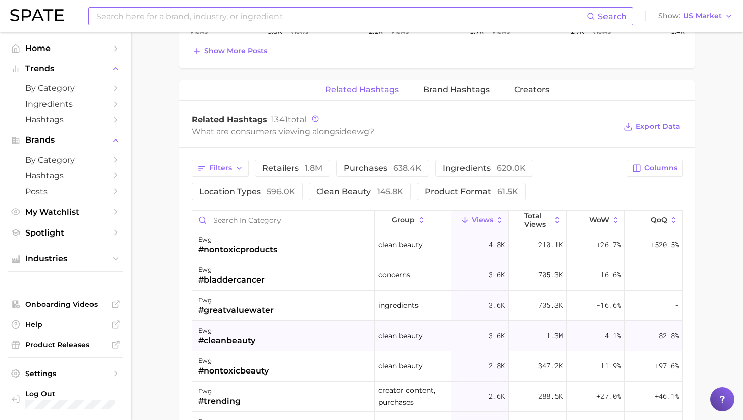
click at [300, 335] on div "ewg #cleanbeauty" at bounding box center [283, 336] width 183 height 30
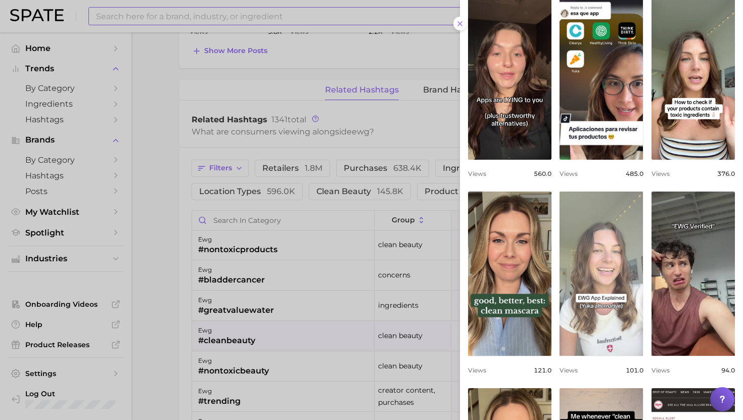
scroll to position [125, 0]
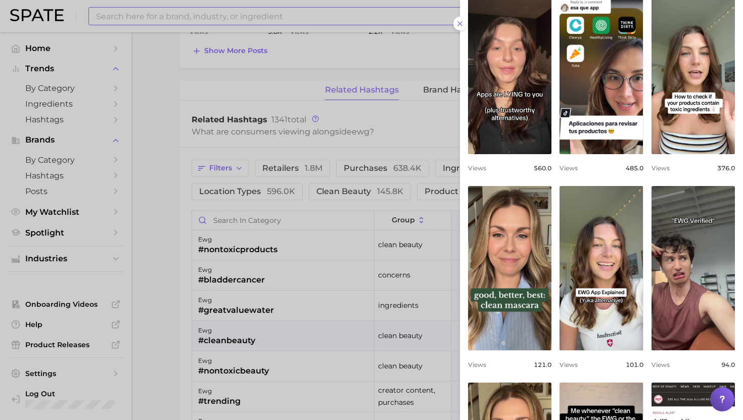
click at [287, 188] on div at bounding box center [371, 210] width 743 height 420
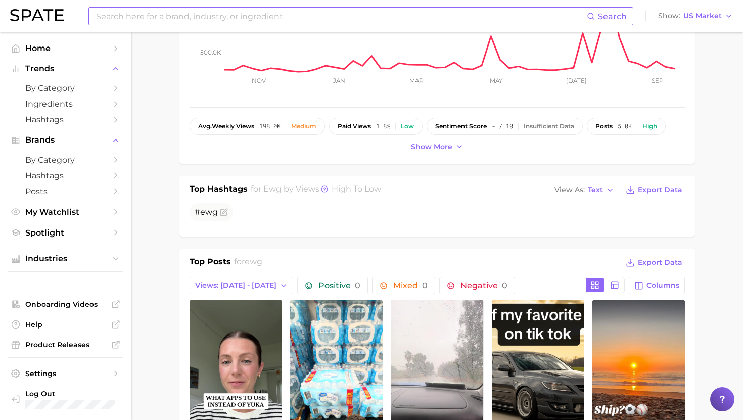
scroll to position [0, 0]
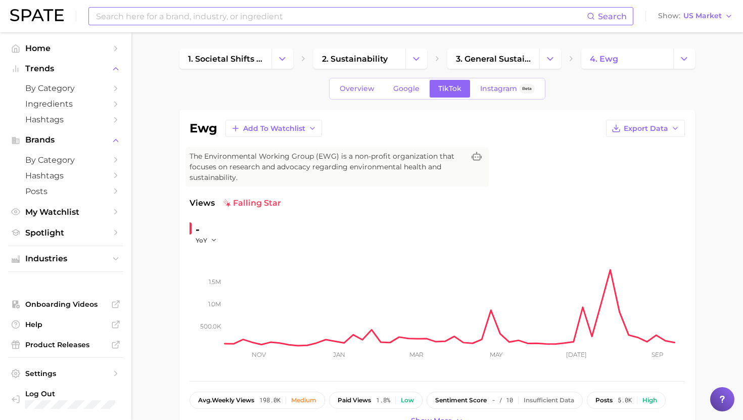
click at [242, 11] on input at bounding box center [341, 16] width 492 height 17
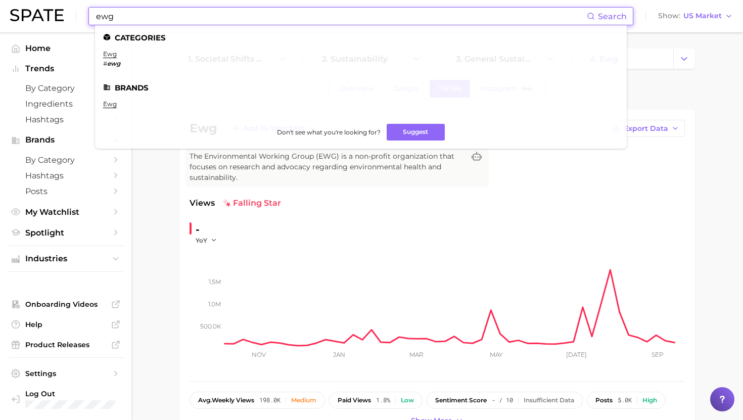
type input "ewg"
click at [108, 108] on ul "ewg" at bounding box center [361, 108] width 516 height 16
click at [108, 105] on link "ewg" at bounding box center [110, 104] width 14 height 8
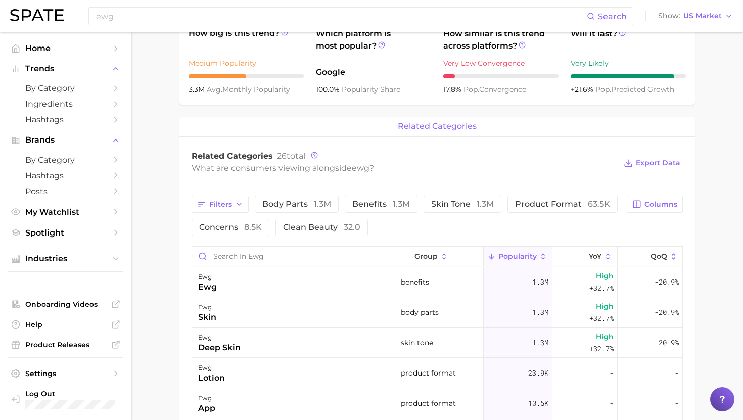
scroll to position [334, 0]
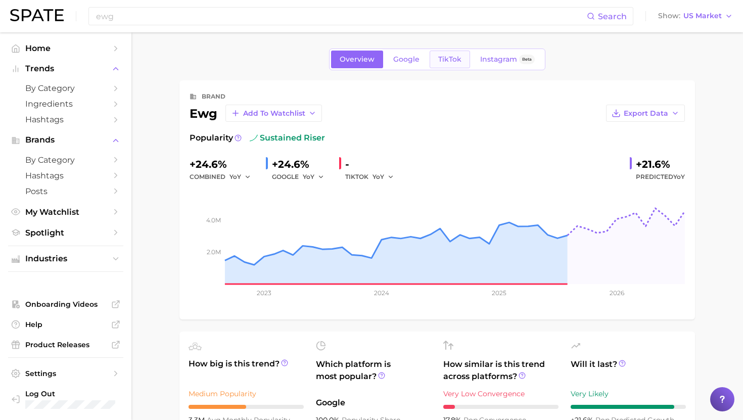
click at [454, 60] on span "TikTok" at bounding box center [449, 59] width 23 height 9
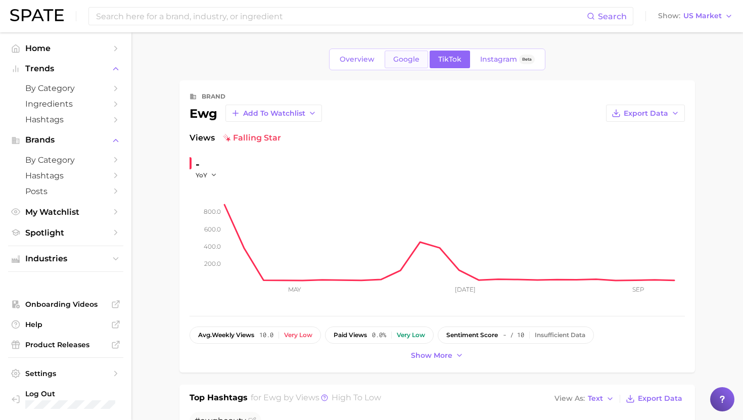
click at [402, 64] on link "Google" at bounding box center [406, 60] width 43 height 18
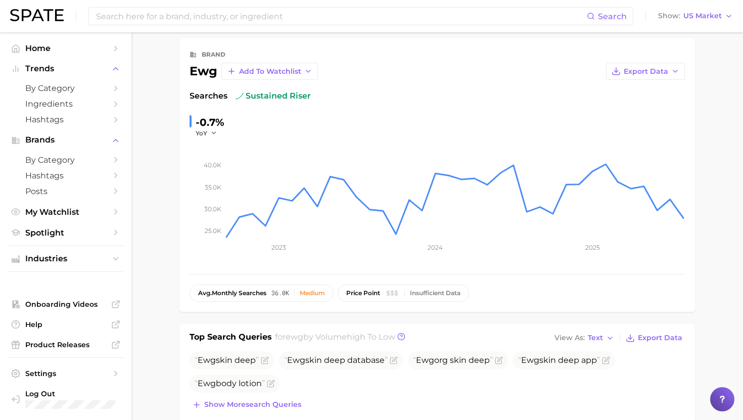
scroll to position [42, 0]
click at [152, 15] on input at bounding box center [341, 16] width 492 height 17
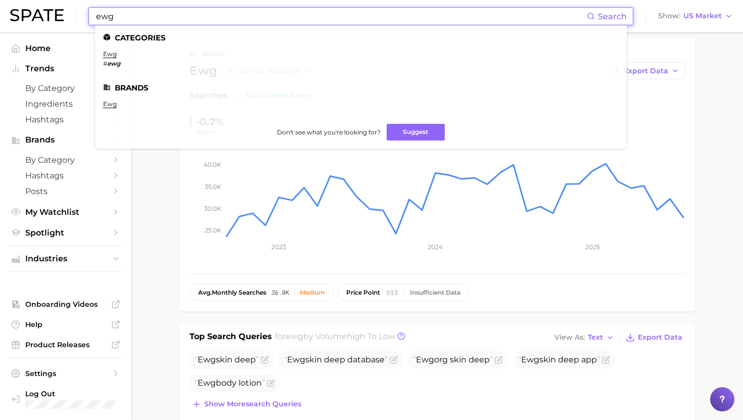
click at [177, 289] on main "Overview Google TikTok Instagram Beta brand ewg Add to Watchlist Export Data Se…" at bounding box center [437, 415] width 612 height 850
click at [142, 10] on input "ewg" at bounding box center [341, 16] width 492 height 17
click at [128, 19] on input "ewg" at bounding box center [341, 16] width 492 height 17
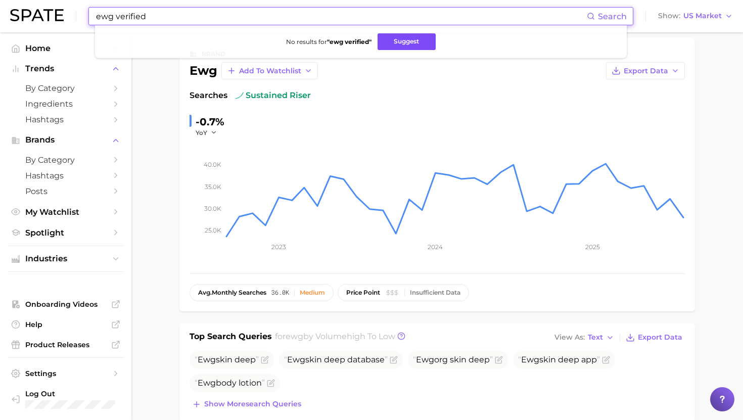
type input "ewg verified"
click at [398, 41] on button "Suggest" at bounding box center [407, 41] width 58 height 17
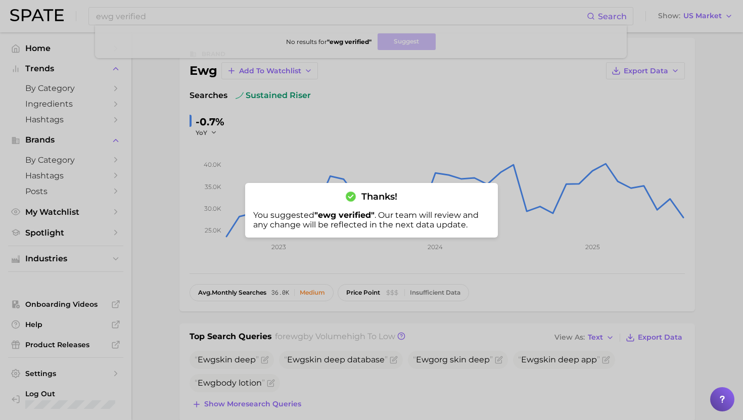
click at [386, 104] on div at bounding box center [371, 210] width 743 height 420
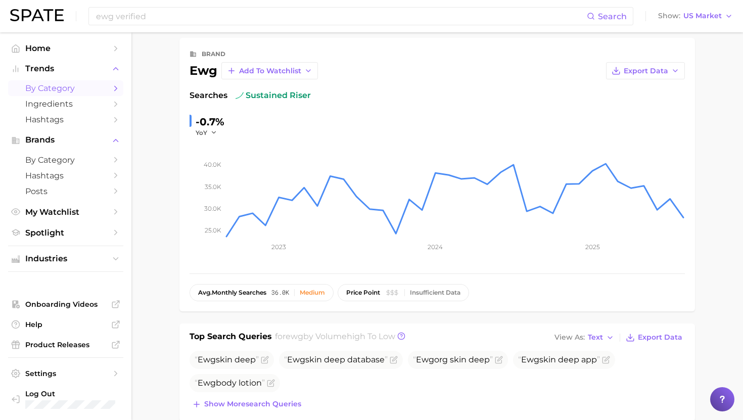
click at [44, 86] on span "by Category" at bounding box center [65, 88] width 81 height 10
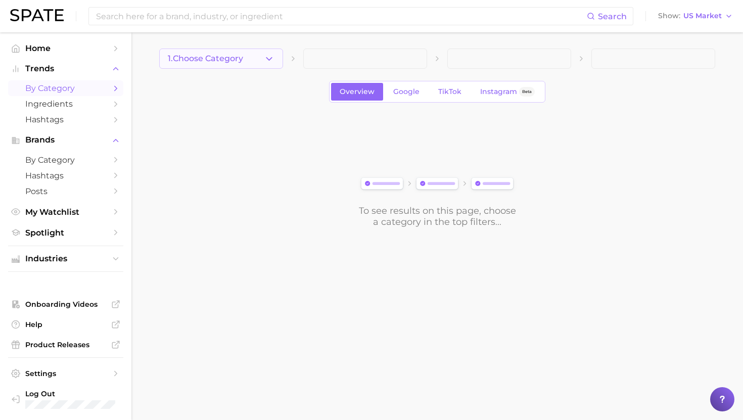
click at [244, 53] on button "1. Choose Category" at bounding box center [221, 59] width 124 height 20
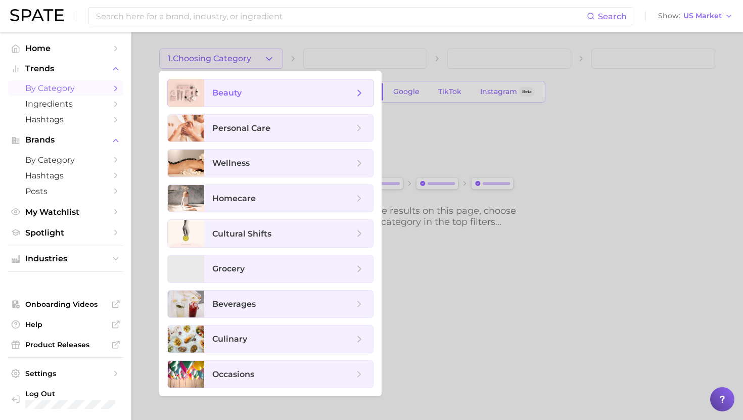
click at [247, 101] on span "beauty" at bounding box center [288, 92] width 169 height 27
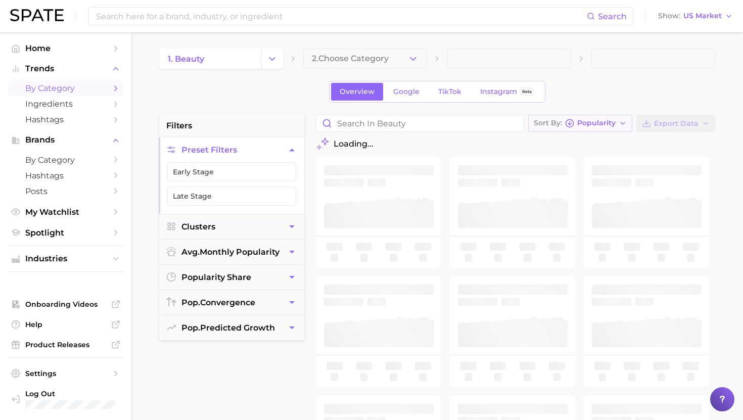
click at [598, 117] on button "Sort By Popularity" at bounding box center [580, 123] width 104 height 17
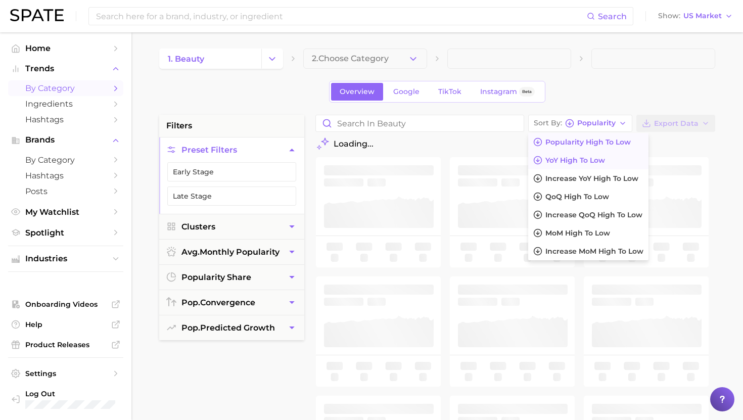
click at [594, 161] on span "YoY high to low" at bounding box center [576, 160] width 60 height 9
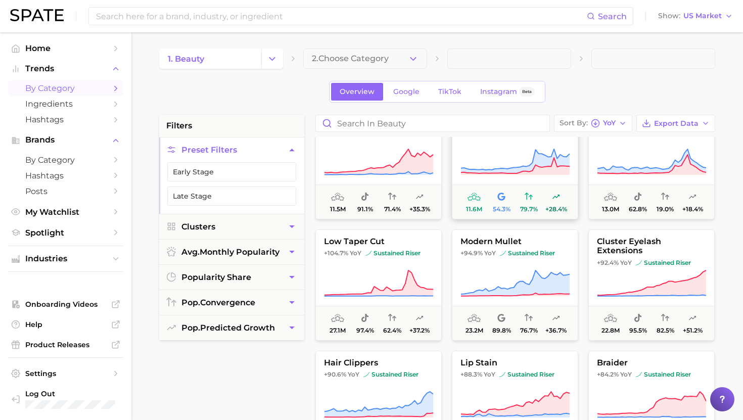
scroll to position [32, 0]
click at [385, 162] on icon at bounding box center [378, 162] width 109 height 28
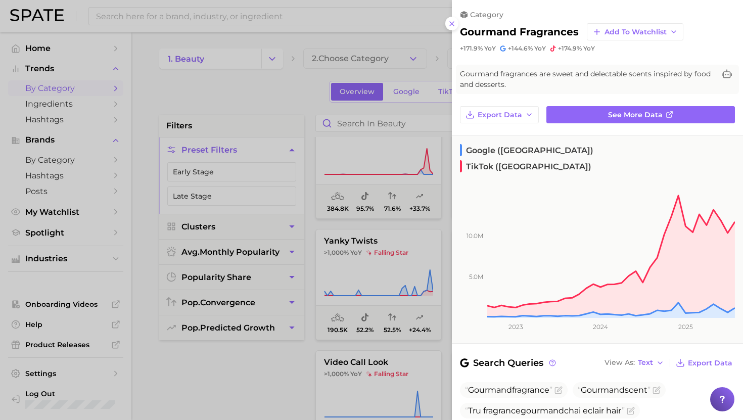
click at [445, 17] on button at bounding box center [452, 24] width 14 height 14
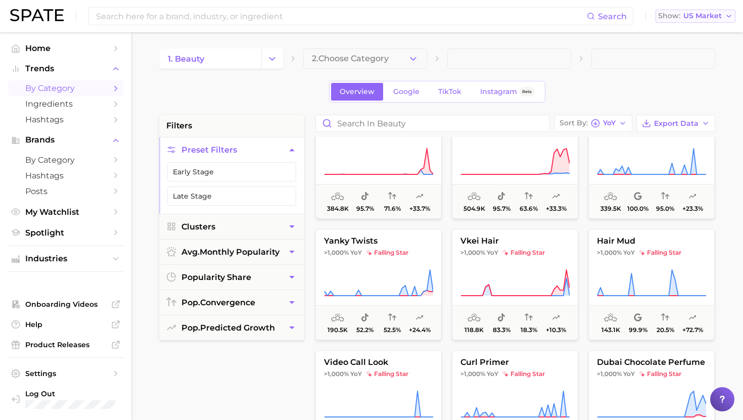
click at [690, 14] on span "US Market" at bounding box center [703, 16] width 38 height 6
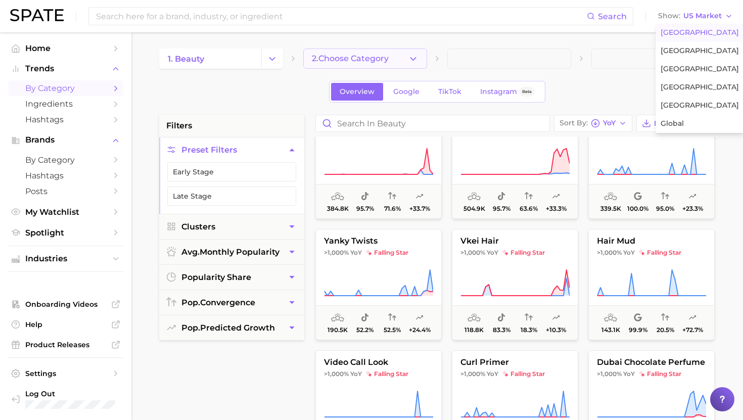
click at [398, 55] on button "2. Choose Category" at bounding box center [365, 59] width 124 height 20
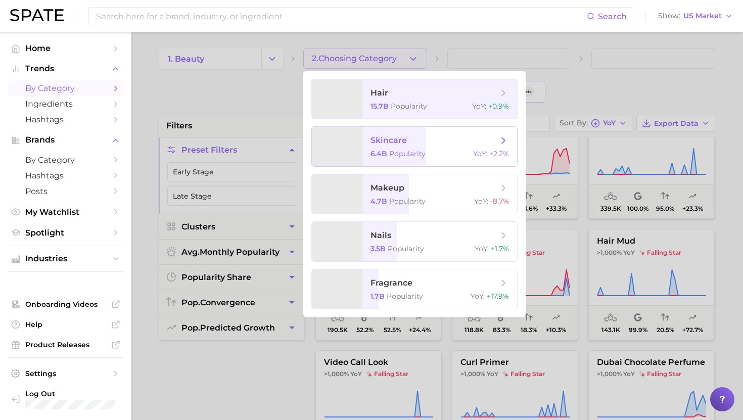
click at [417, 153] on span "Popularity" at bounding box center [407, 153] width 36 height 9
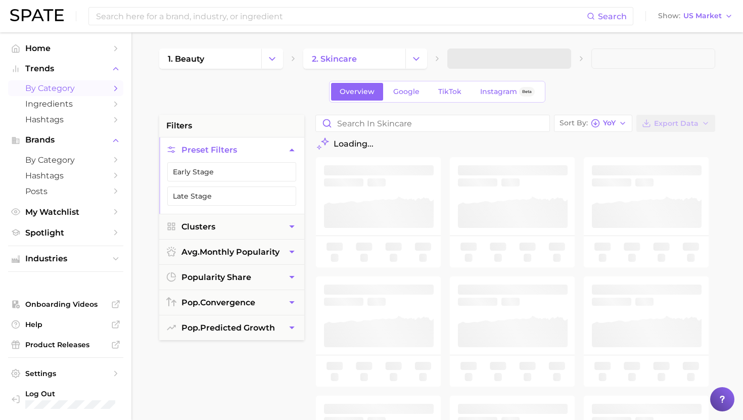
drag, startPoint x: 485, startPoint y: 51, endPoint x: 485, endPoint y: 57, distance: 6.1
click at [485, 51] on span at bounding box center [509, 59] width 124 height 20
click at [485, 64] on span at bounding box center [509, 59] width 124 height 20
click at [498, 55] on span "3. Subcategory" at bounding box center [487, 58] width 62 height 9
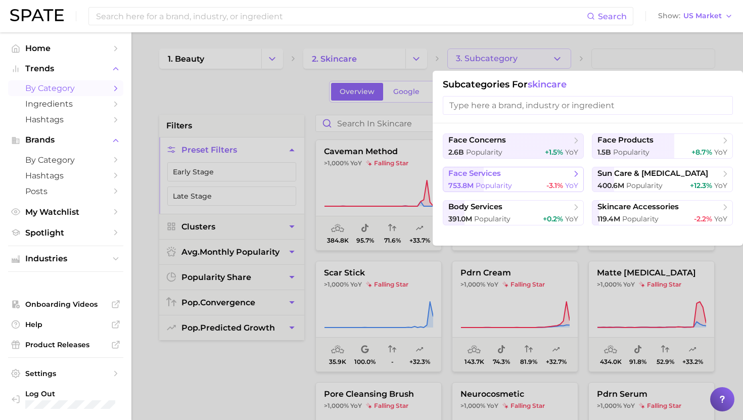
click at [517, 174] on span "face services" at bounding box center [510, 174] width 123 height 10
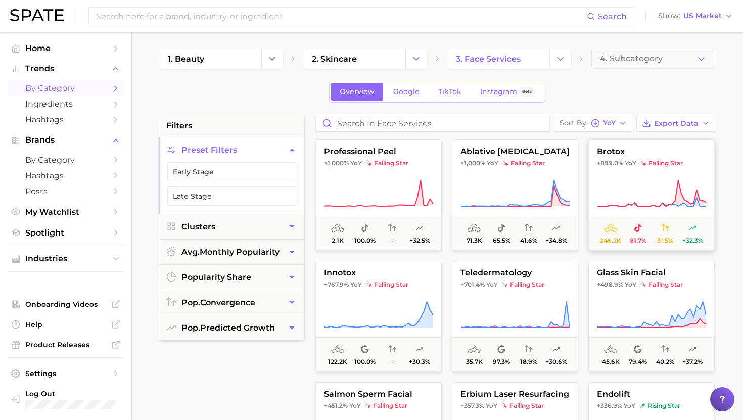
click at [649, 190] on icon at bounding box center [651, 194] width 109 height 28
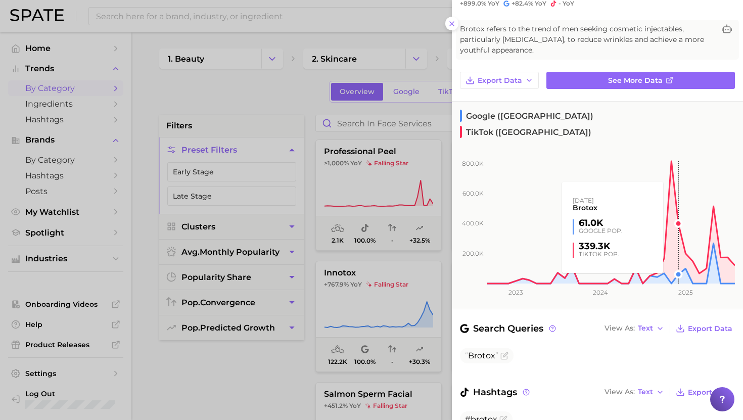
scroll to position [52, 0]
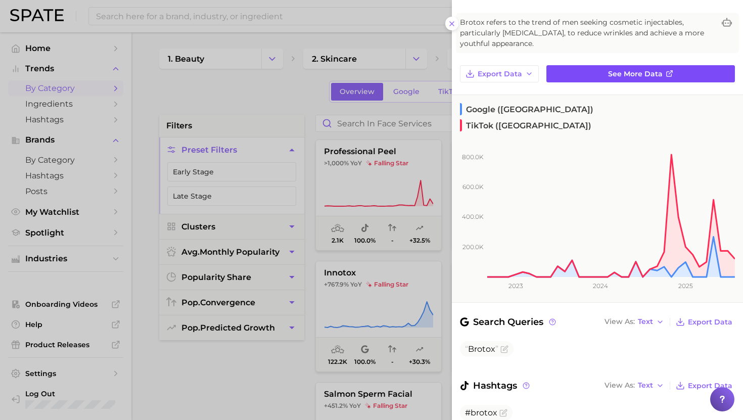
click at [617, 75] on span "See more data" at bounding box center [635, 74] width 55 height 9
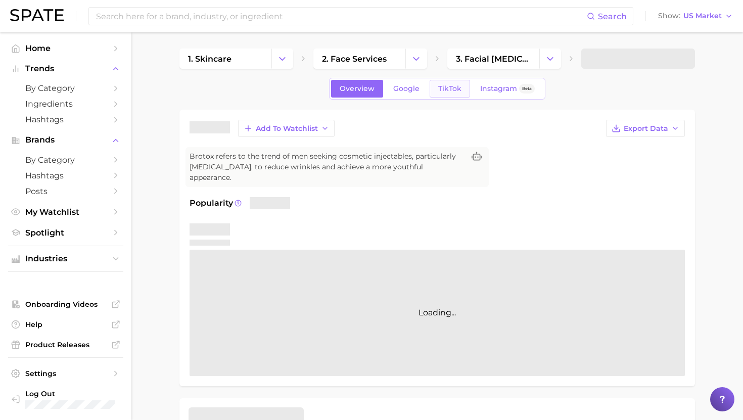
click at [457, 93] on span "TikTok" at bounding box center [449, 88] width 23 height 9
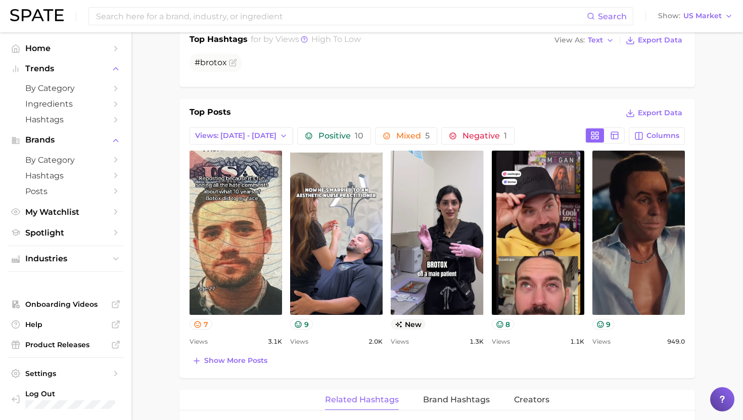
scroll to position [424, 0]
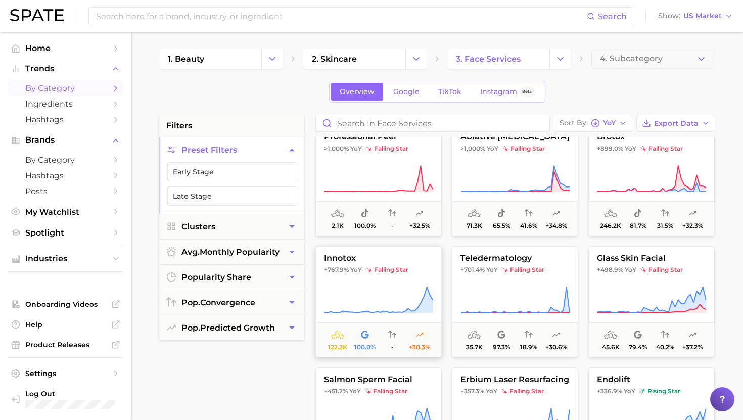
scroll to position [21, 0]
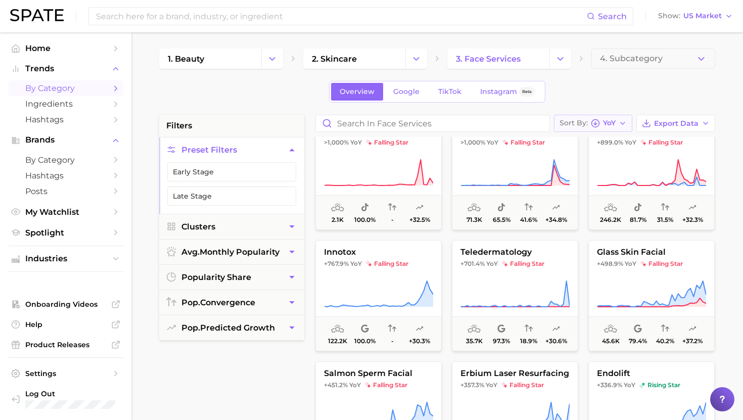
click at [584, 123] on span "Sort By" at bounding box center [574, 123] width 28 height 6
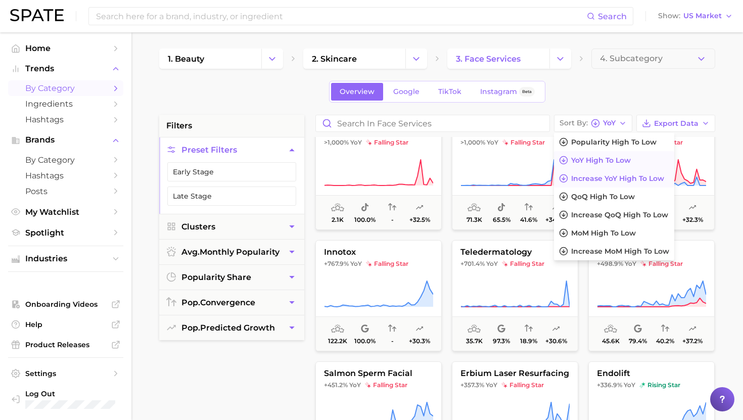
click at [597, 182] on span "Increase YoY high to low" at bounding box center [617, 178] width 93 height 9
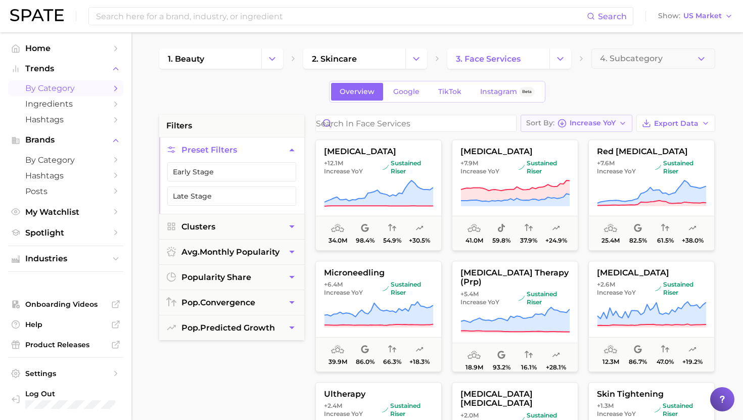
click at [583, 123] on span "Increase YoY" at bounding box center [593, 123] width 46 height 6
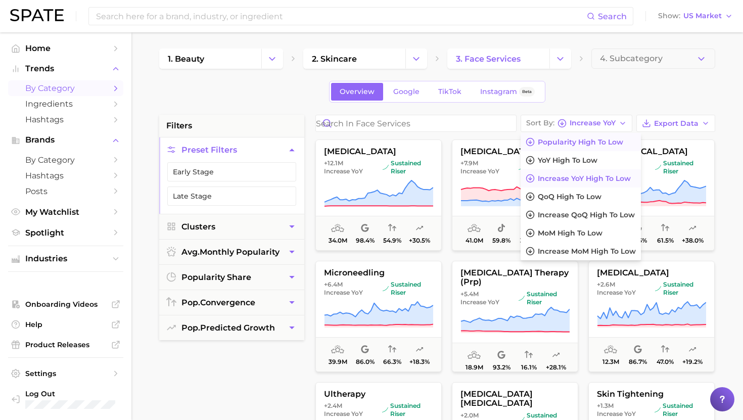
click at [584, 138] on span "Popularity high to low" at bounding box center [580, 142] width 85 height 9
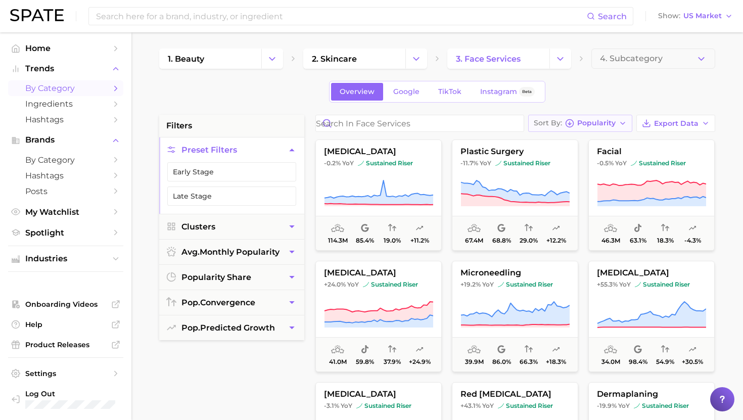
click at [601, 122] on span "Popularity" at bounding box center [596, 123] width 38 height 6
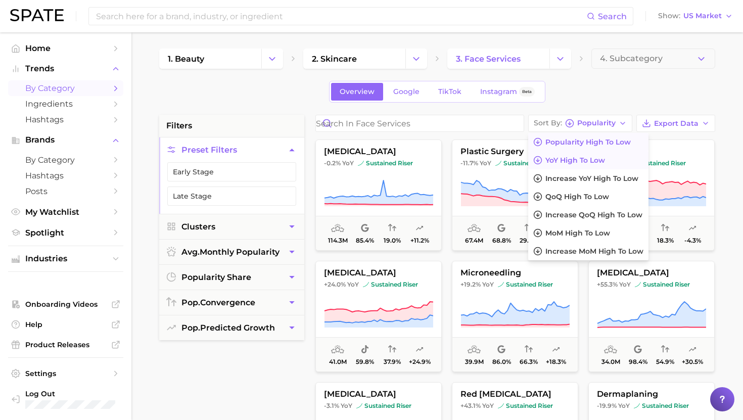
click at [593, 164] on button "YoY high to low" at bounding box center [588, 160] width 120 height 18
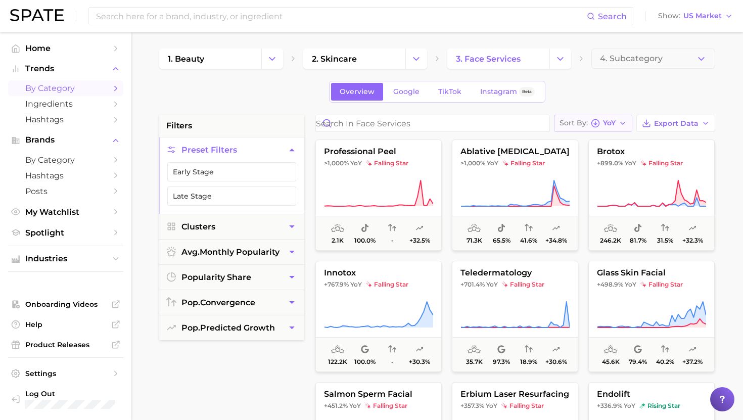
click at [590, 124] on div "Sort By [PERSON_NAME]" at bounding box center [588, 123] width 56 height 9
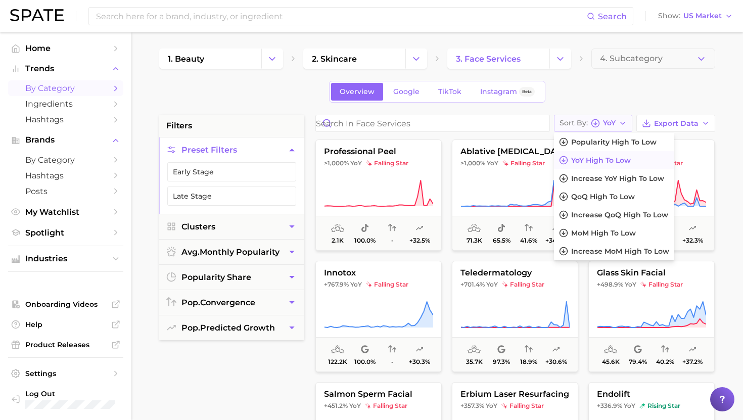
click at [590, 123] on div "Sort By [PERSON_NAME]" at bounding box center [588, 123] width 56 height 9
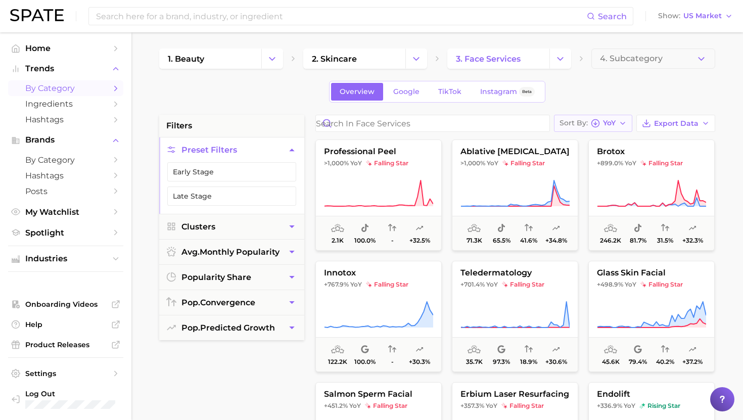
click at [590, 123] on div "Sort By [PERSON_NAME]" at bounding box center [588, 123] width 56 height 9
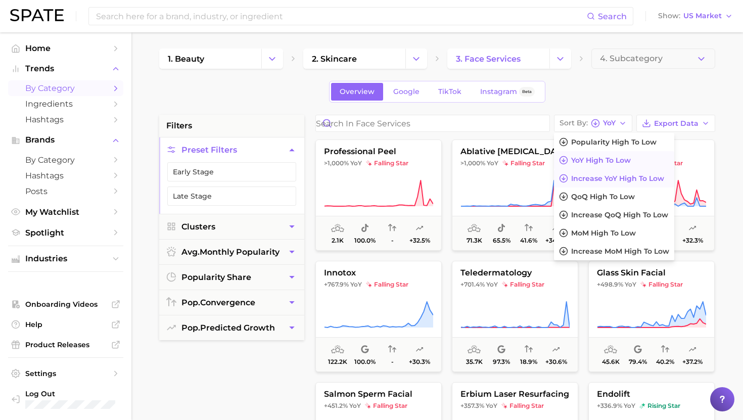
click at [589, 184] on button "Increase YoY high to low" at bounding box center [614, 178] width 120 height 18
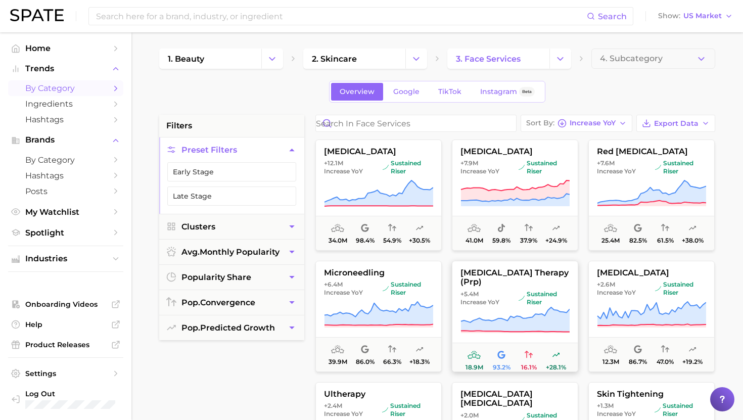
click at [477, 282] on span "[MEDICAL_DATA] therapy (prp)" at bounding box center [515, 277] width 125 height 19
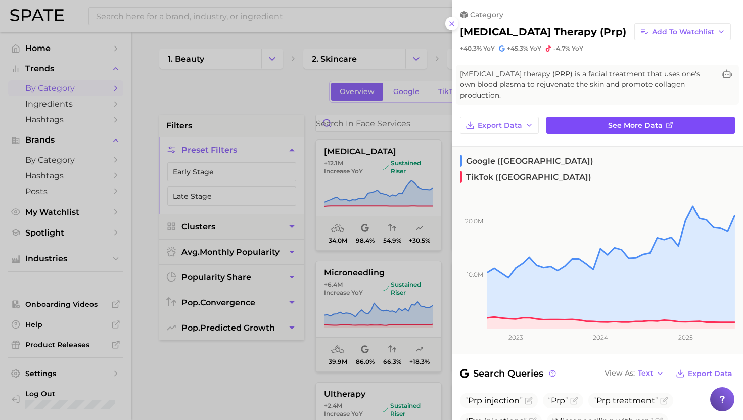
click at [596, 134] on link "See more data" at bounding box center [641, 125] width 189 height 17
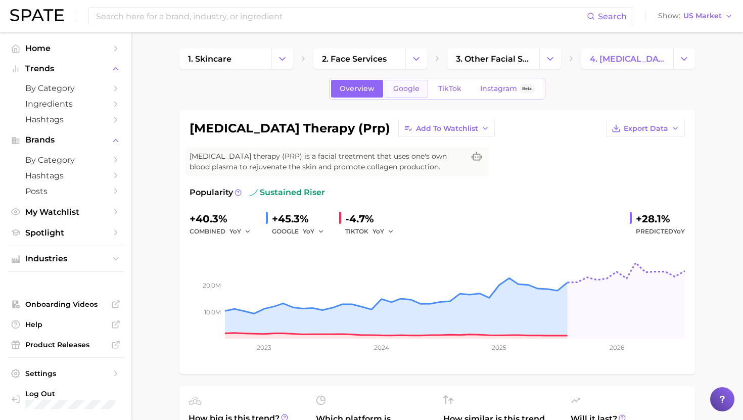
click at [402, 91] on span "Google" at bounding box center [406, 88] width 26 height 9
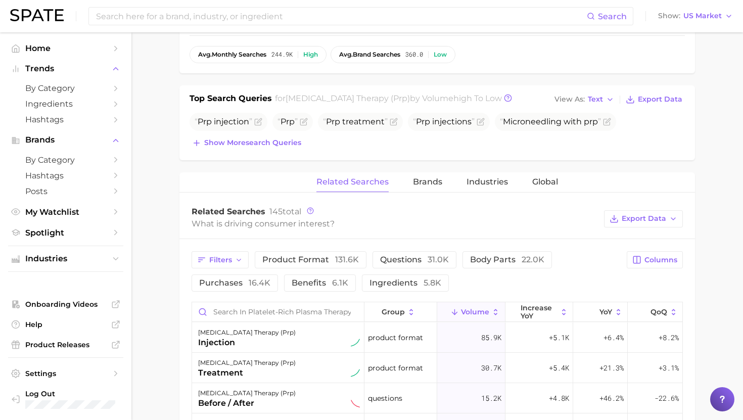
scroll to position [334, 0]
click at [580, 101] on span "View As" at bounding box center [570, 101] width 30 height 6
click at [583, 141] on button "Table" at bounding box center [607, 135] width 111 height 18
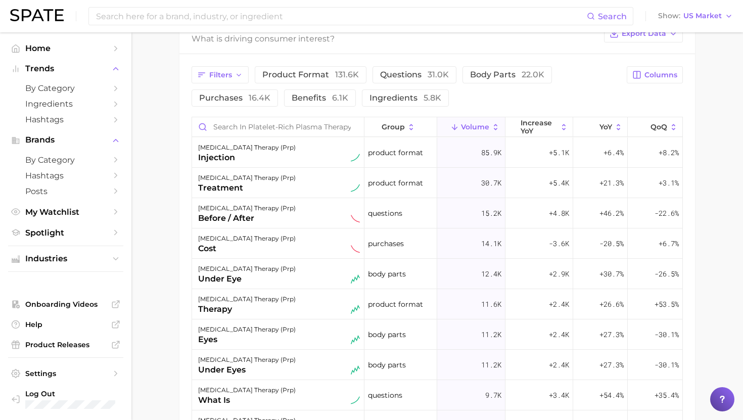
scroll to position [598, 0]
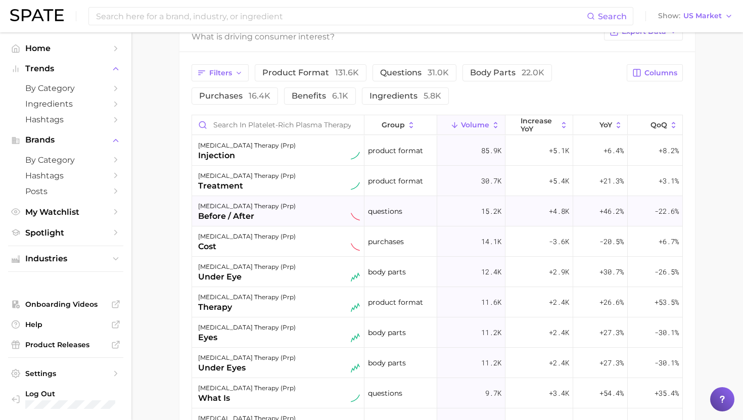
click at [290, 213] on div "before / after" at bounding box center [247, 216] width 98 height 12
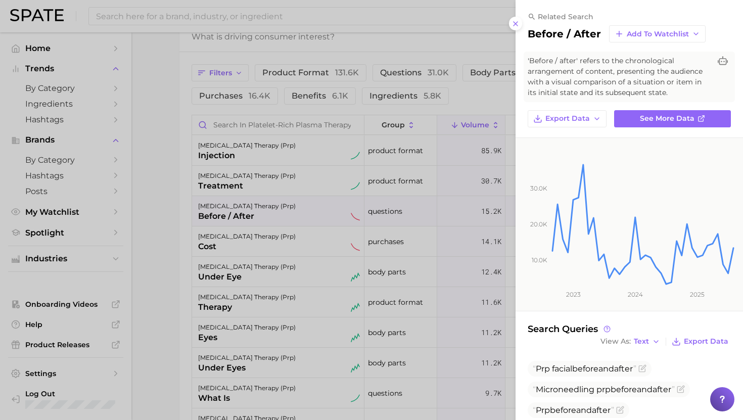
click at [232, 241] on div at bounding box center [371, 210] width 743 height 420
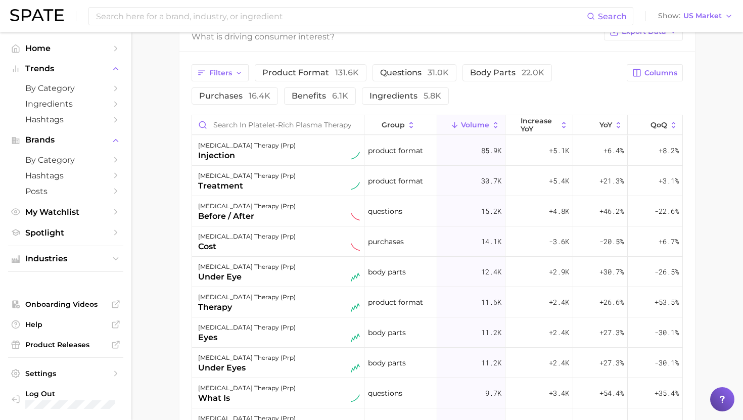
click at [232, 241] on div "[MEDICAL_DATA] therapy (prp)" at bounding box center [247, 237] width 98 height 12
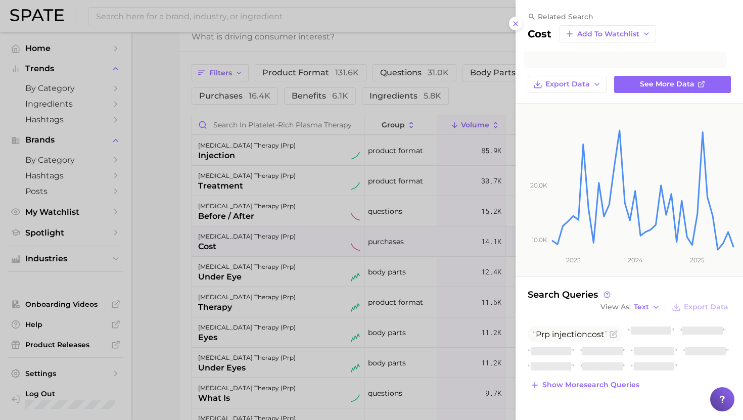
click at [248, 271] on div at bounding box center [371, 210] width 743 height 420
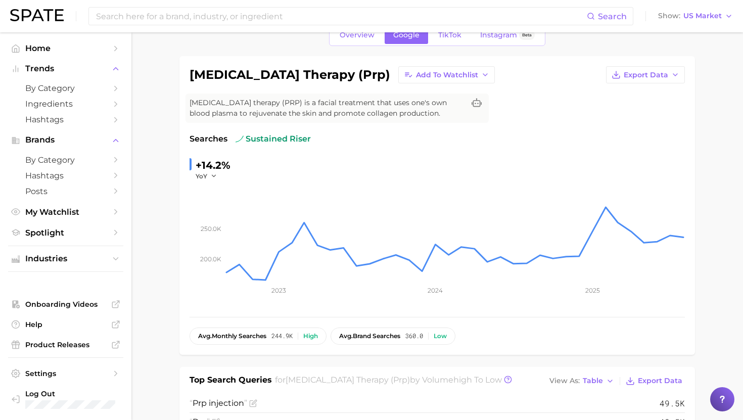
scroll to position [0, 0]
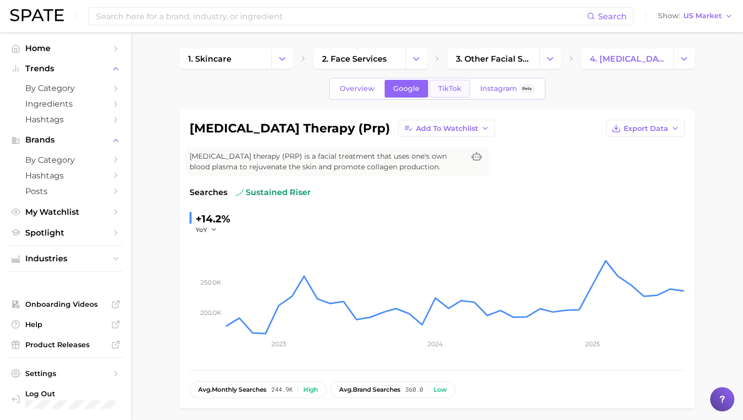
click at [447, 91] on span "TikTok" at bounding box center [449, 88] width 23 height 9
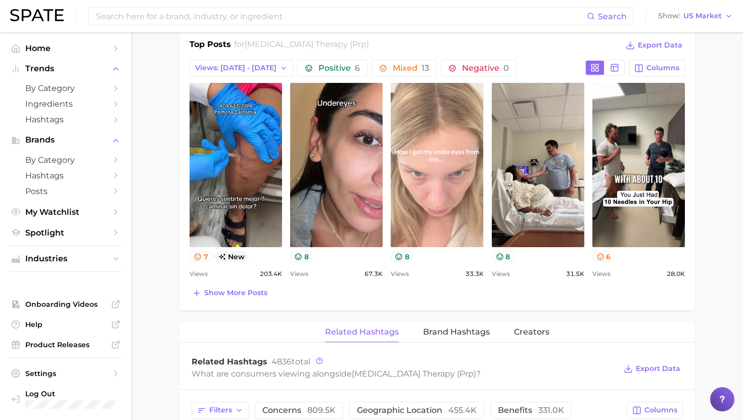
scroll to position [522, 0]
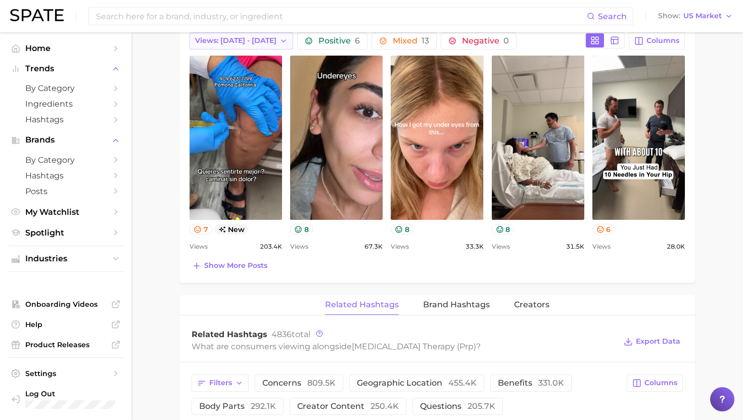
click at [229, 39] on span "Views: [DATE] - [DATE]" at bounding box center [235, 40] width 81 height 9
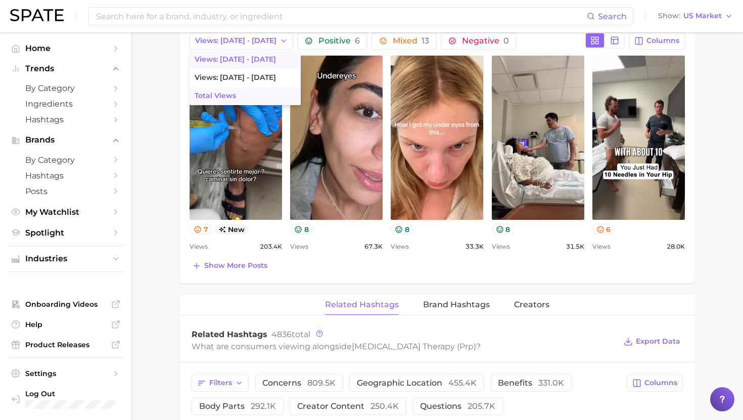
click at [227, 97] on span "Total Views" at bounding box center [215, 96] width 41 height 9
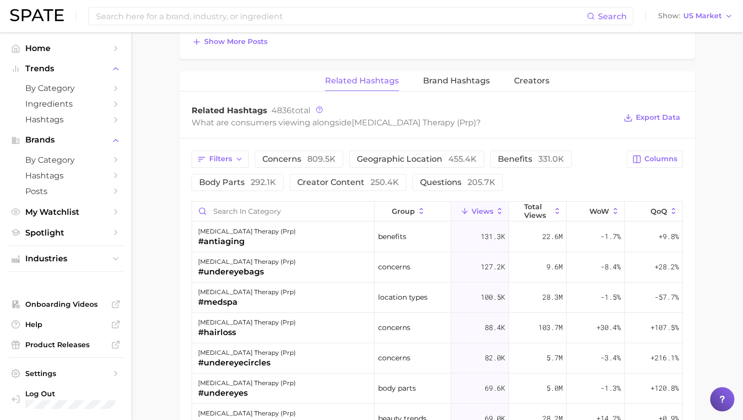
scroll to position [776, 0]
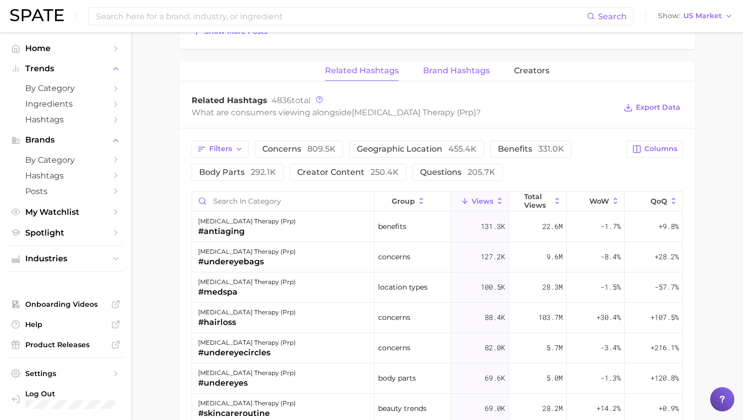
click at [429, 79] on button "Brand Hashtags" at bounding box center [456, 71] width 67 height 20
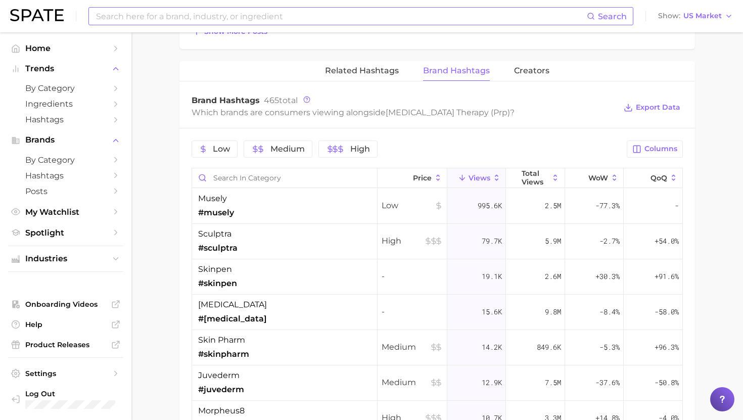
click at [203, 18] on input at bounding box center [341, 16] width 492 height 17
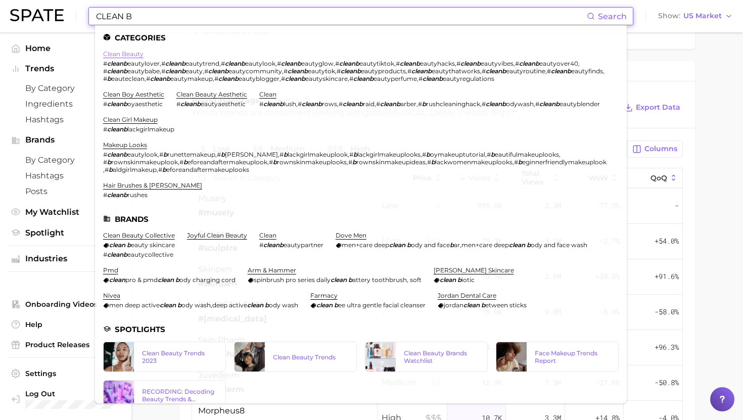
type input "CLEAN B"
click at [128, 56] on link "clean beauty" at bounding box center [123, 54] width 40 height 8
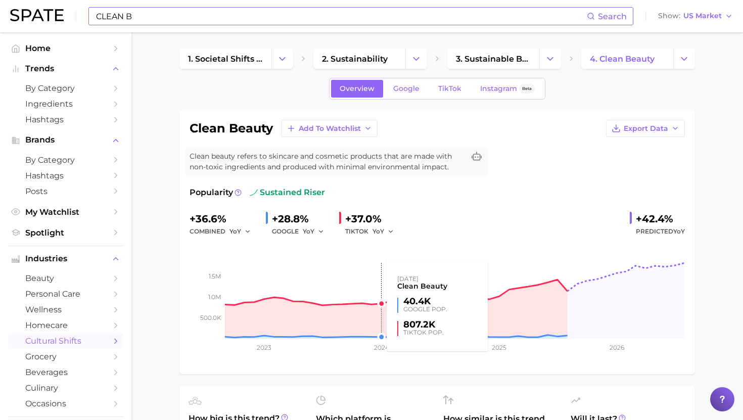
scroll to position [6, 0]
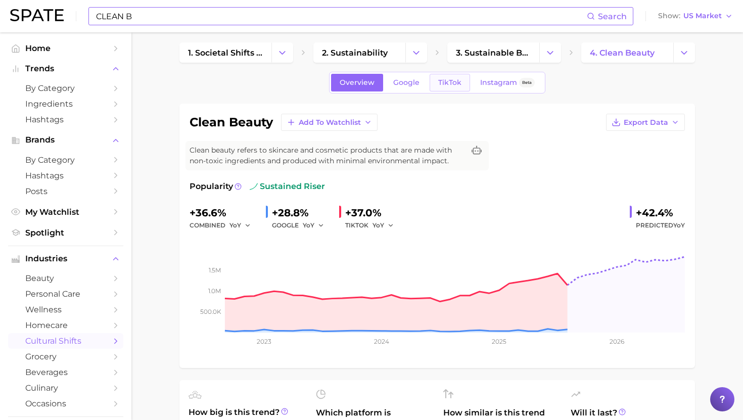
click at [445, 78] on span "TikTok" at bounding box center [449, 82] width 23 height 9
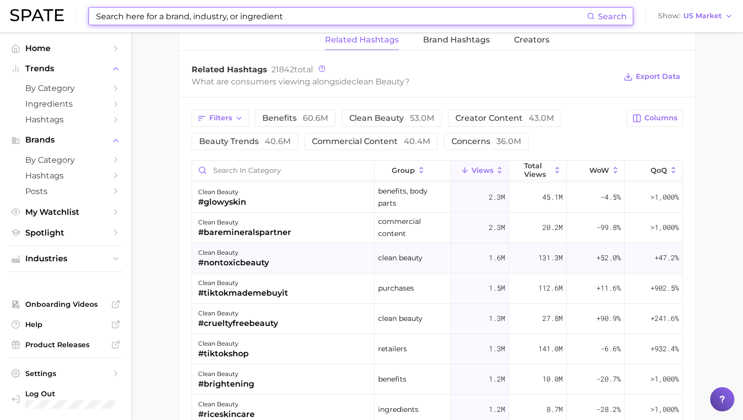
scroll to position [60, 0]
click at [249, 259] on div "#nontoxicbeauty" at bounding box center [233, 262] width 71 height 12
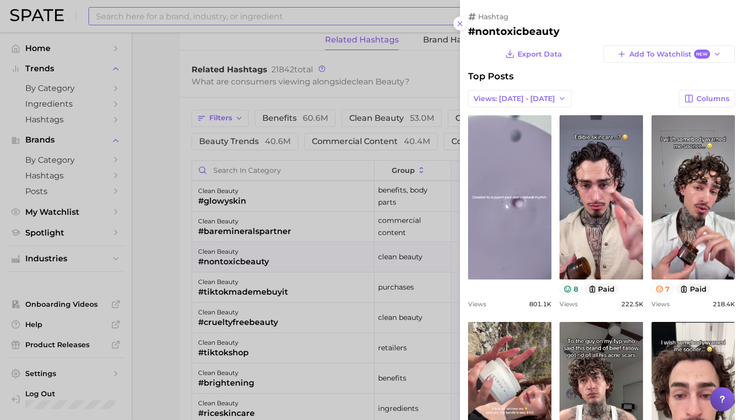
scroll to position [0, 0]
click at [267, 314] on div at bounding box center [371, 210] width 743 height 420
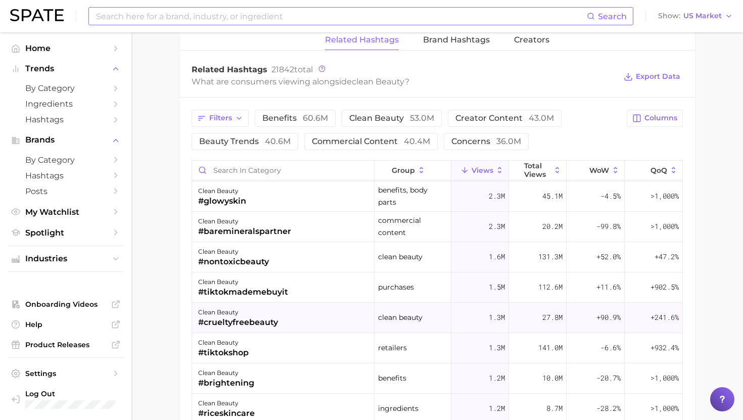
click at [268, 319] on div "#crueltyfreebeauty" at bounding box center [238, 323] width 80 height 12
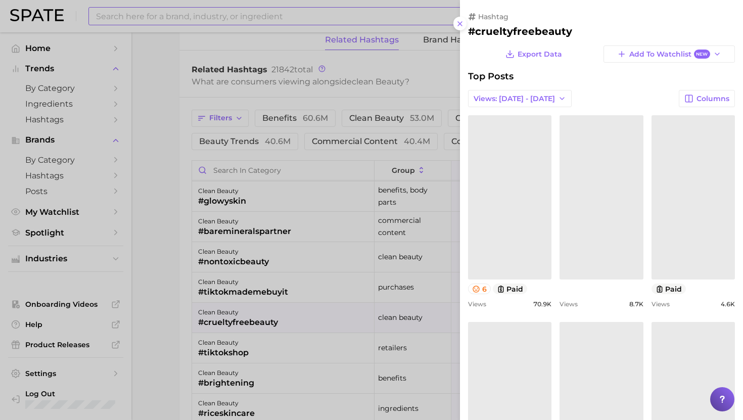
click at [312, 260] on div at bounding box center [371, 210] width 743 height 420
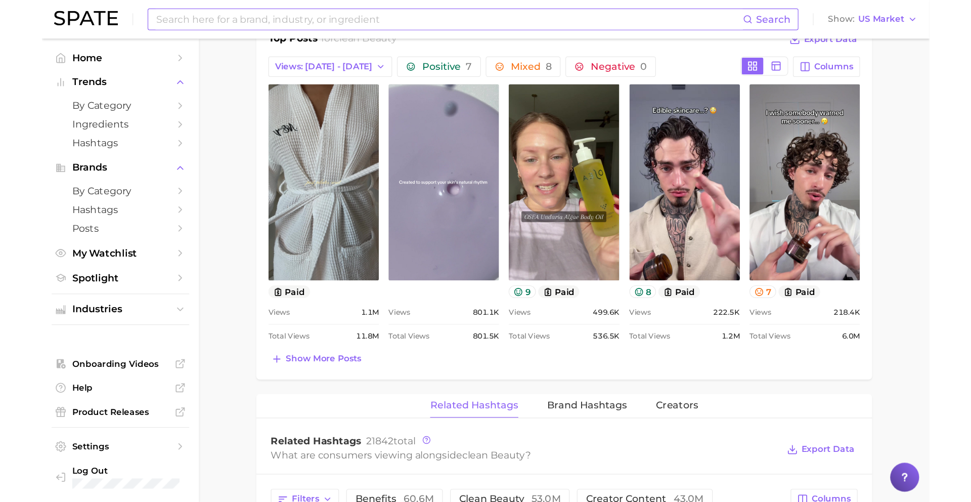
scroll to position [529, 0]
